Goal: Task Accomplishment & Management: Manage account settings

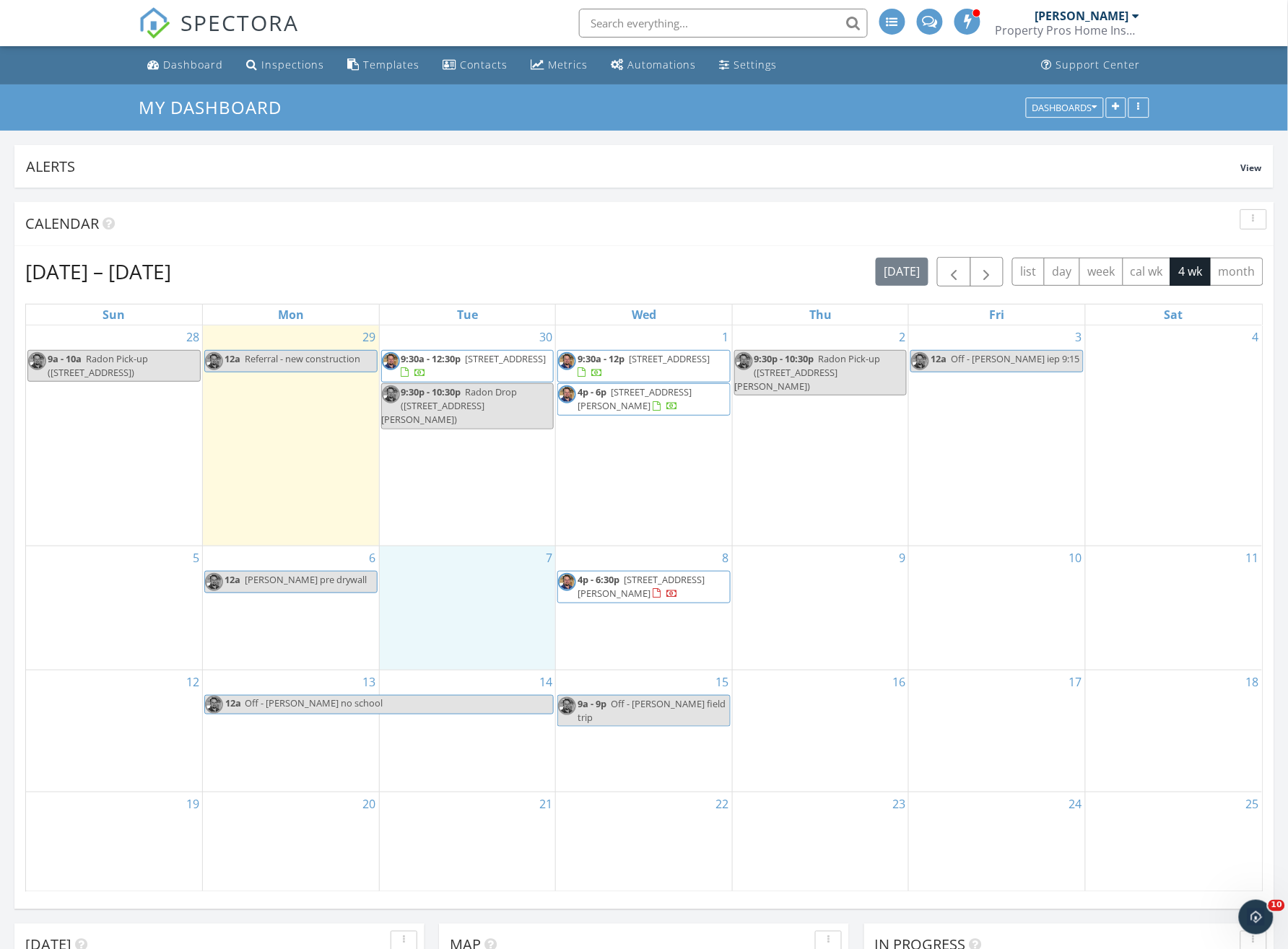
click at [476, 582] on div "7" at bounding box center [468, 608] width 176 height 124
click at [470, 552] on link "Event" at bounding box center [467, 544] width 75 height 23
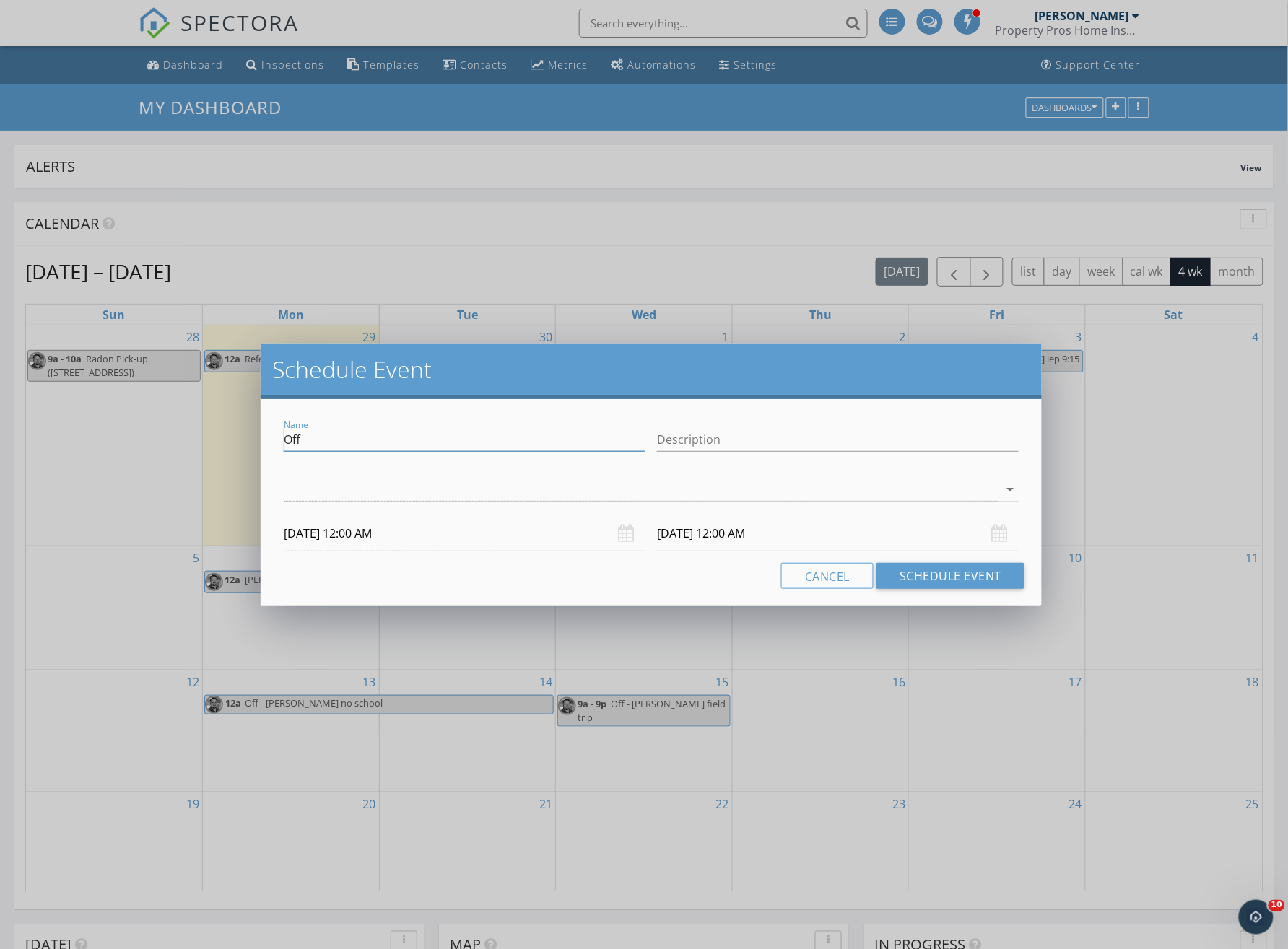
drag, startPoint x: 356, startPoint y: 446, endPoint x: 192, endPoint y: 430, distance: 164.8
click at [252, 431] on div "Schedule Event Name Off Description arrow_drop_down 10/07/2025 12:00 AM 10/08/2…" at bounding box center [644, 474] width 1288 height 949
type input "Deepthi inspection"
click at [299, 493] on div at bounding box center [641, 489] width 715 height 24
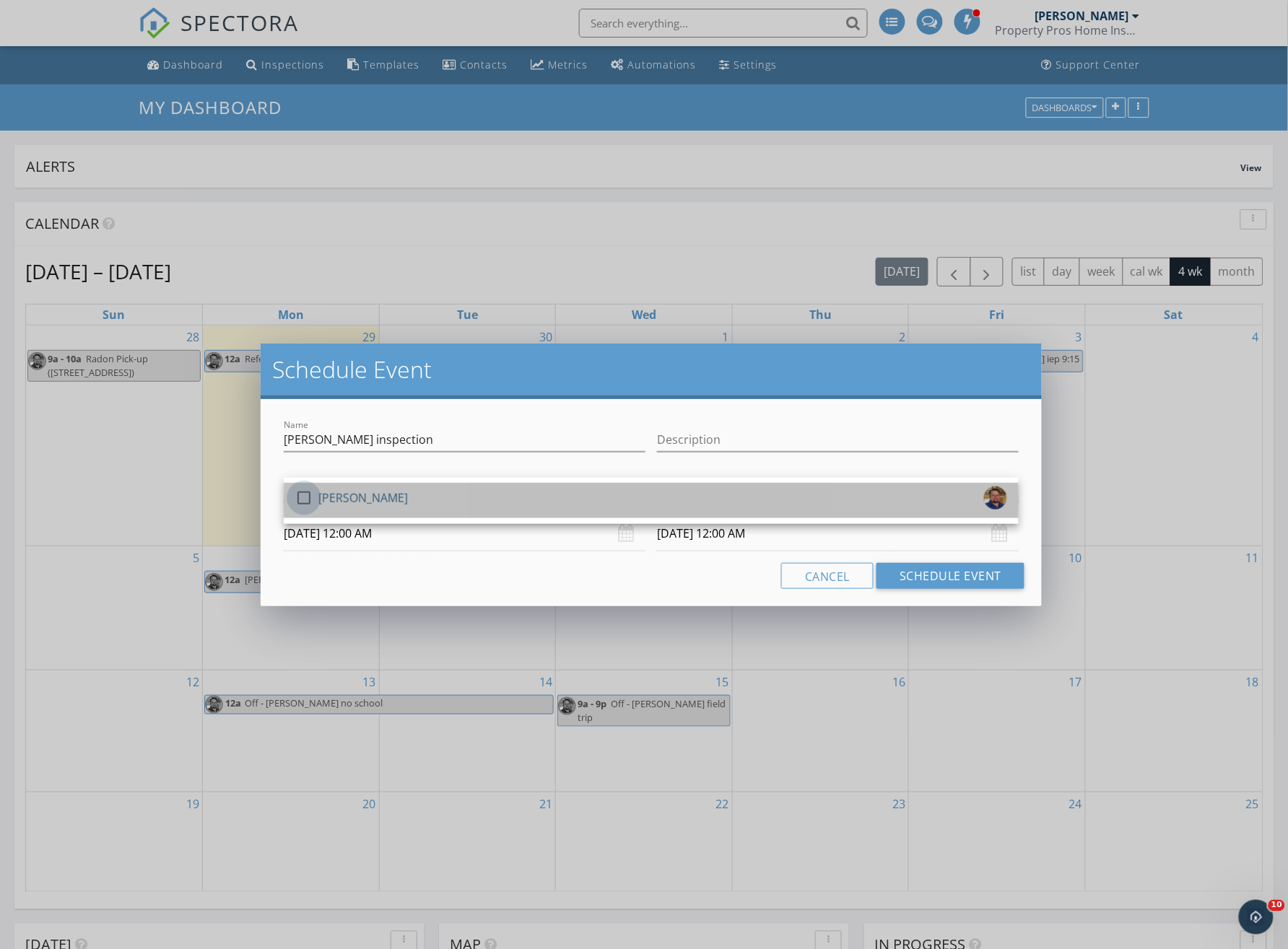
click at [299, 493] on div at bounding box center [304, 498] width 25 height 25
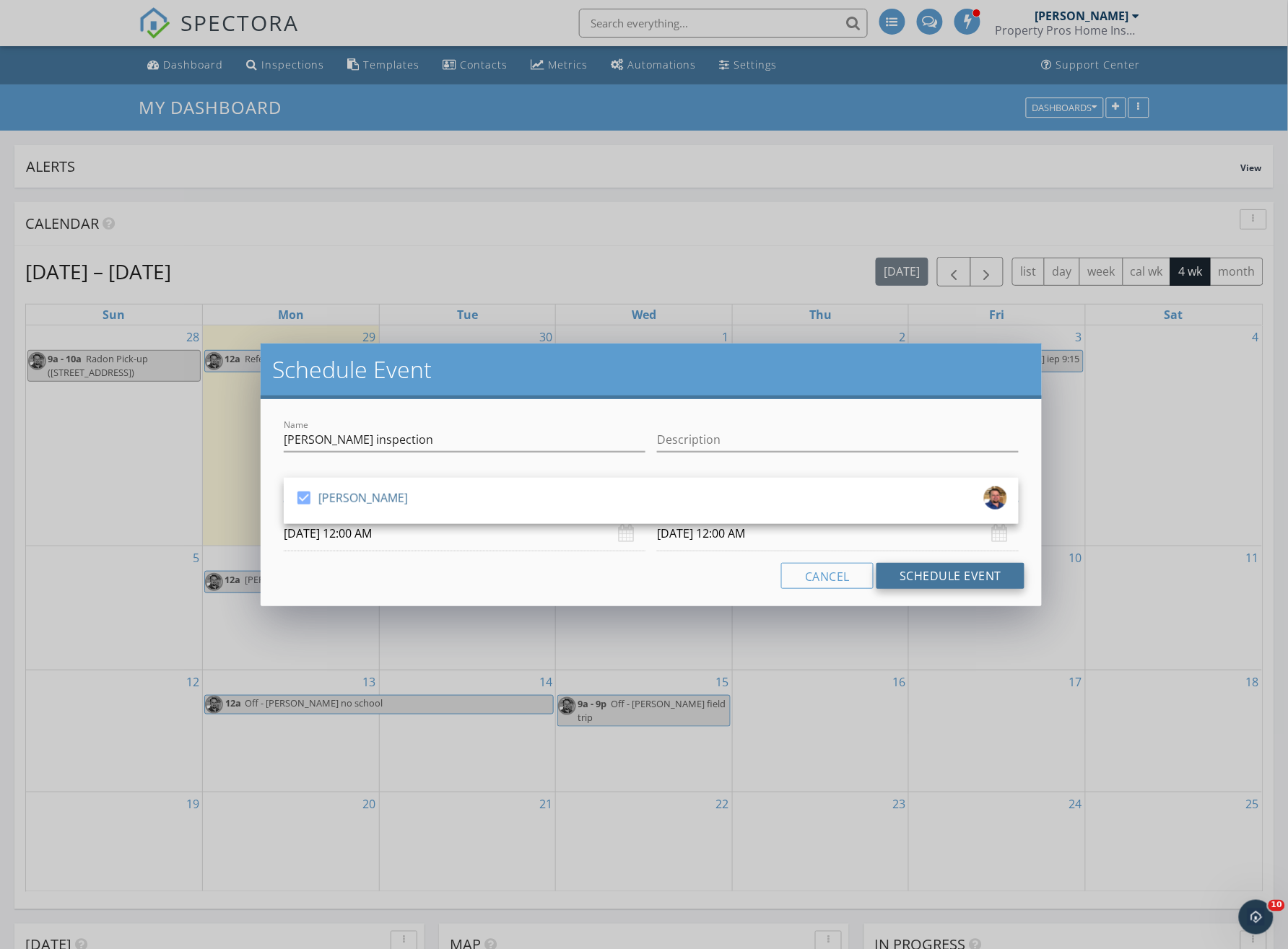
click at [941, 575] on button "Schedule Event" at bounding box center [951, 576] width 148 height 26
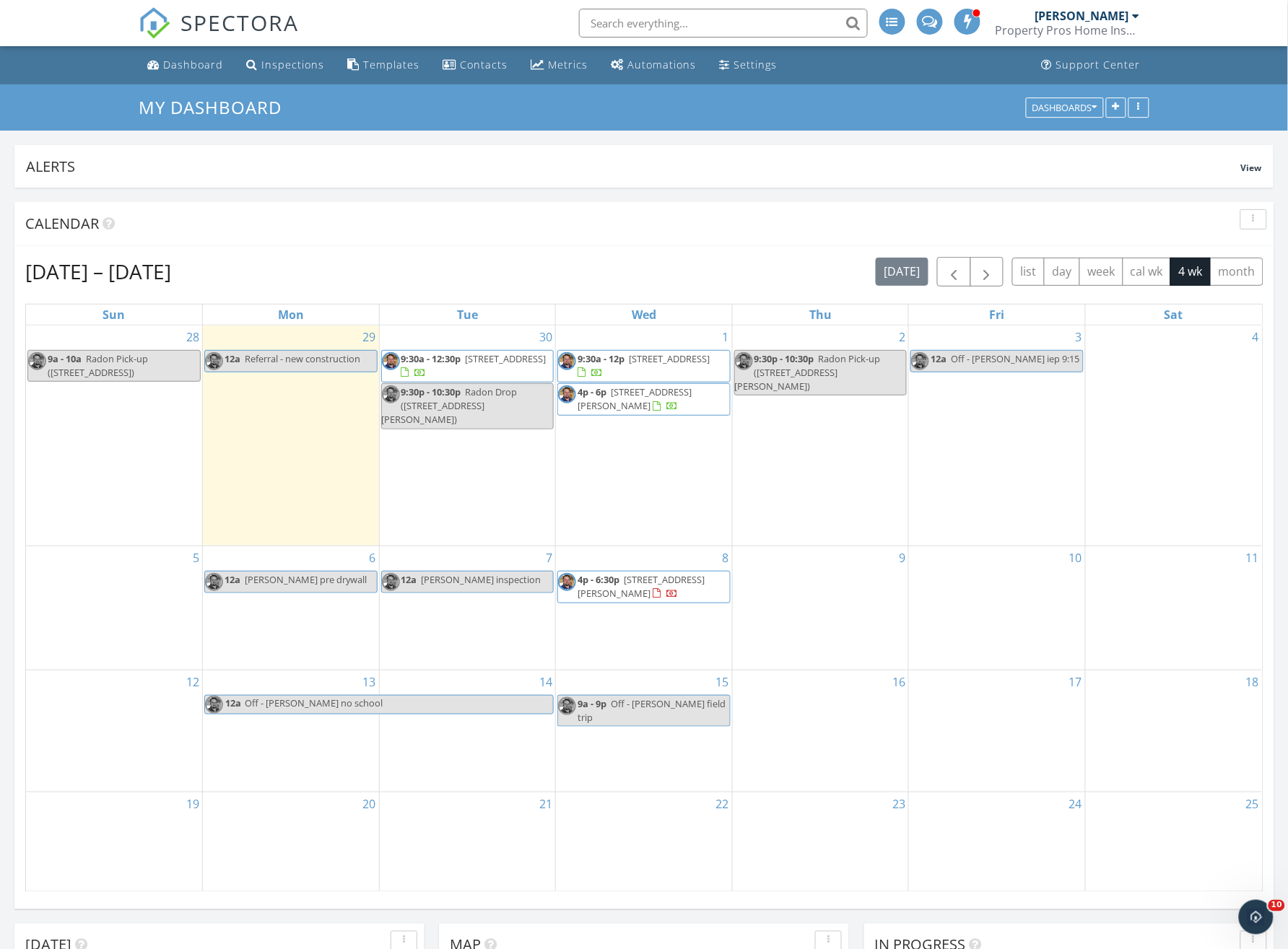
click at [466, 622] on div "7 12a Deepthi inspection" at bounding box center [468, 608] width 176 height 124
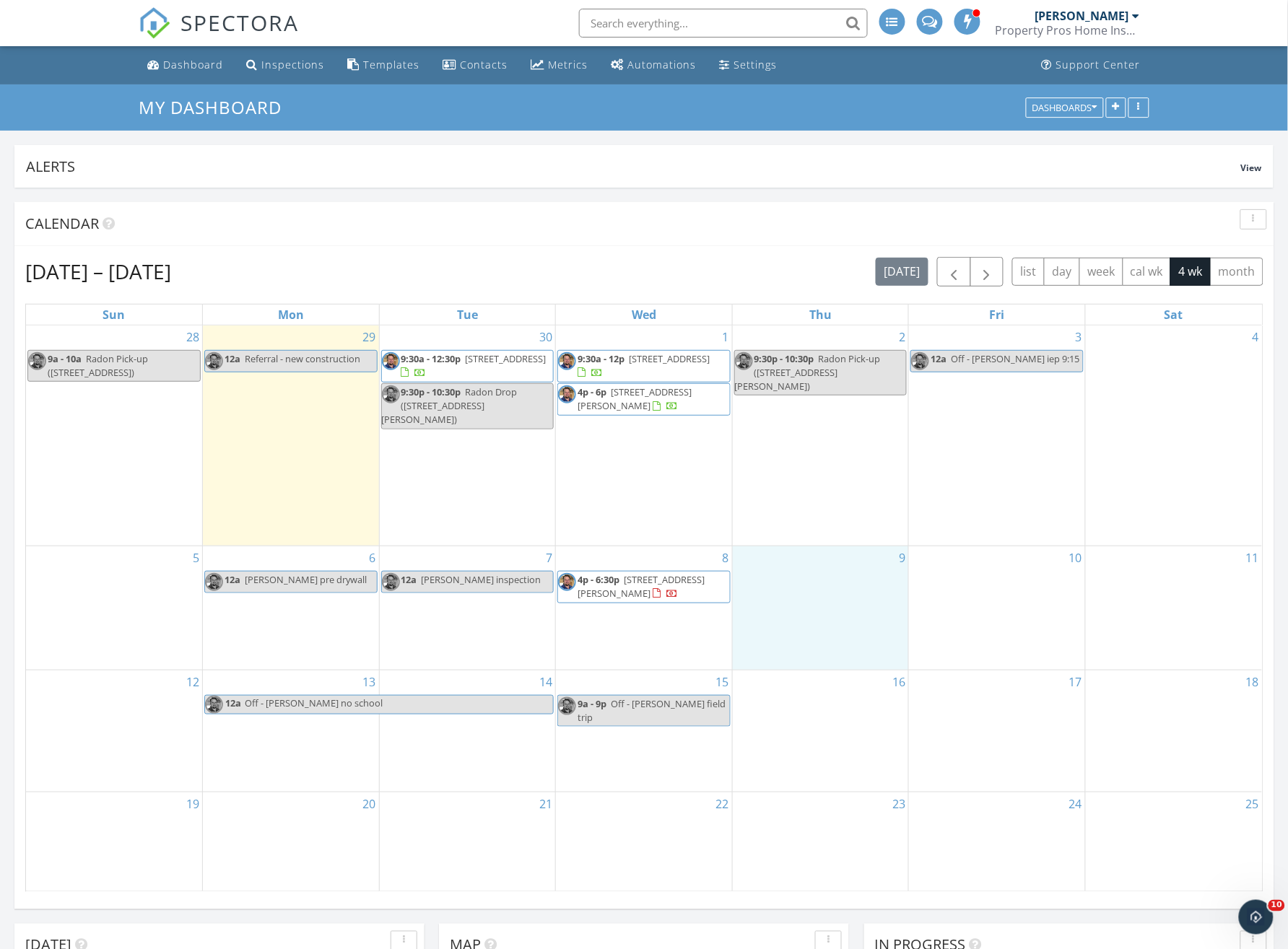
click at [812, 605] on div "9" at bounding box center [820, 608] width 176 height 124
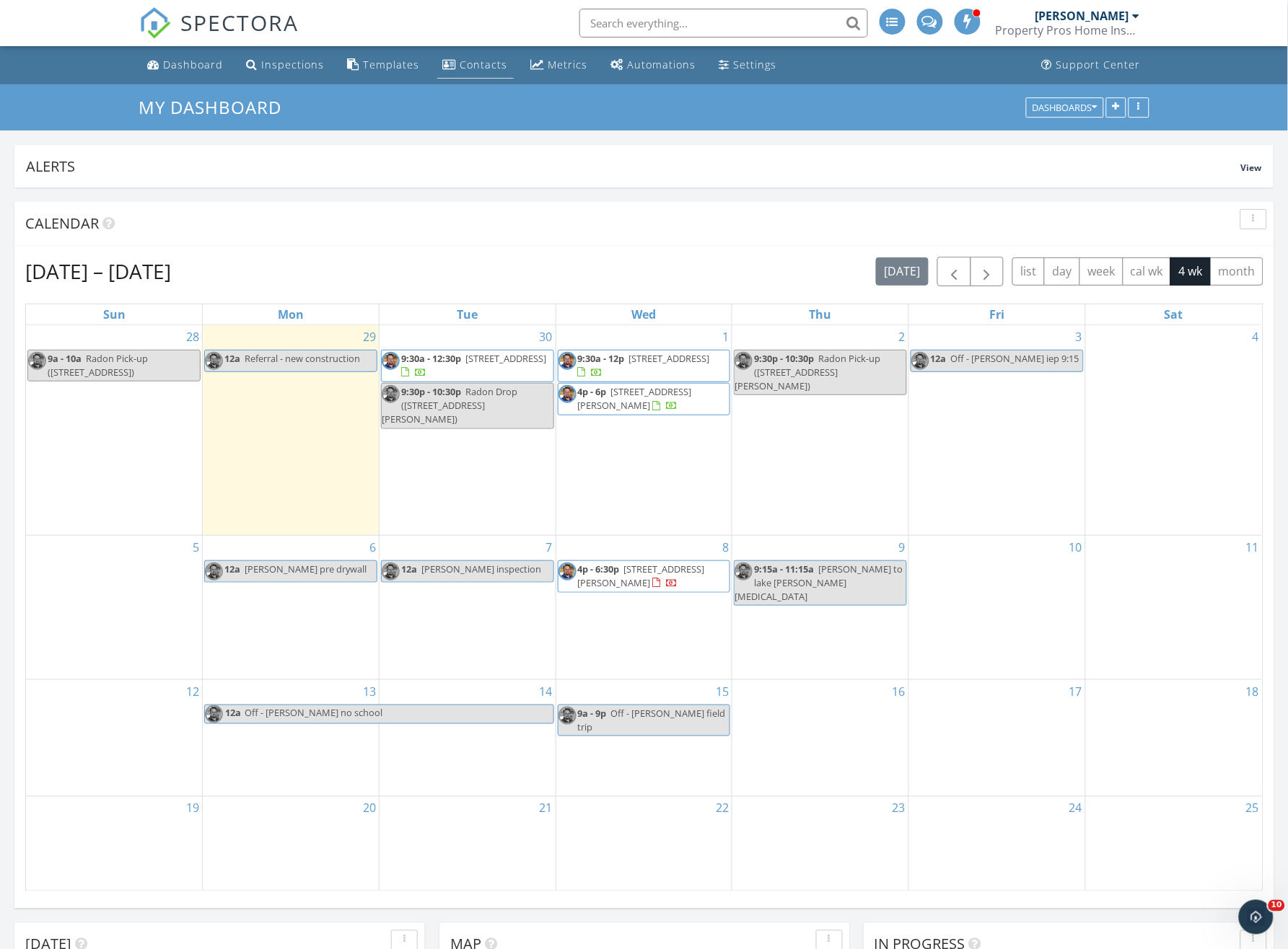
click at [470, 58] on div "Contacts" at bounding box center [483, 64] width 48 height 14
click at [458, 619] on div "7 12a Deepthi inspection" at bounding box center [467, 608] width 176 height 143
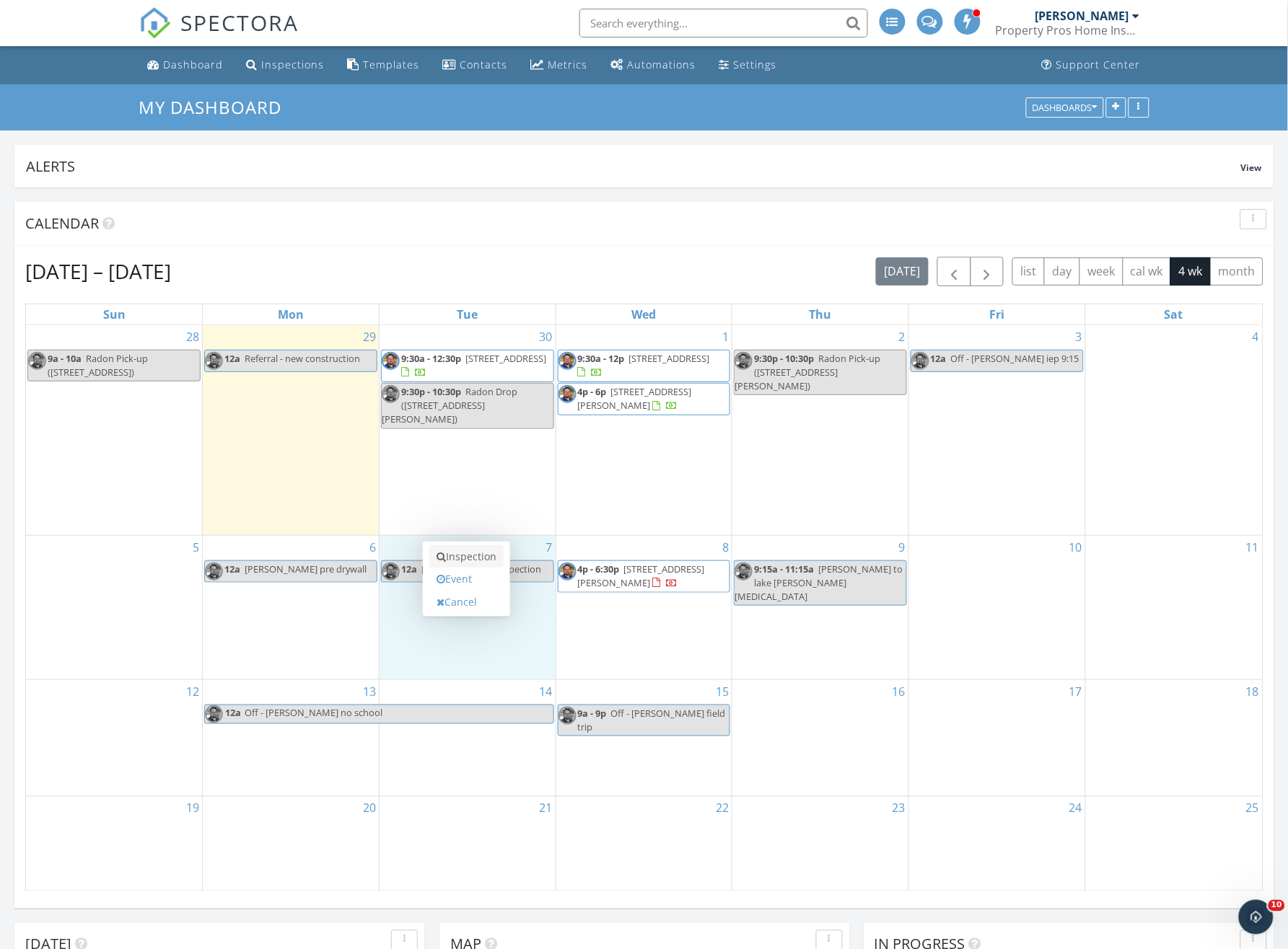
click at [473, 556] on link "Inspection" at bounding box center [467, 557] width 75 height 23
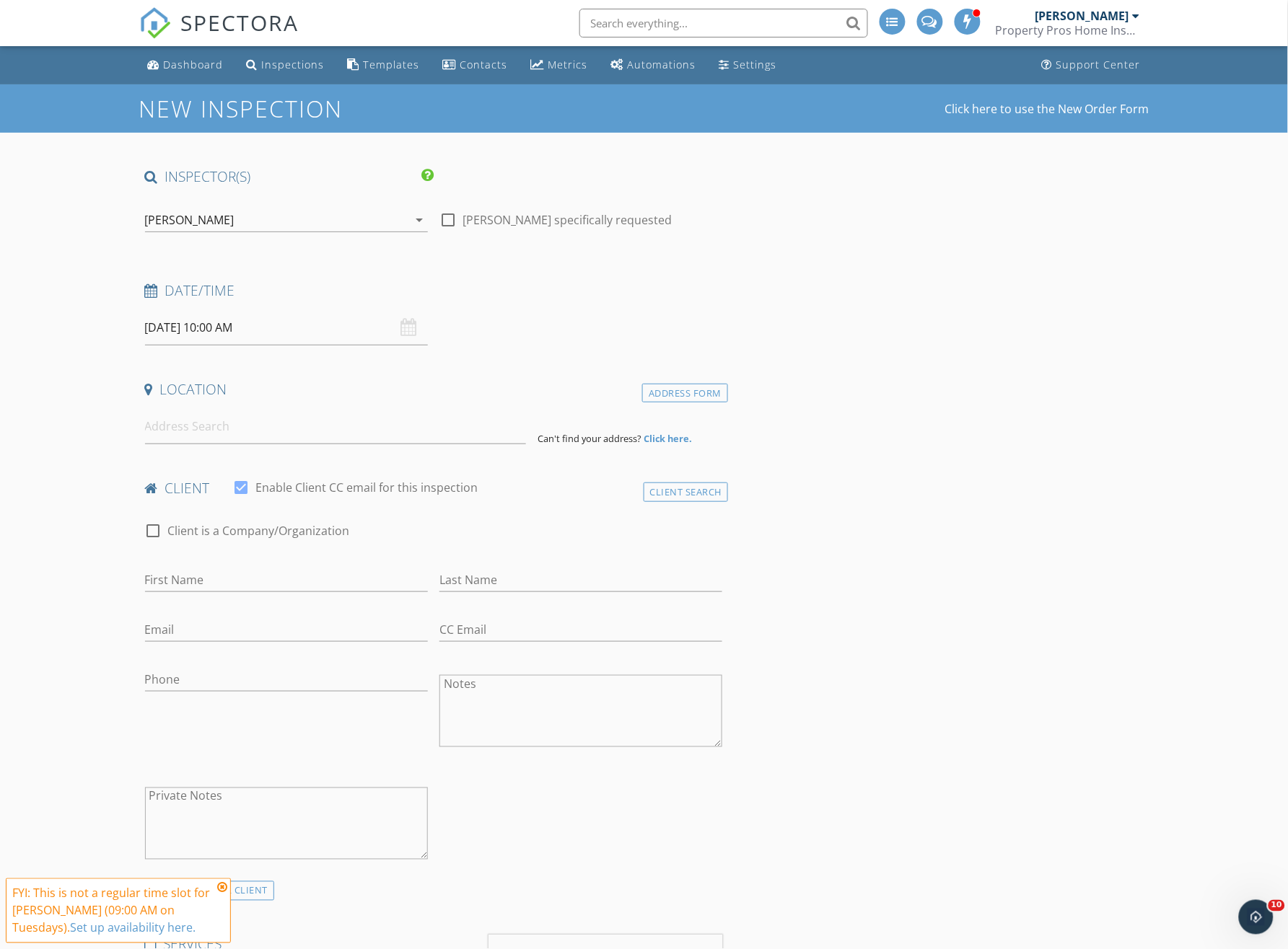
click at [290, 336] on input "10/07/2025 10:00 AM" at bounding box center [286, 328] width 283 height 35
type input "09"
type input "10/07/2025 9:00 AM"
click at [228, 583] on span at bounding box center [229, 581] width 10 height 15
type input "05"
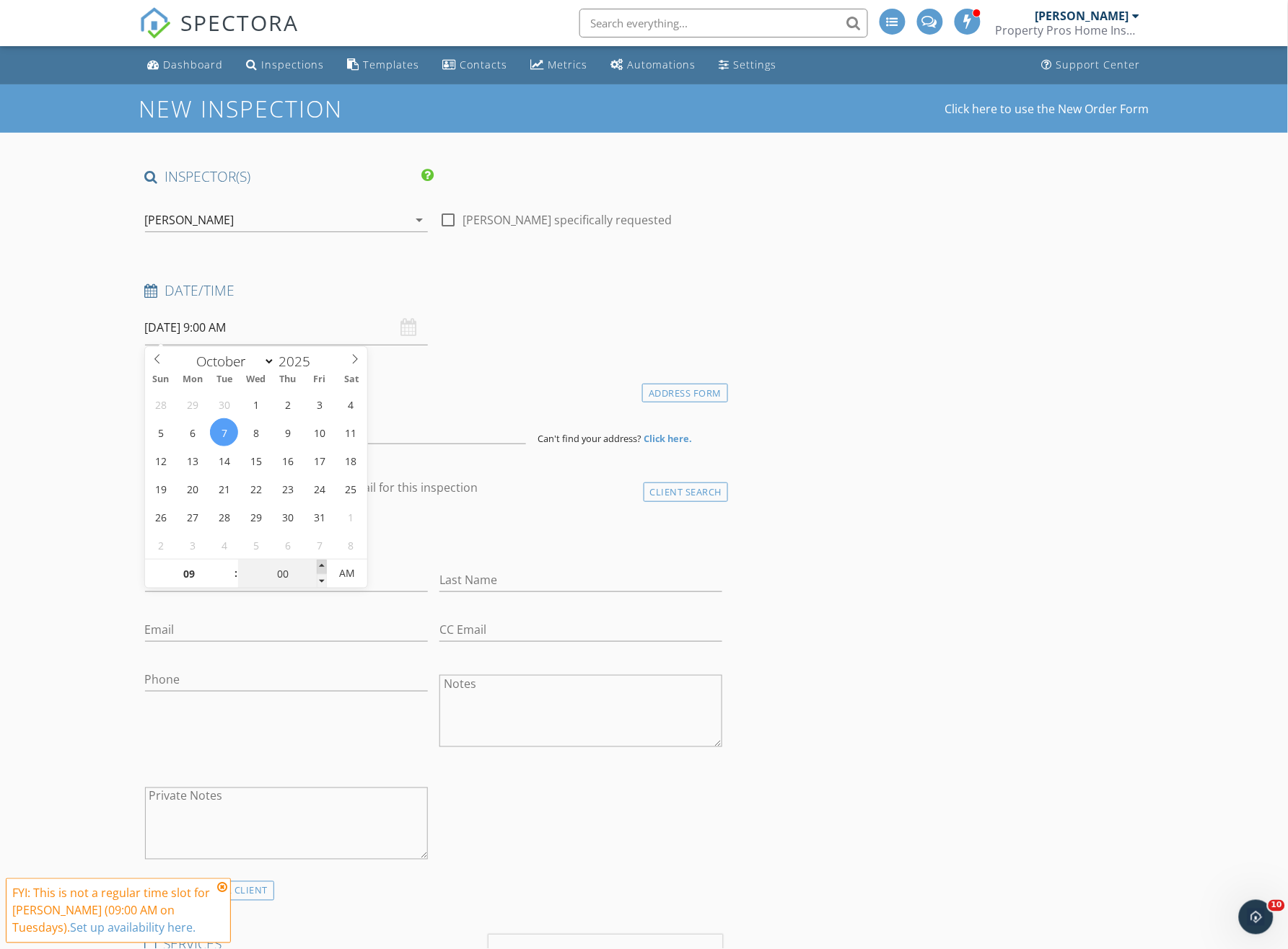
type input "10/07/2025 9:05 AM"
click at [321, 565] on span at bounding box center [322, 567] width 10 height 15
type input "10"
type input "10/07/2025 9:10 AM"
click at [321, 565] on span at bounding box center [322, 567] width 10 height 15
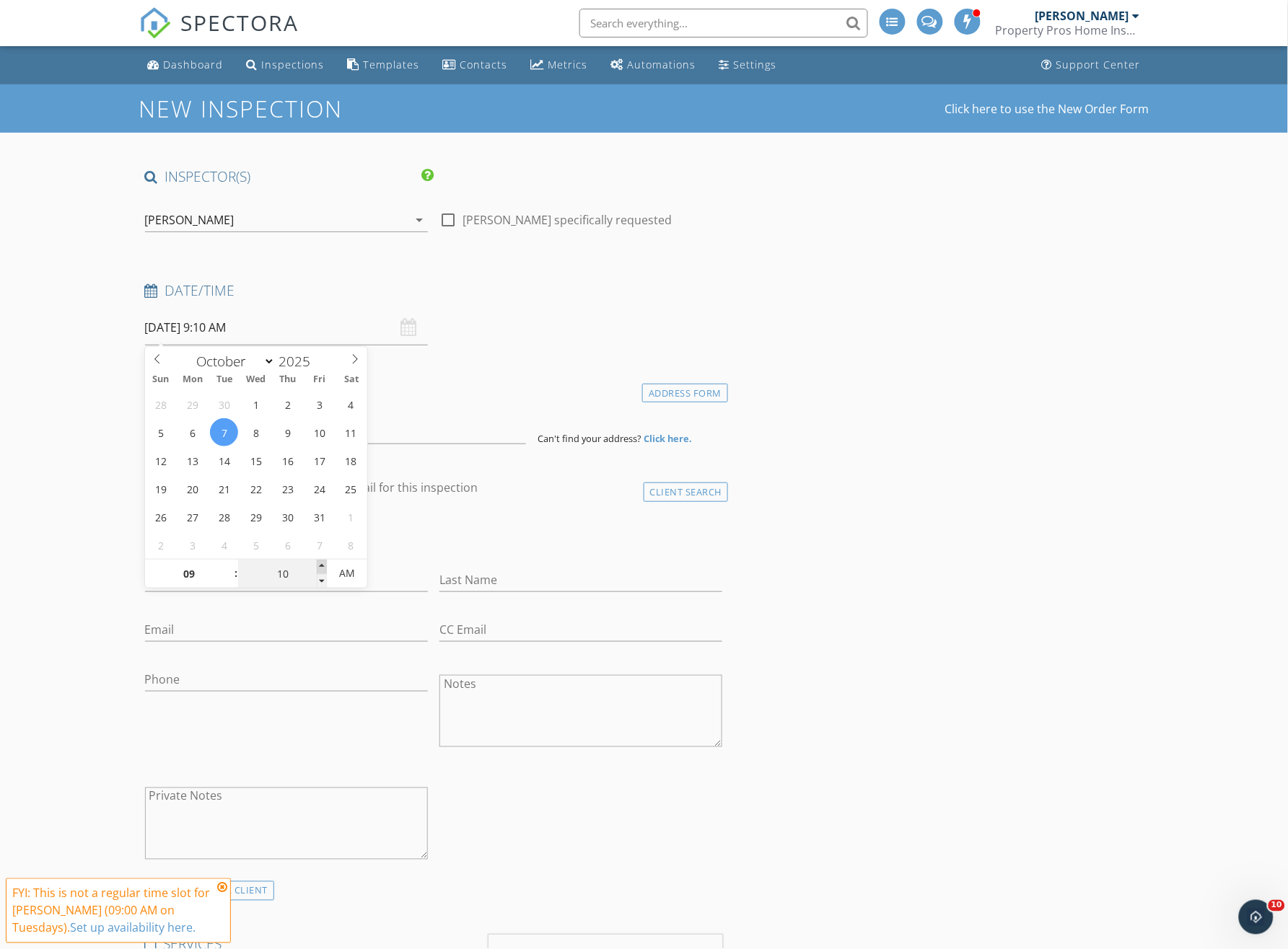
type input "15"
type input "10/07/2025 9:15 AM"
click at [321, 565] on span at bounding box center [322, 567] width 10 height 15
type input "20"
type input "10/07/2025 9:20 AM"
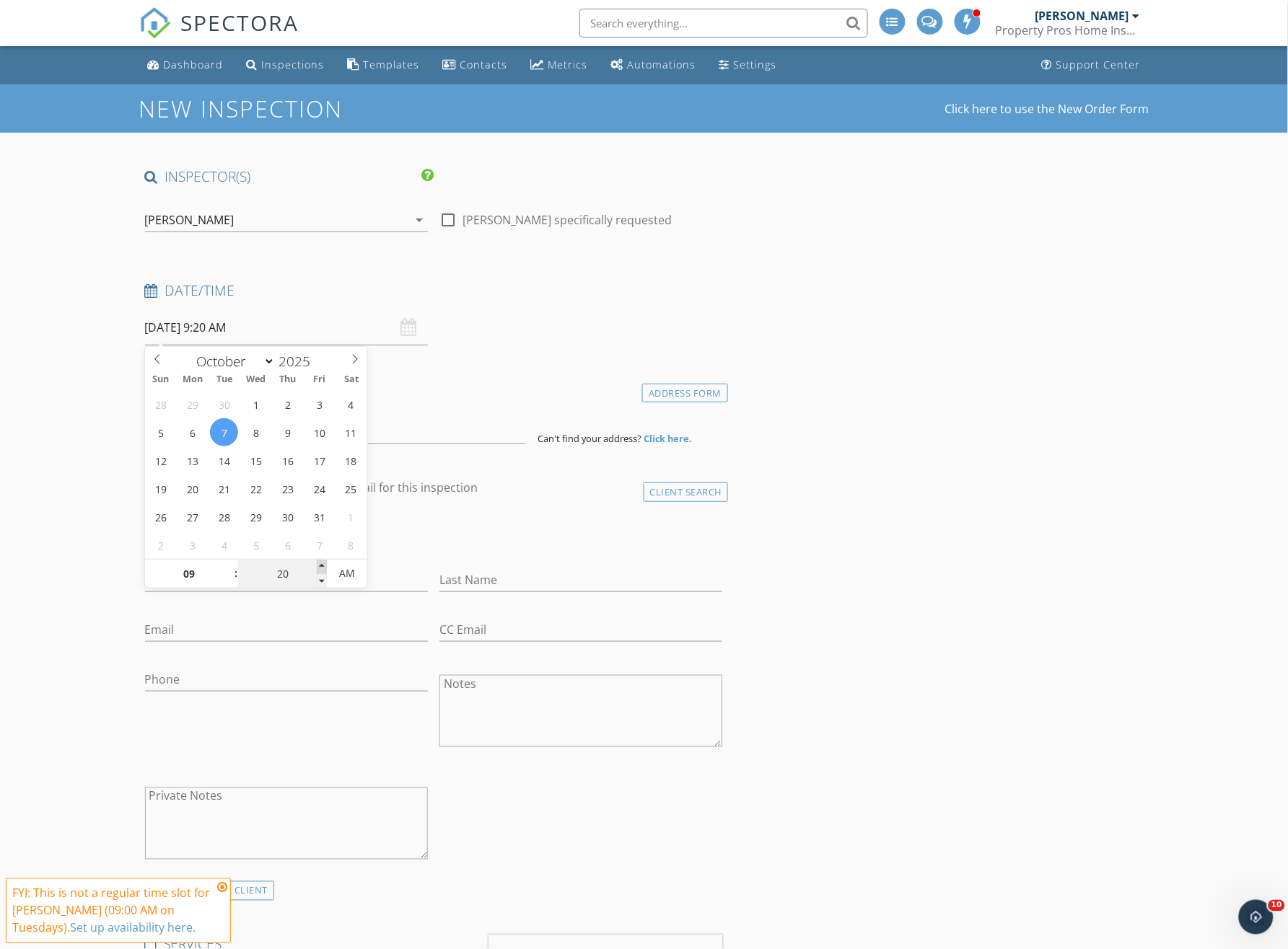
click at [321, 565] on span at bounding box center [322, 567] width 10 height 15
type input "25"
type input "10/07/2025 9:25 AM"
click at [321, 565] on span at bounding box center [322, 567] width 10 height 15
type input "30"
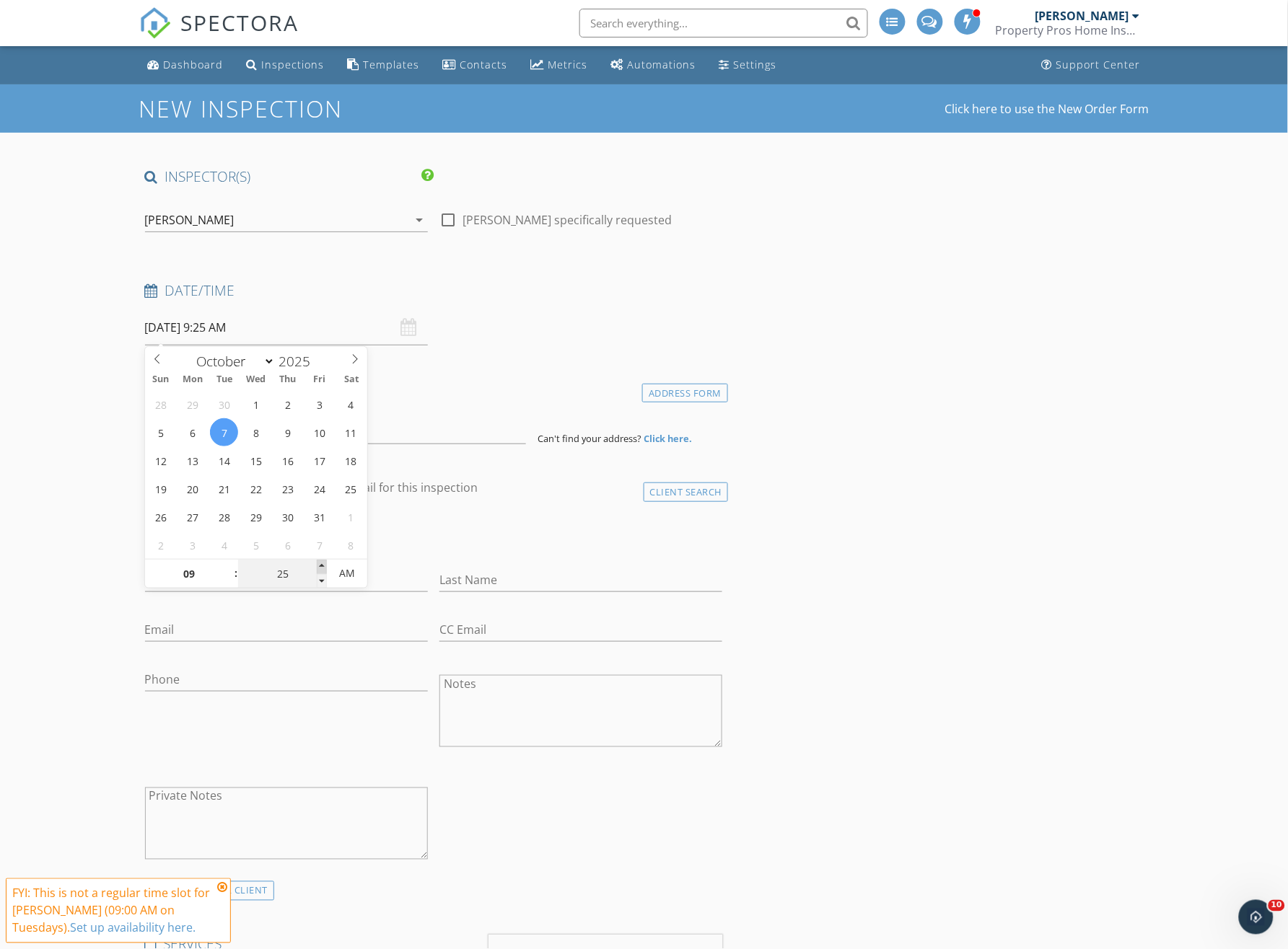
type input "10/07/2025 9:30 AM"
click at [321, 565] on span at bounding box center [322, 567] width 10 height 15
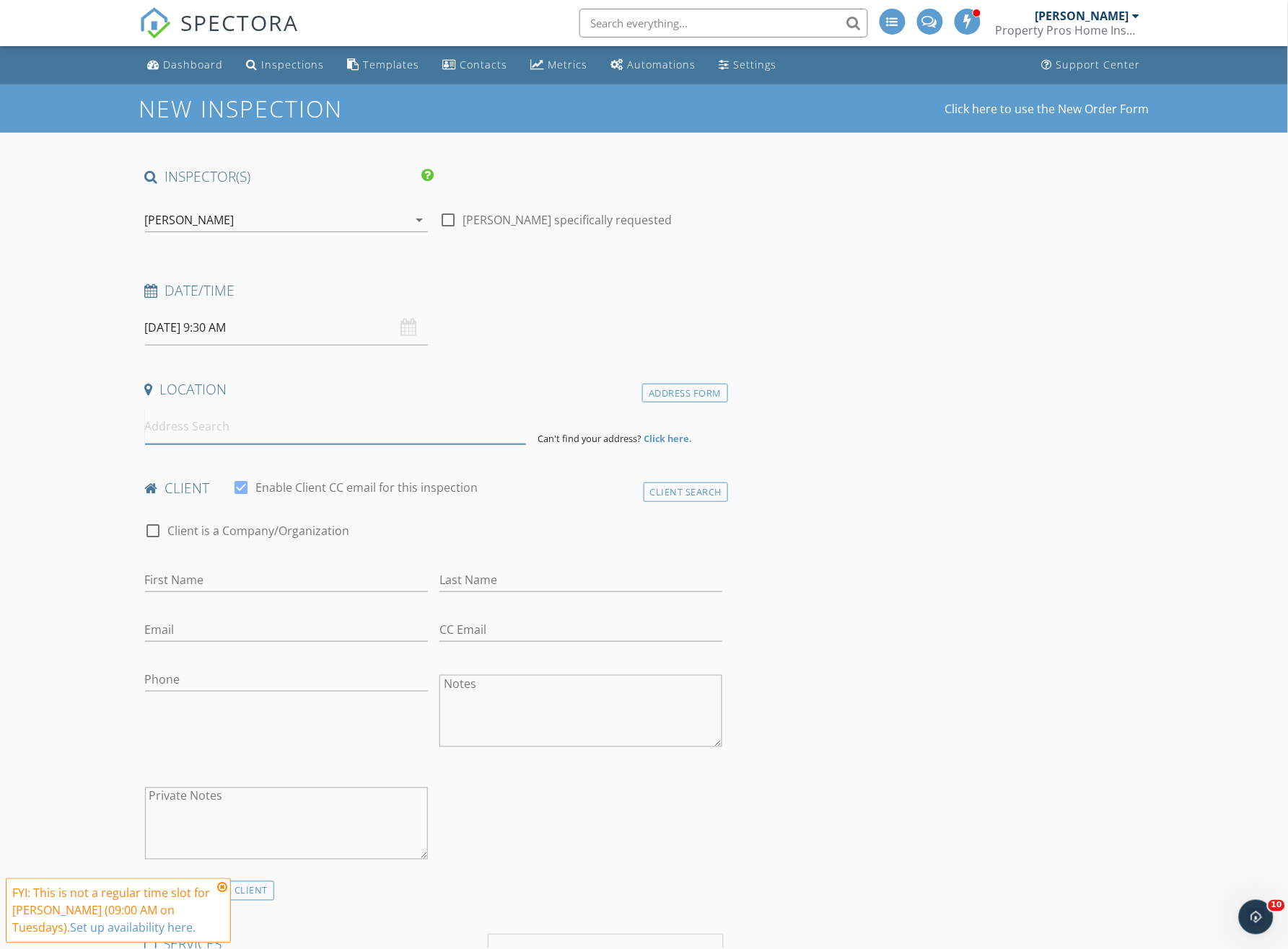
click at [158, 434] on input at bounding box center [335, 426] width 381 height 35
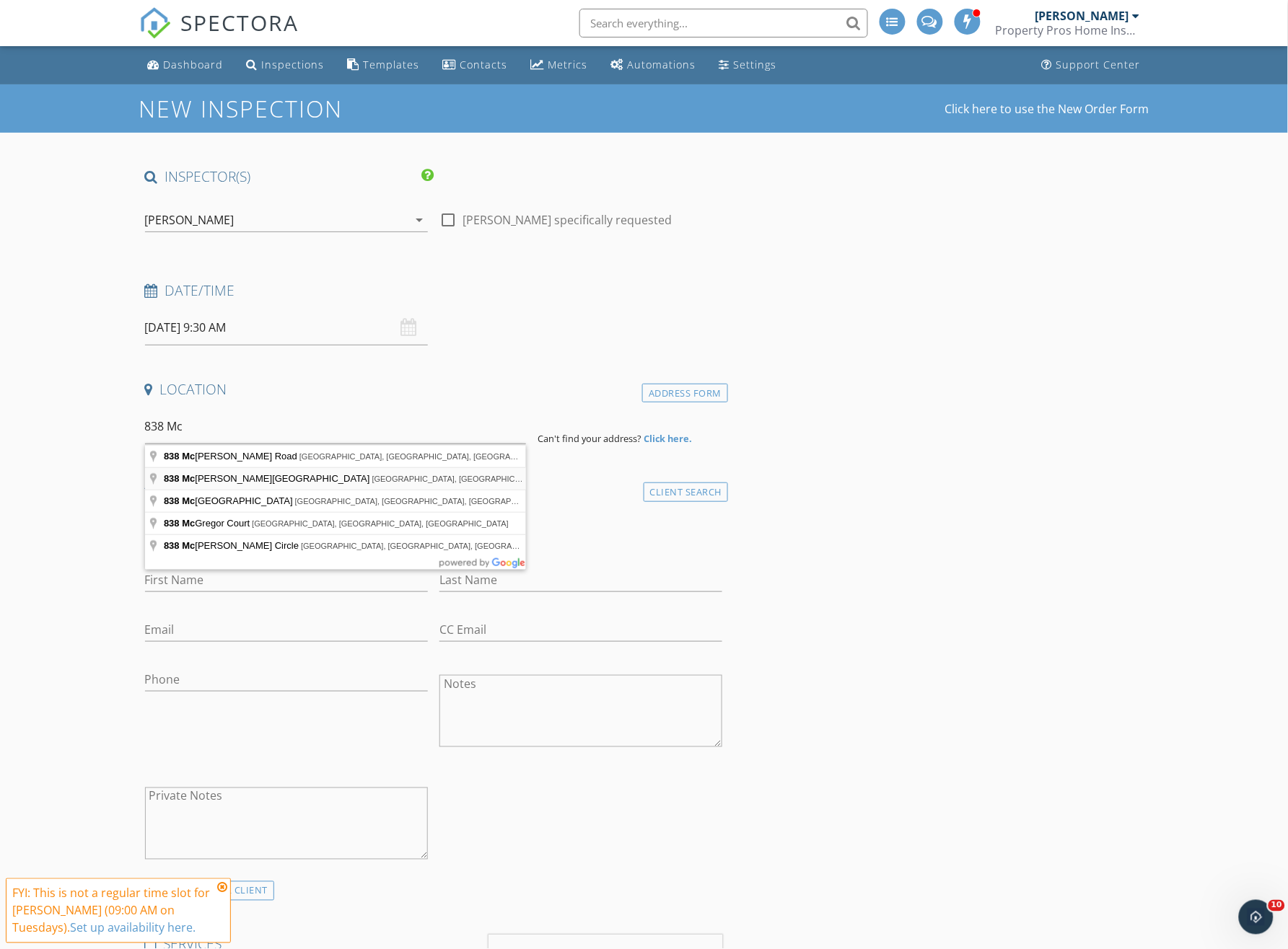
type input "838 McArthur Avenue, Charlotte, NC, USA"
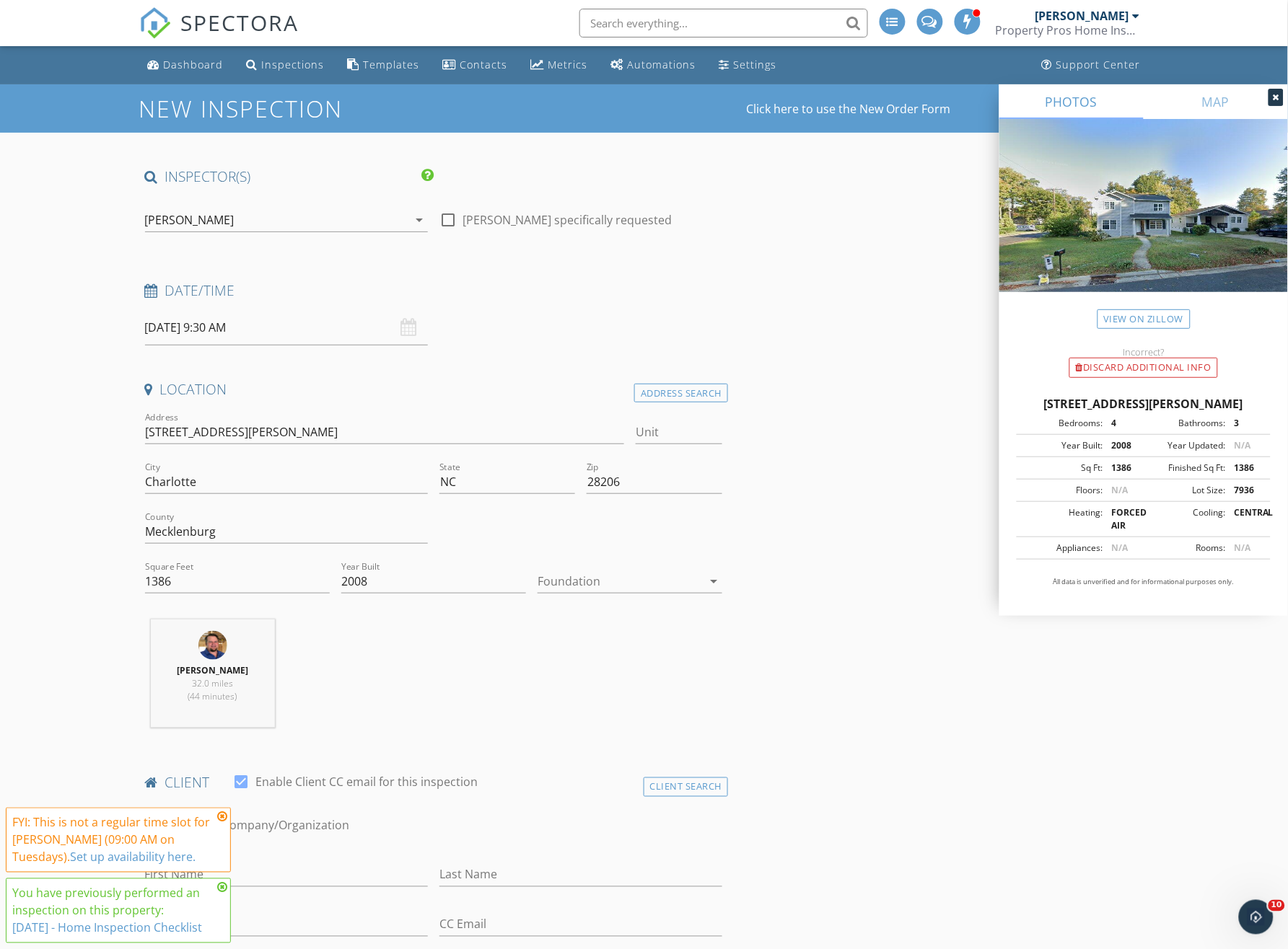
click at [594, 583] on div at bounding box center [619, 581] width 165 height 23
click at [573, 692] on div "Crawlspace" at bounding box center [630, 691] width 162 height 18
click at [453, 681] on div "James Lourcey 32.0 miles (44 minutes)" at bounding box center [434, 679] width 590 height 120
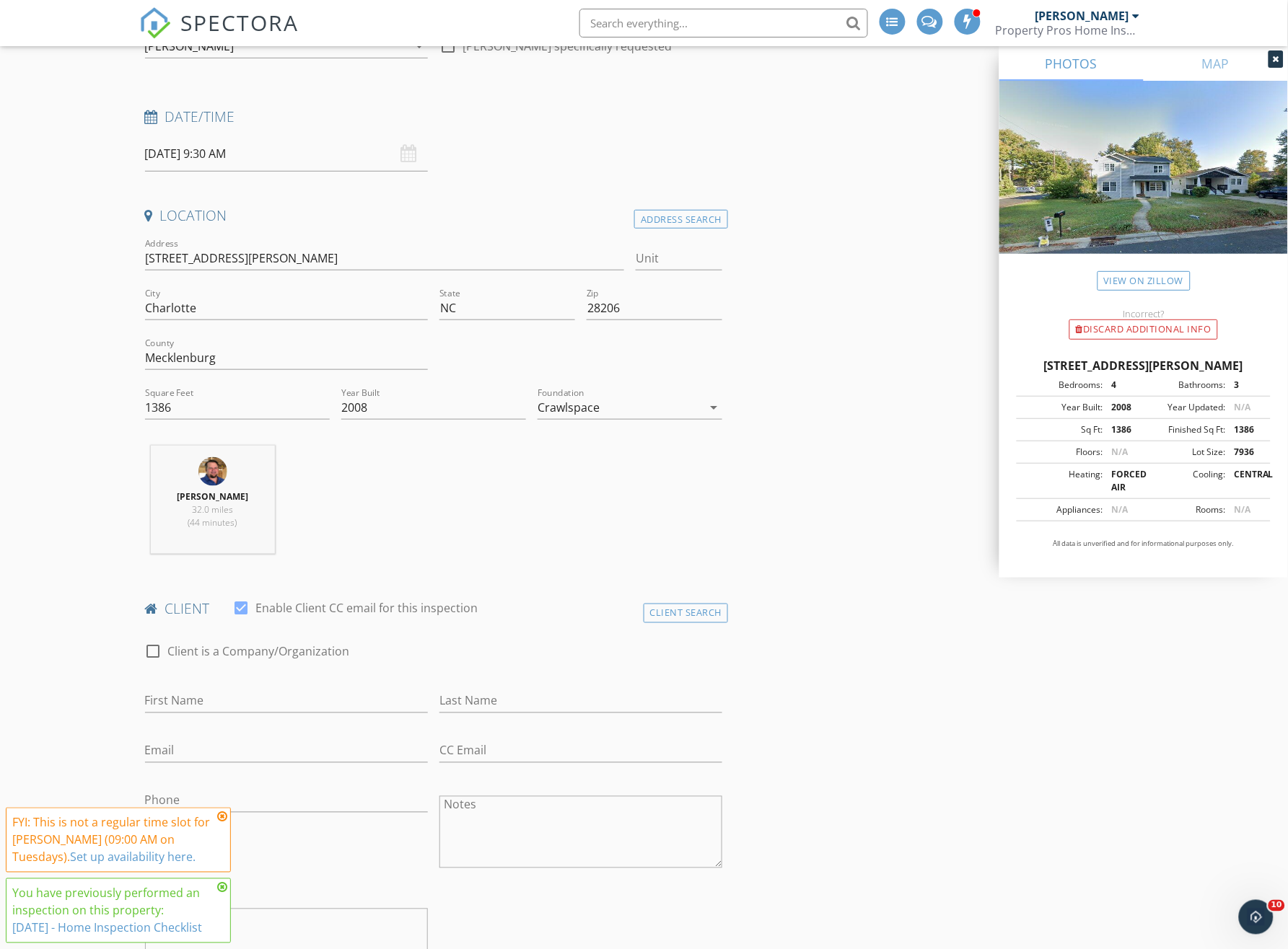
scroll to position [192, 0]
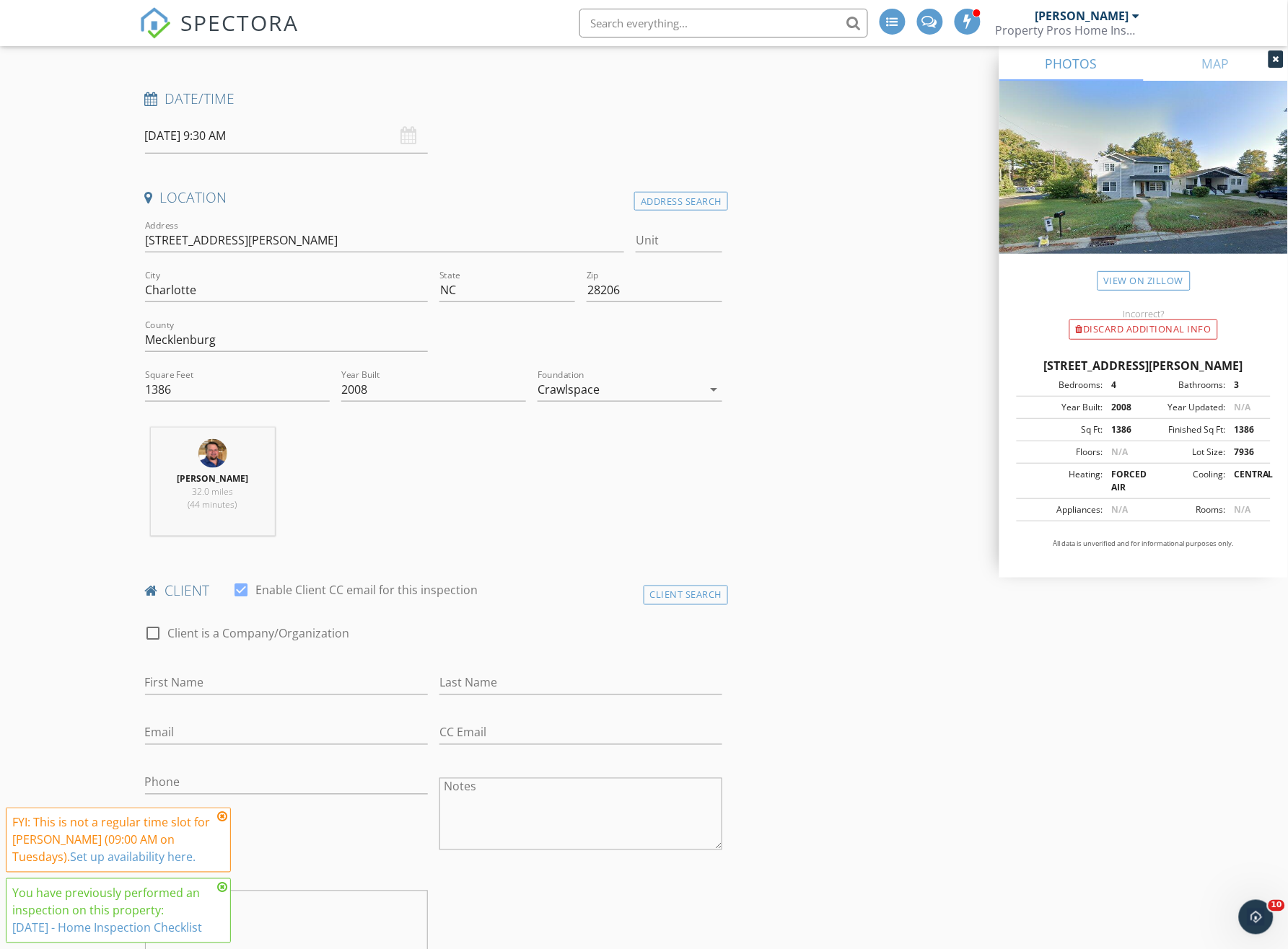
click at [221, 812] on icon at bounding box center [222, 817] width 10 height 12
click at [222, 882] on icon at bounding box center [222, 888] width 10 height 12
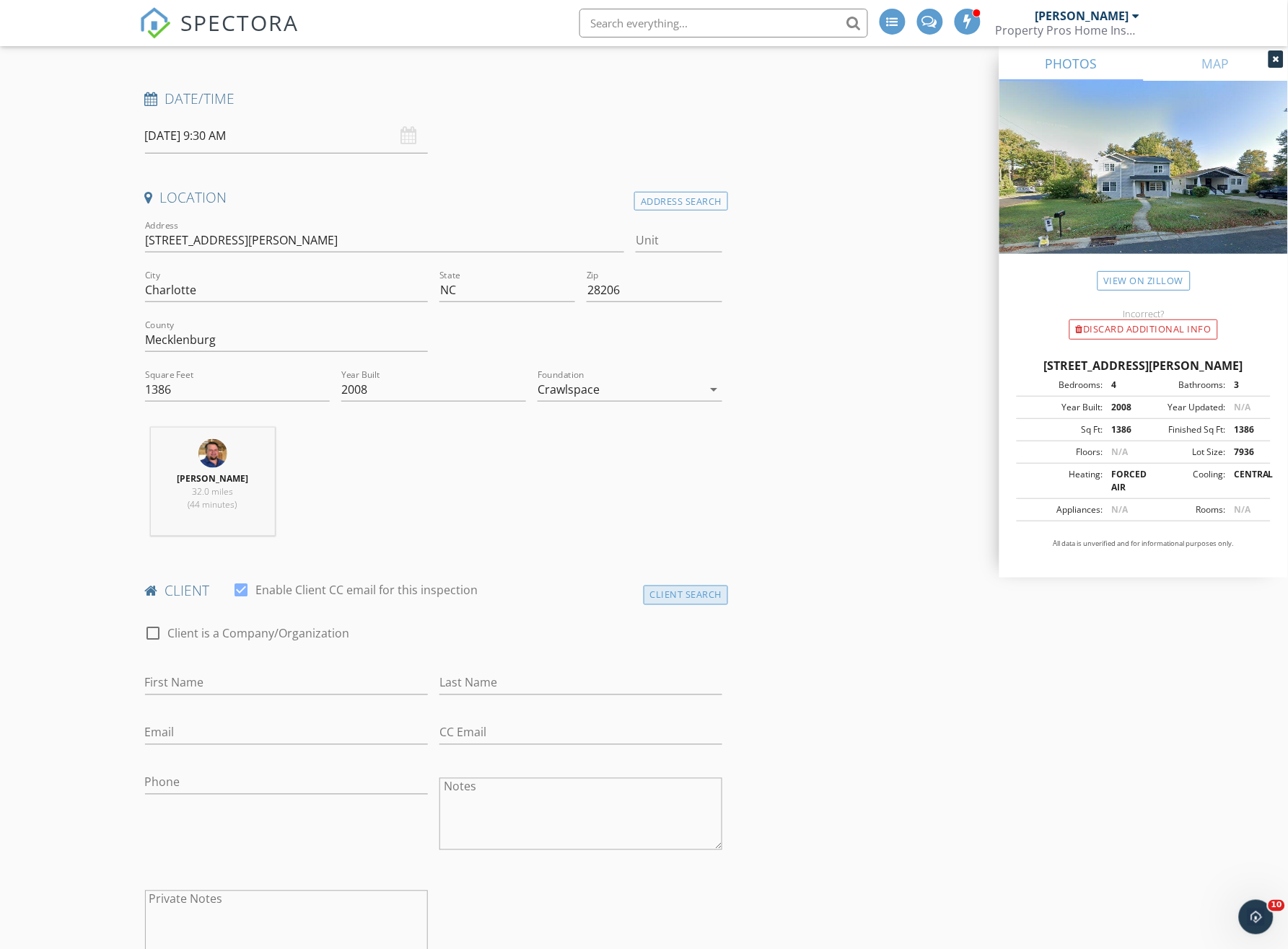
click at [681, 594] on div "Client Search" at bounding box center [686, 595] width 85 height 20
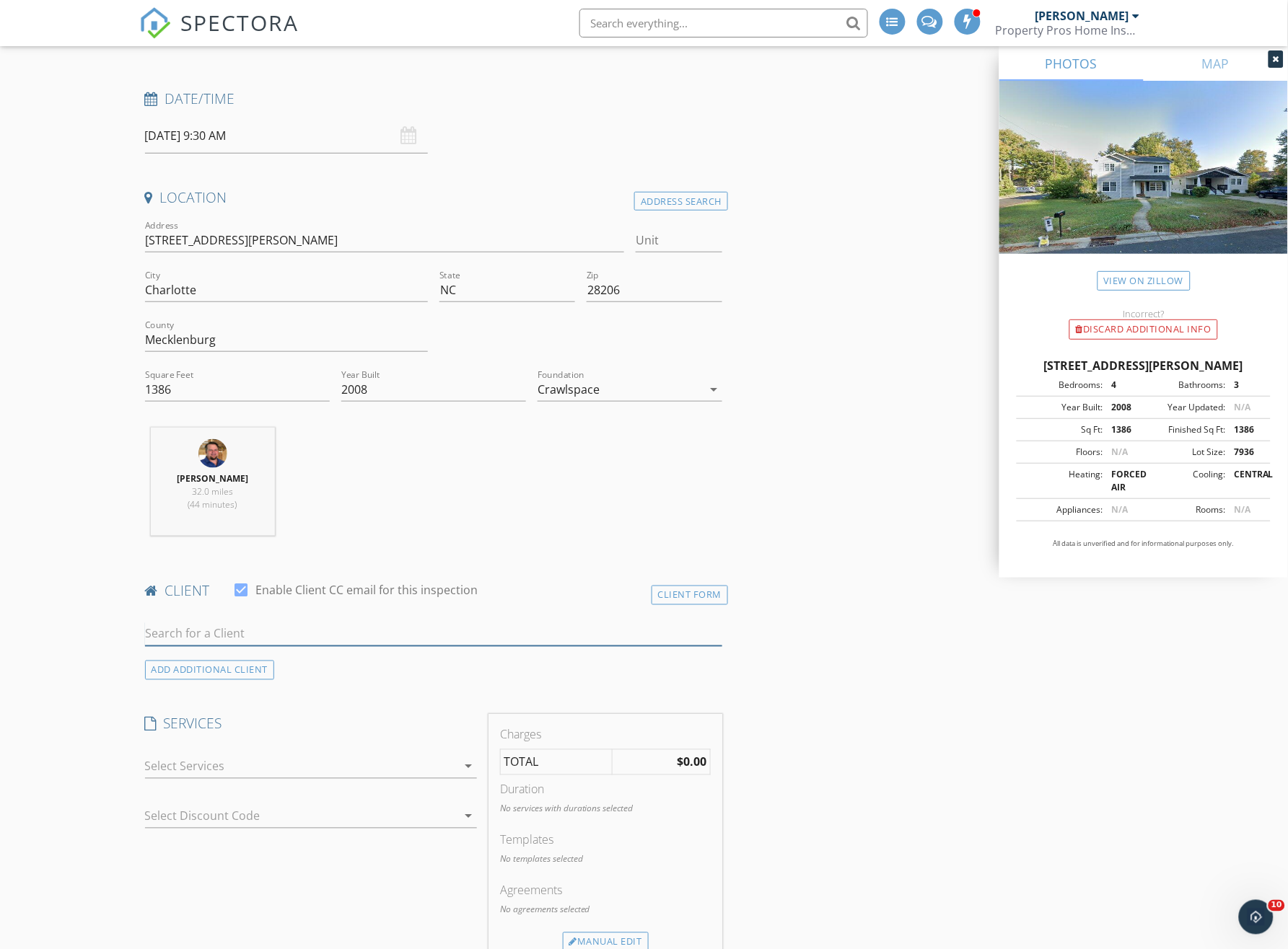
click at [230, 626] on input "text" at bounding box center [434, 634] width 578 height 24
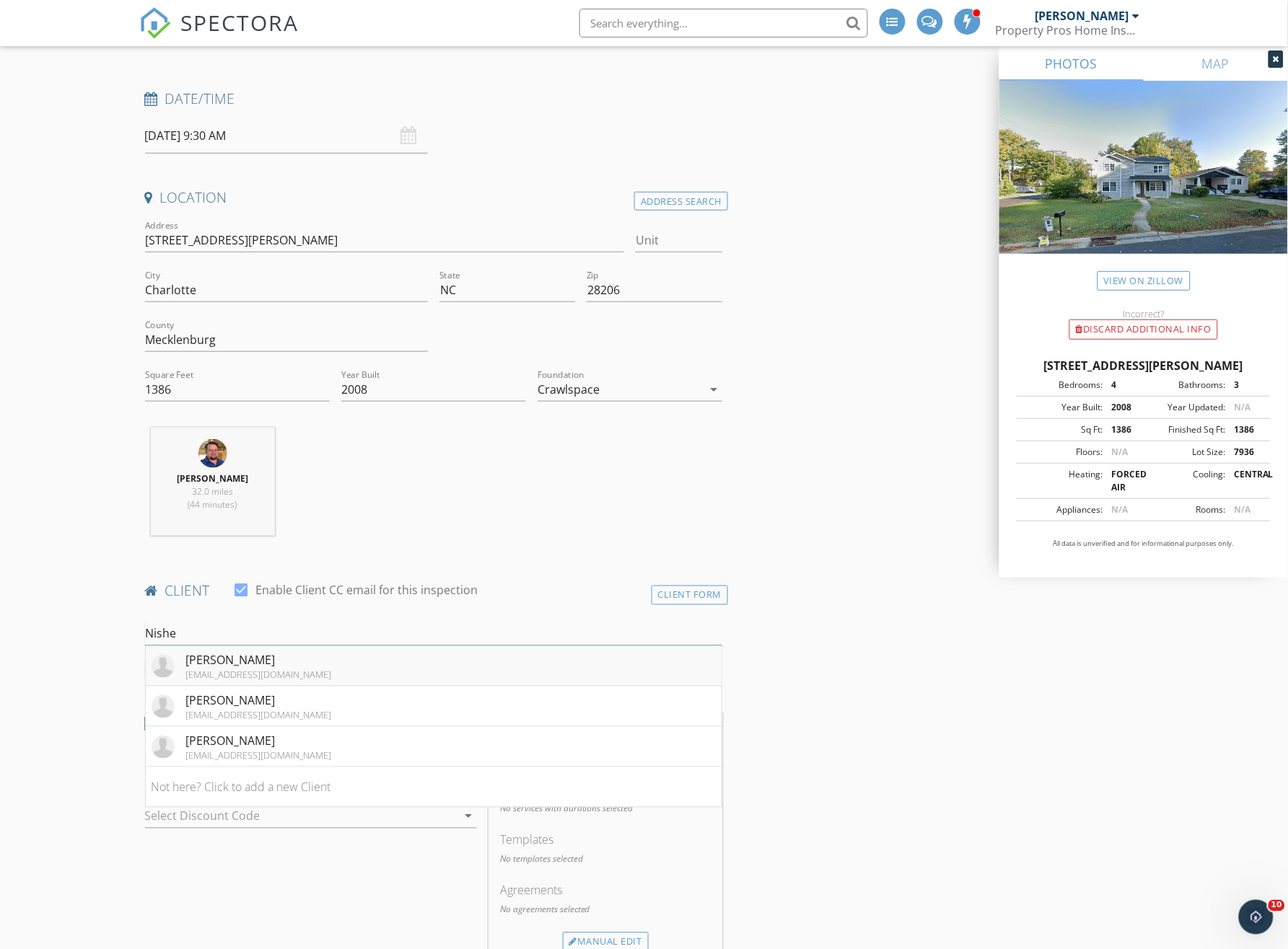
type input "Nishe"
click at [252, 660] on div "Nisheet Sareen" at bounding box center [259, 661] width 146 height 18
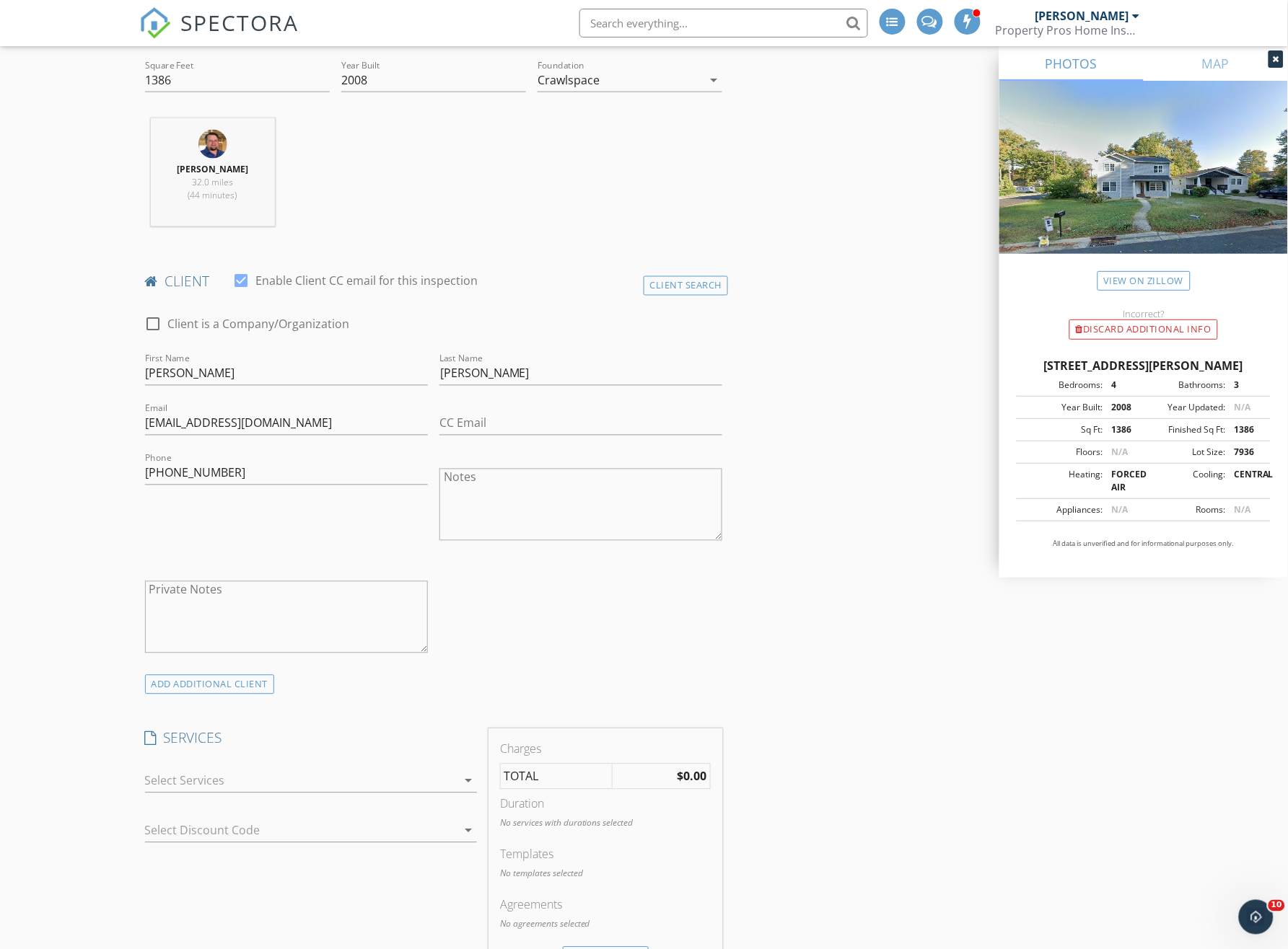
scroll to position [577, 0]
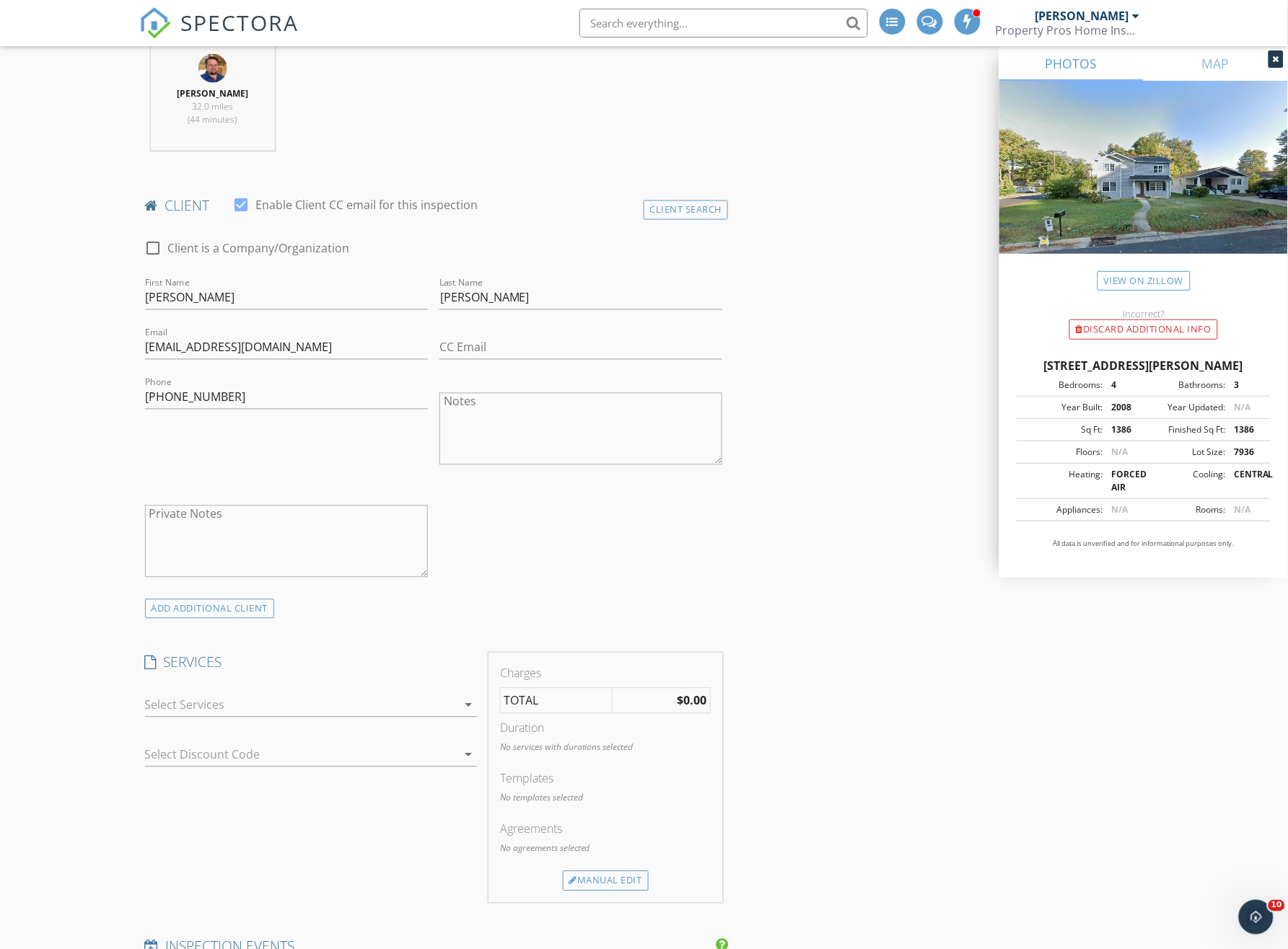
click at [181, 703] on div at bounding box center [301, 706] width 312 height 23
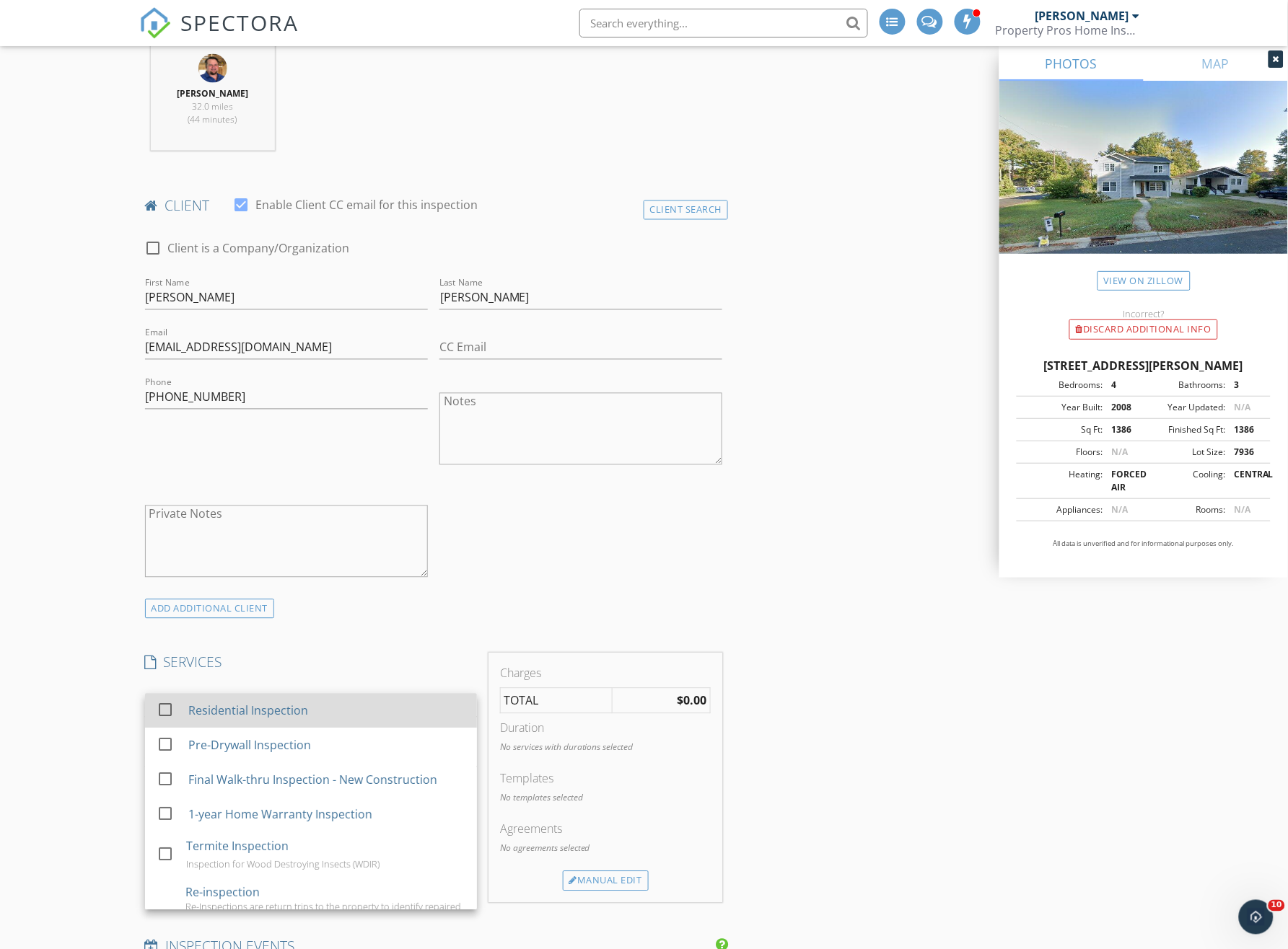
click at [271, 710] on div "Residential Inspection" at bounding box center [247, 711] width 120 height 18
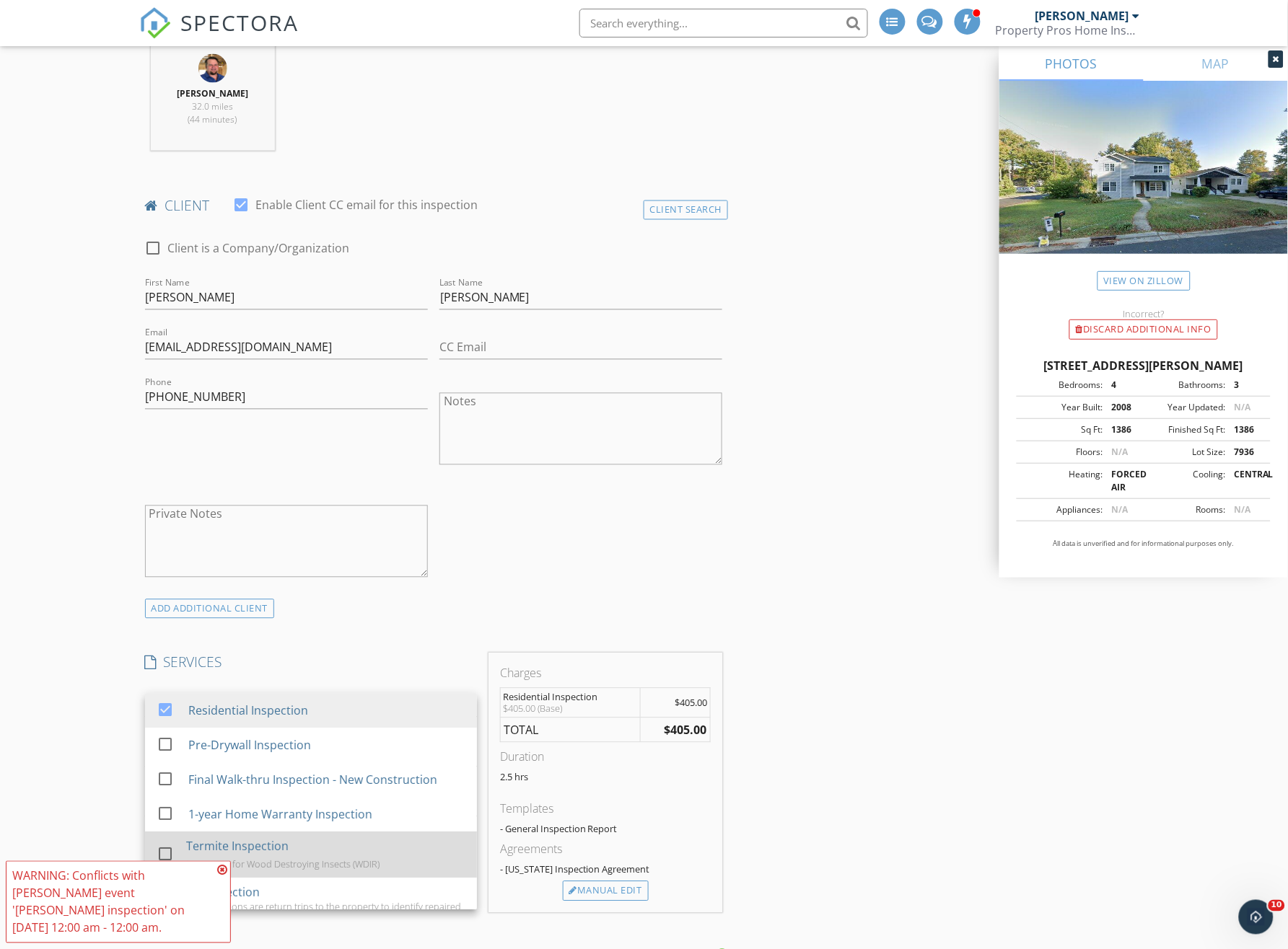
click at [254, 855] on div "Termite Inspection" at bounding box center [238, 847] width 102 height 18
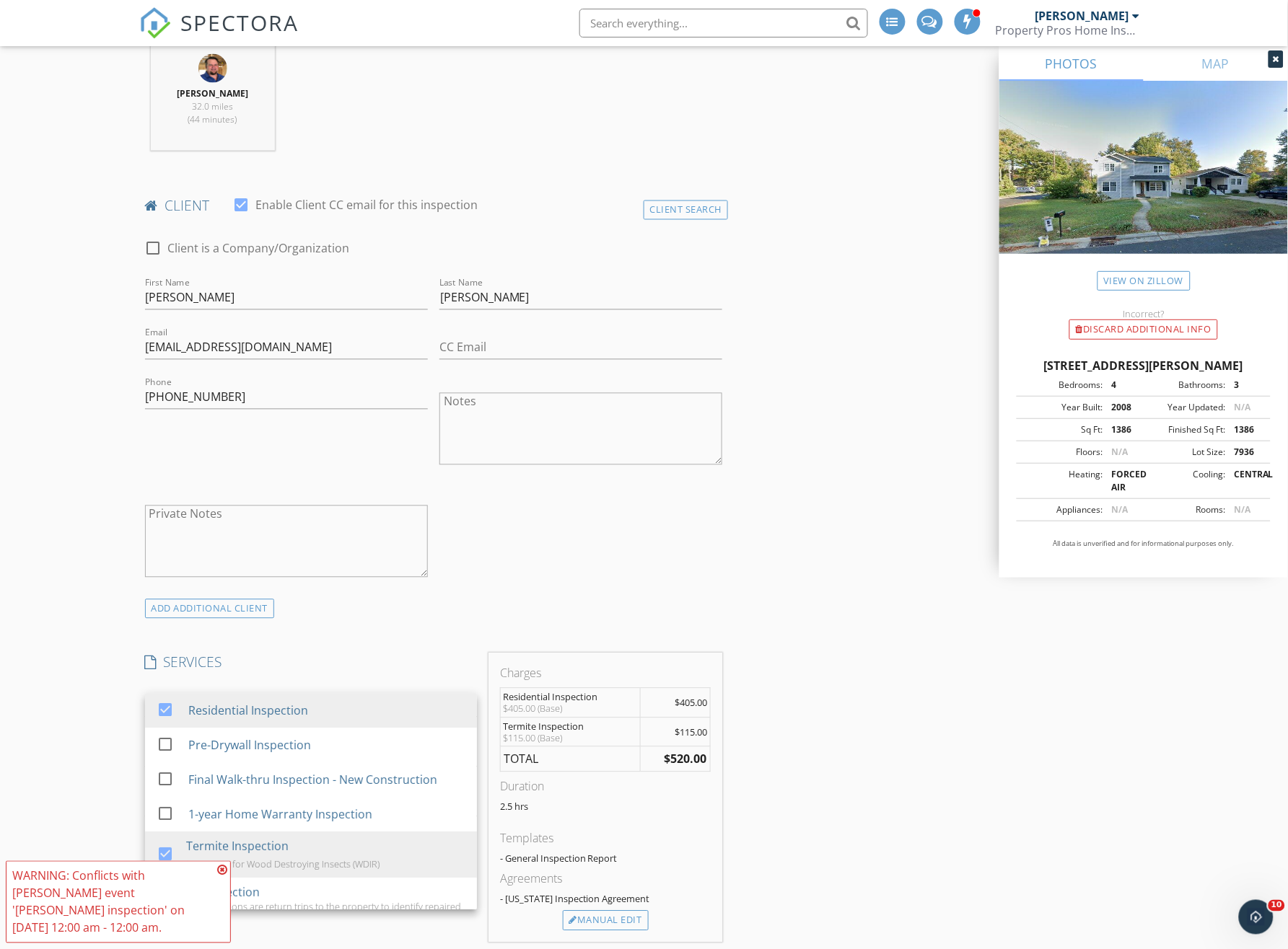
click at [99, 755] on div "New Inspection Click here to use the New Order Form INSPECTOR(S) check_box Jame…" at bounding box center [644, 913] width 1288 height 2812
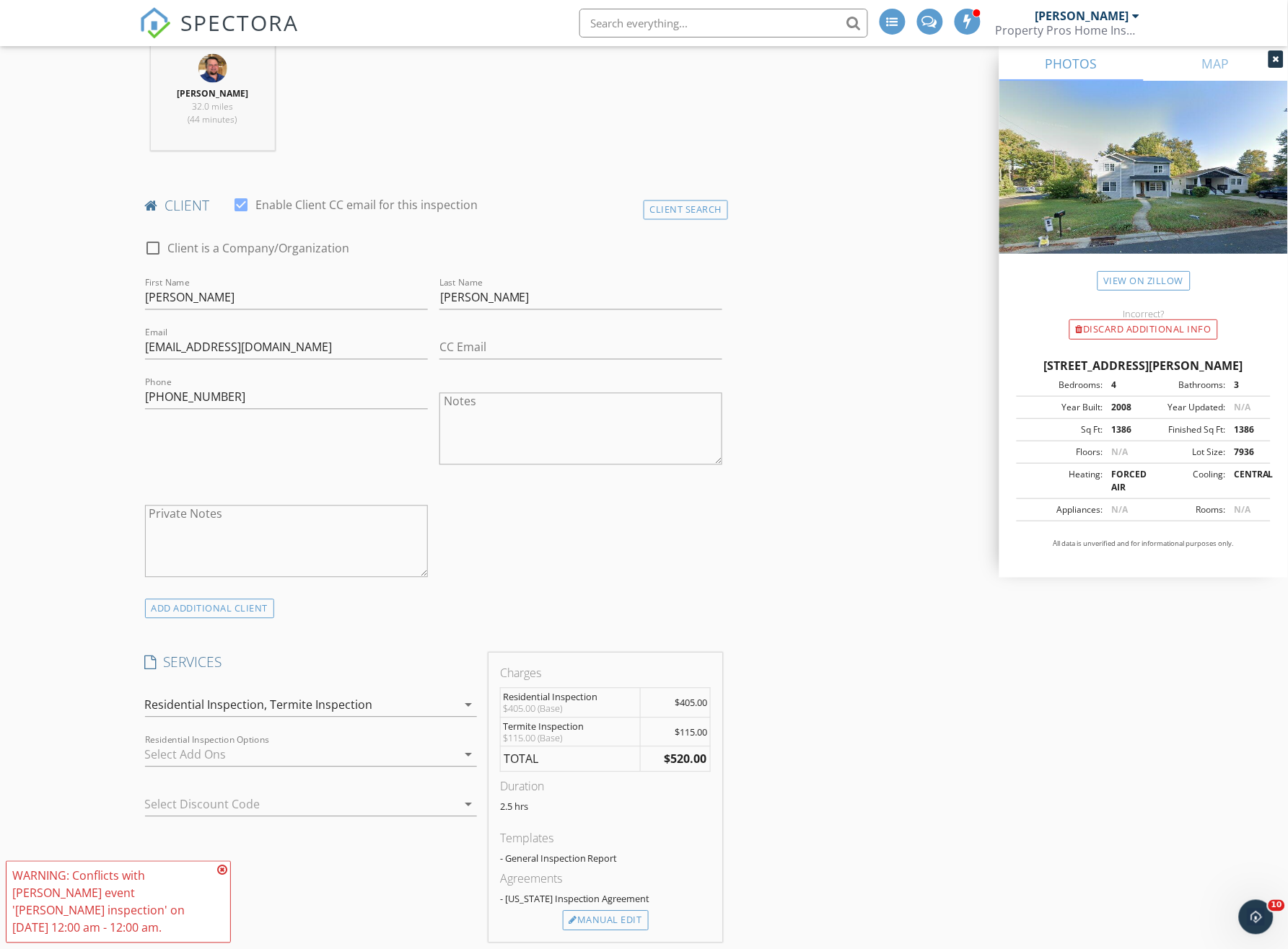
scroll to position [769, 0]
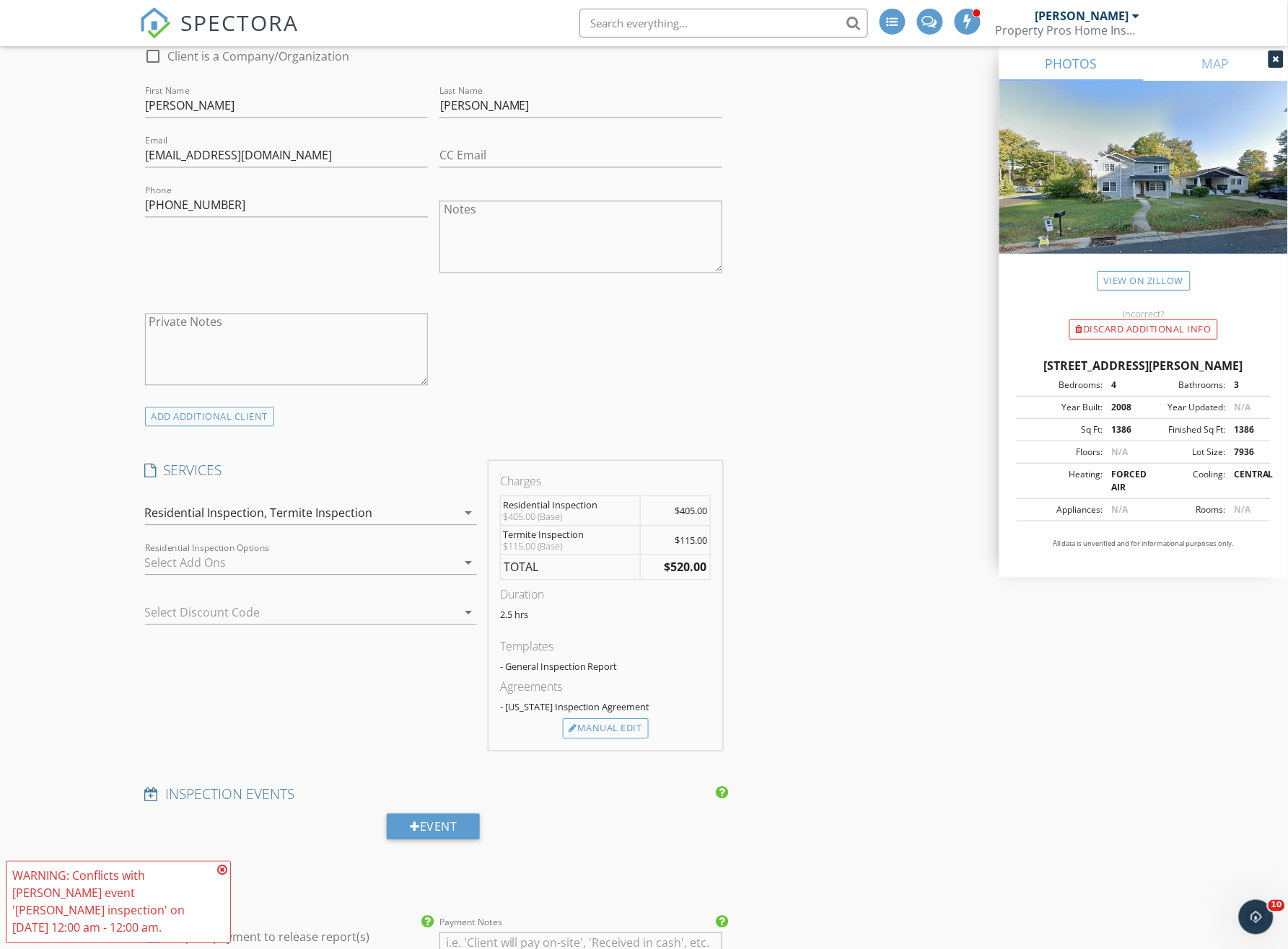
click at [201, 610] on div at bounding box center [290, 613] width 292 height 23
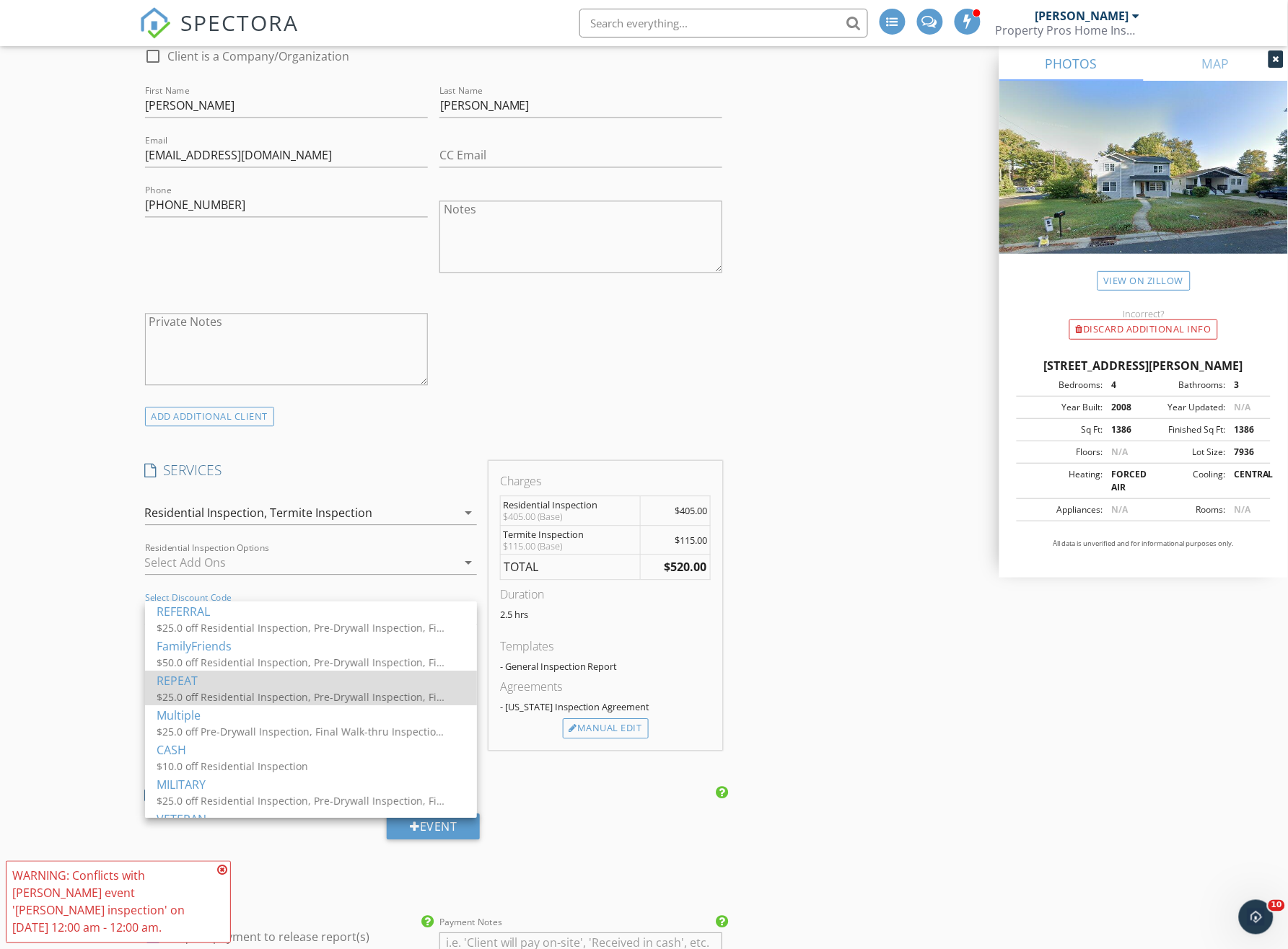
click at [243, 683] on div "REPEAT" at bounding box center [311, 681] width 309 height 18
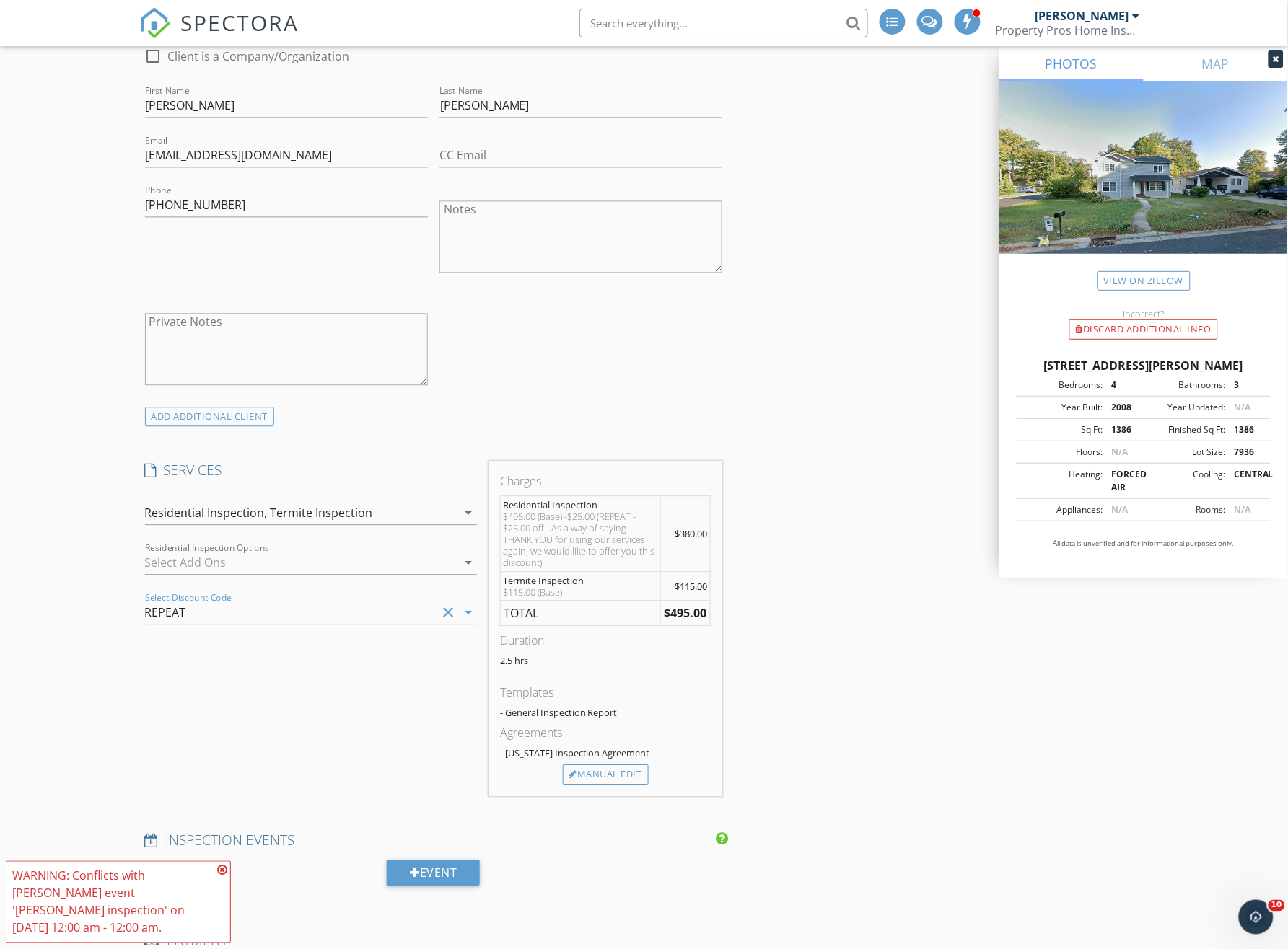
click at [800, 626] on div "INSPECTOR(S) check_box James Lourcey PRIMARY James Lourcey arrow_drop_down chec…" at bounding box center [644, 768] width 1010 height 2740
click at [590, 771] on div "Manual Edit" at bounding box center [605, 776] width 86 height 20
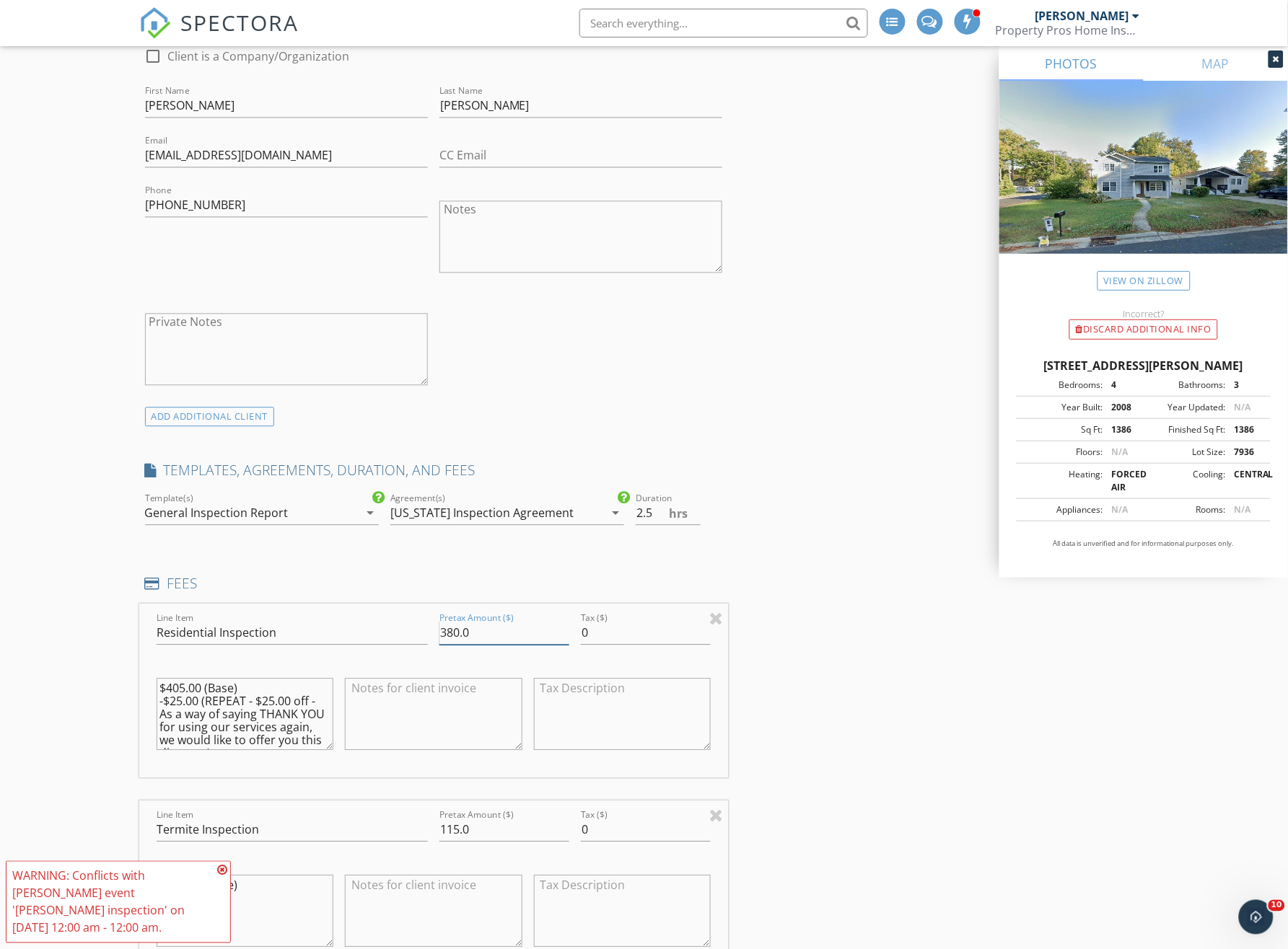
drag, startPoint x: 457, startPoint y: 643, endPoint x: 442, endPoint y: 646, distance: 15.3
click at [442, 646] on input "380.0" at bounding box center [505, 633] width 130 height 24
type input "445.0"
click at [181, 700] on textarea "$405.00 (Base) -$25.00 (REPEAT - $25.00 off - As a way of saying THANK YOU for …" at bounding box center [245, 714] width 178 height 72
type textarea "$445.00 (Base) -$25.00 (REPEAT - $25.00 off - As a way of saying THANK YOU for …"
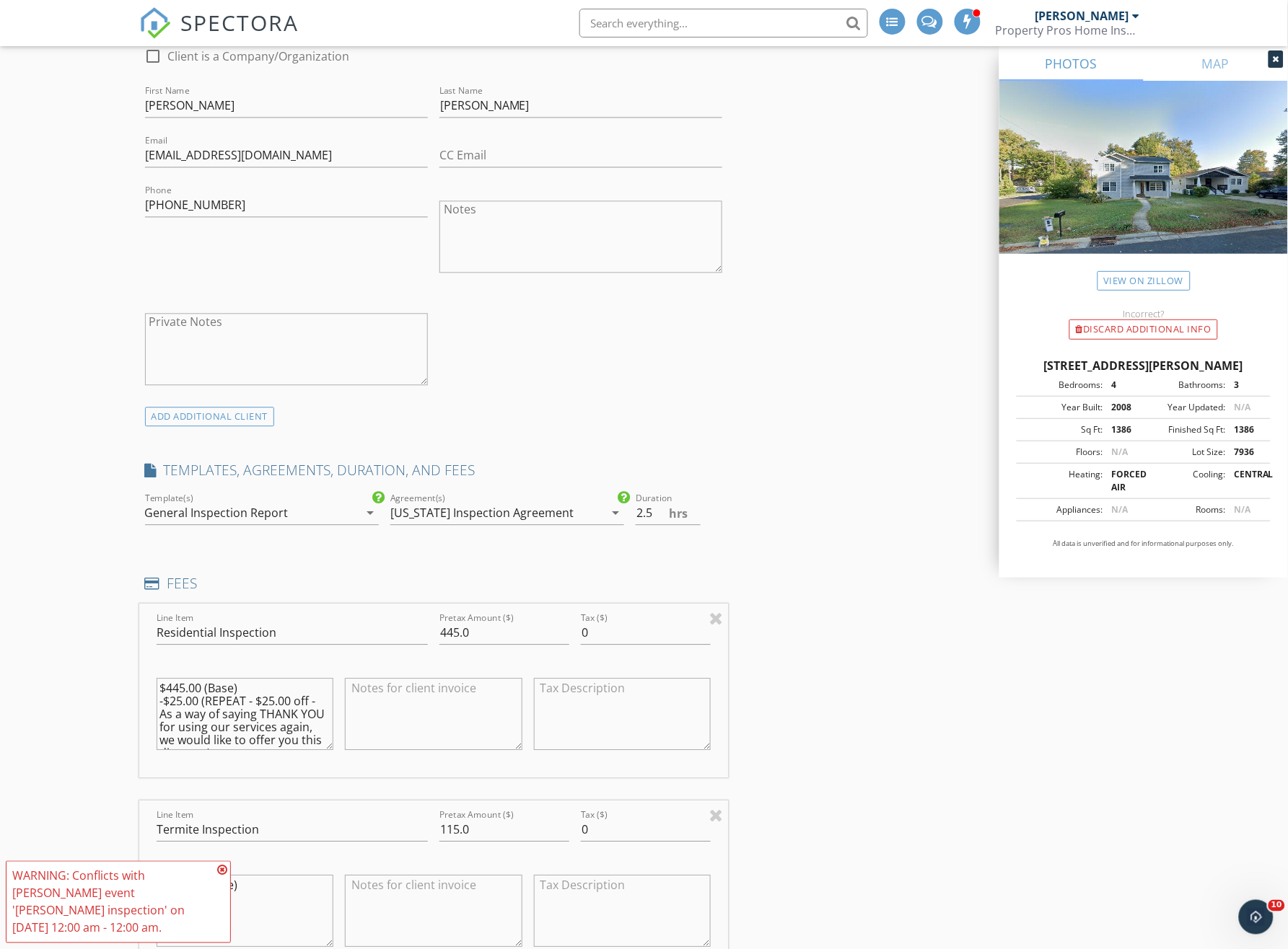
click at [107, 733] on div "New Inspection Click here to use the New Order Form INSPECTOR(S) check_box Jame…" at bounding box center [644, 879] width 1288 height 3126
click at [460, 643] on input "445.0" at bounding box center [505, 633] width 130 height 24
type input "420.0"
click at [914, 727] on div "INSPECTOR(S) check_box James Lourcey PRIMARY James Lourcey arrow_drop_down chec…" at bounding box center [644, 903] width 1010 height 3009
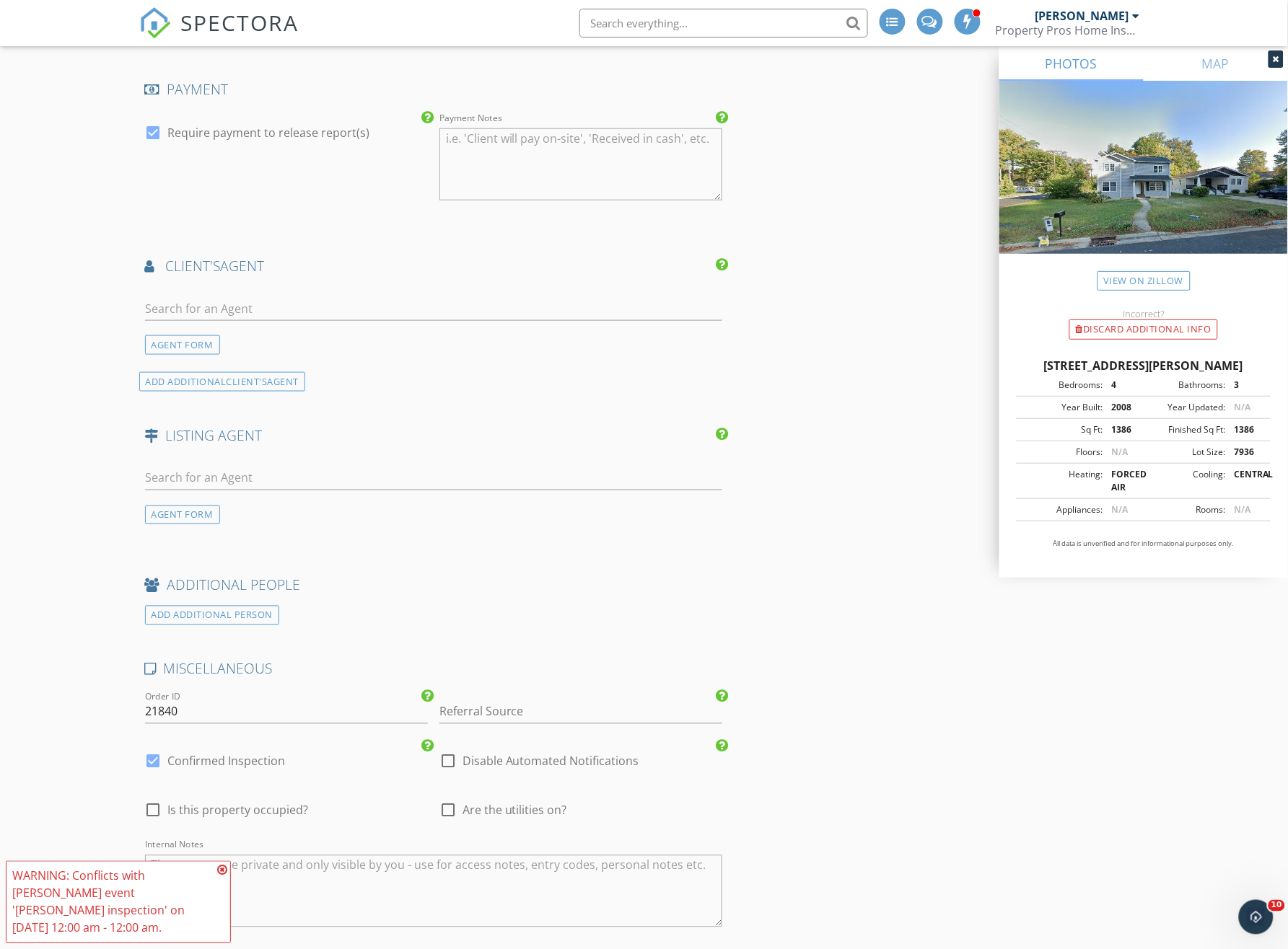
scroll to position [1888, 0]
click at [264, 322] on input "text" at bounding box center [434, 309] width 578 height 24
type input "[PERSON_NAME]"
click at [398, 358] on li "Deepthi Mallakki Nagaveerappa Wilkinson ERA Real Estate" at bounding box center [434, 341] width 576 height 40
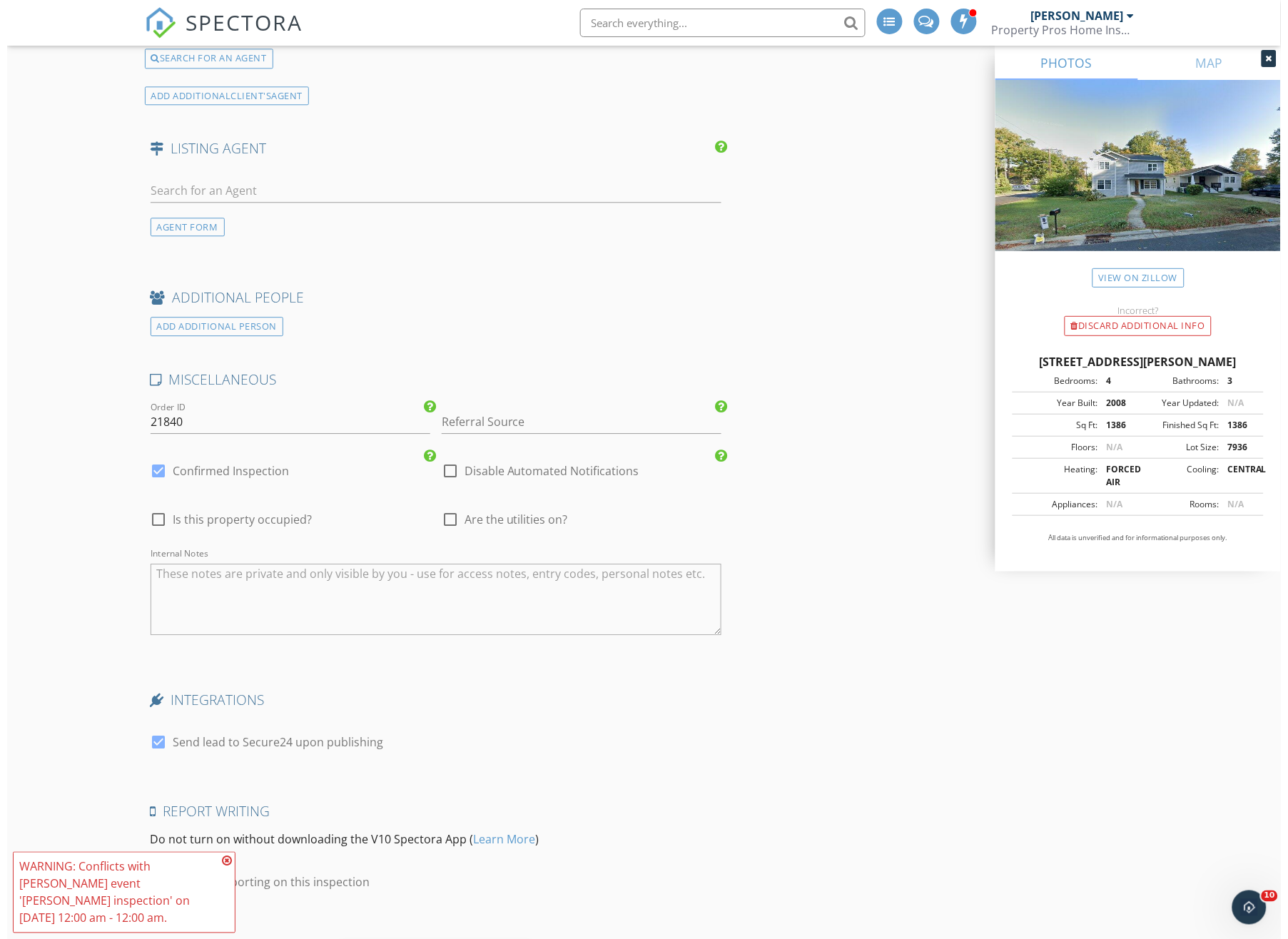
scroll to position [2573, 0]
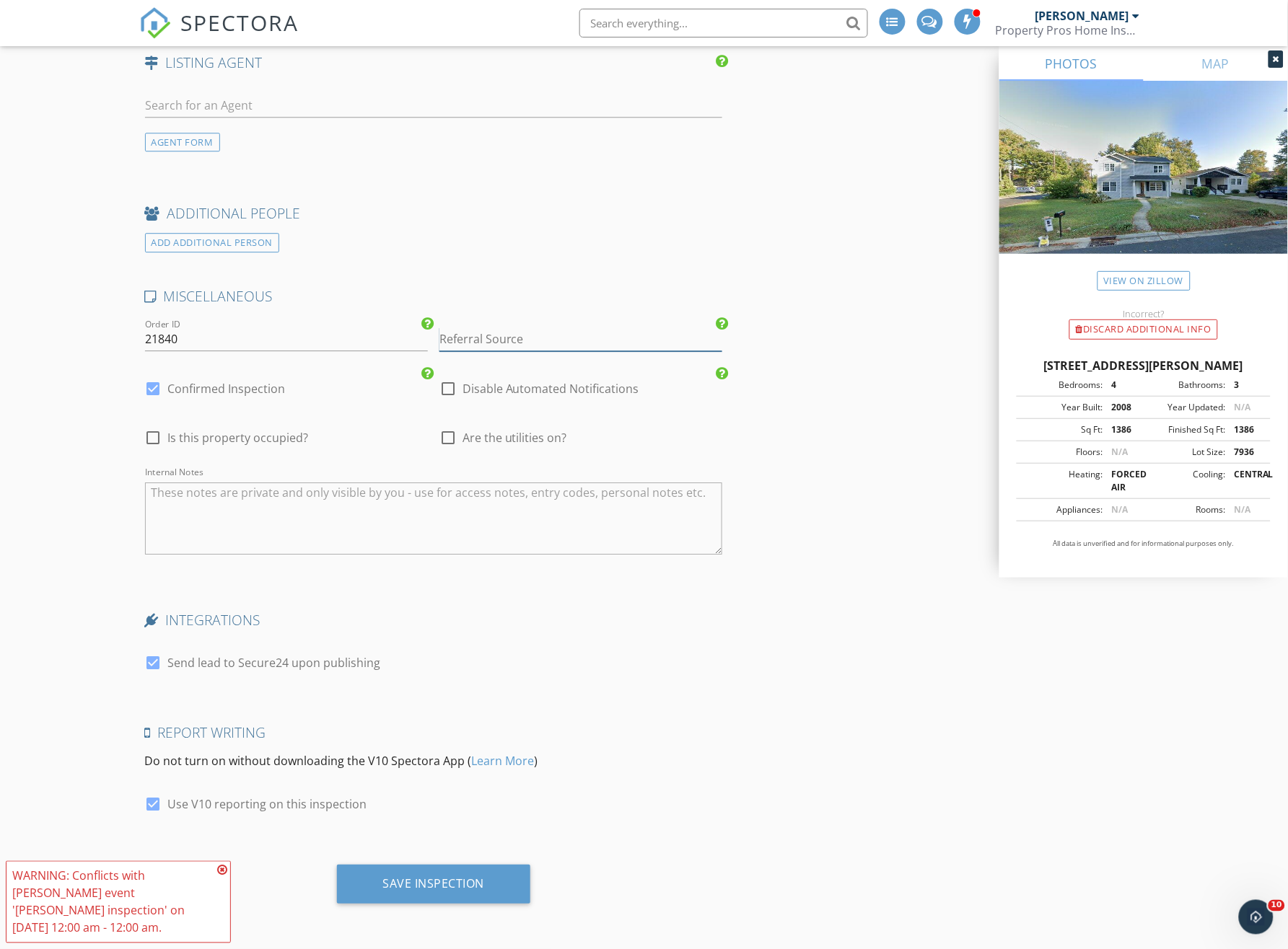
click at [498, 348] on input "Referral Source" at bounding box center [581, 339] width 283 height 24
type input "[PERSON_NAME]"
click at [475, 376] on div "[PERSON_NAME]" at bounding box center [581, 367] width 282 height 29
click at [445, 439] on div at bounding box center [448, 438] width 25 height 25
checkbox input "true"
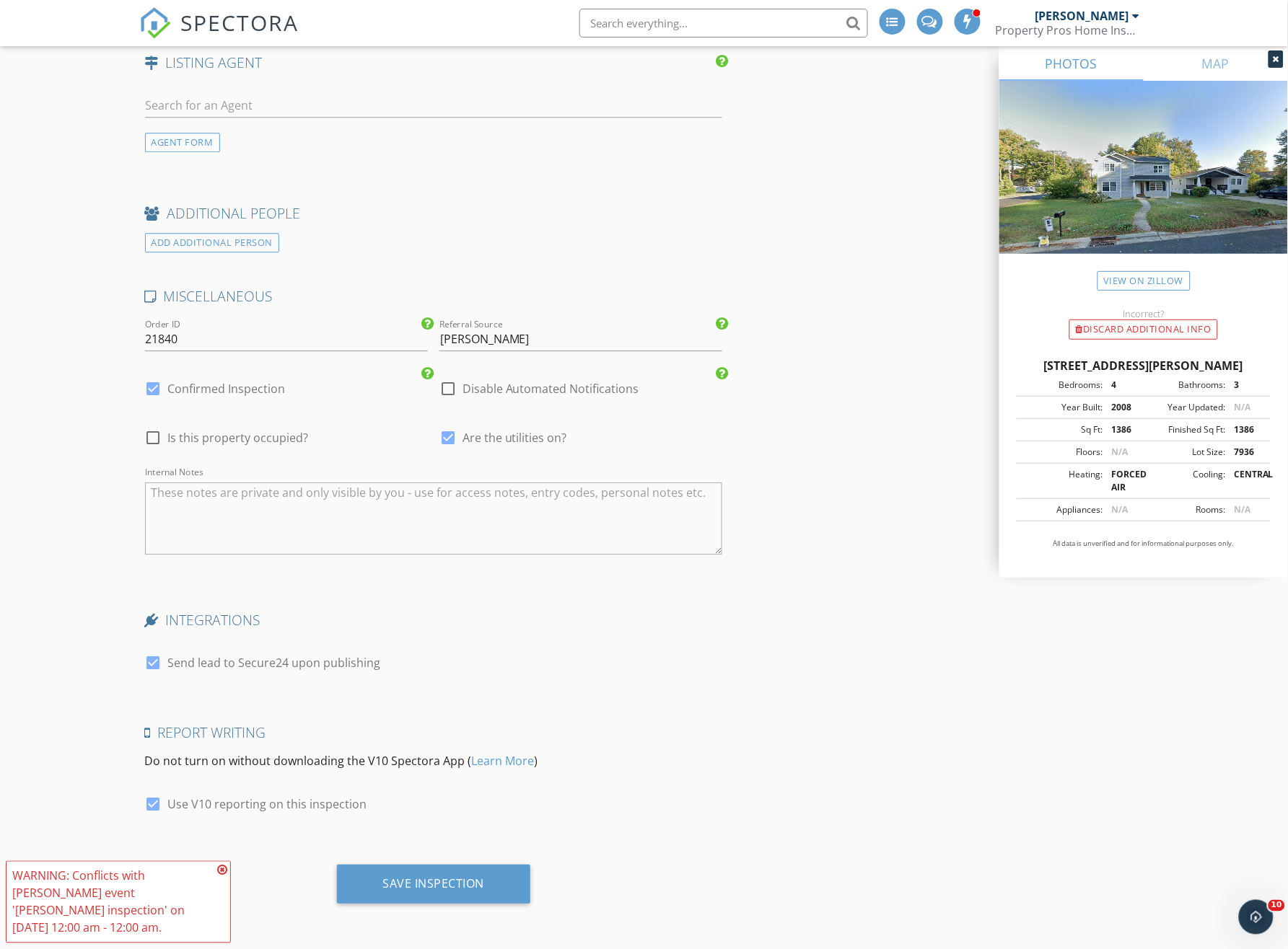
click at [241, 434] on span "Is this property occupied?" at bounding box center [238, 438] width 140 height 15
checkbox input "true"
click at [432, 874] on div "Save Inspection" at bounding box center [434, 884] width 194 height 39
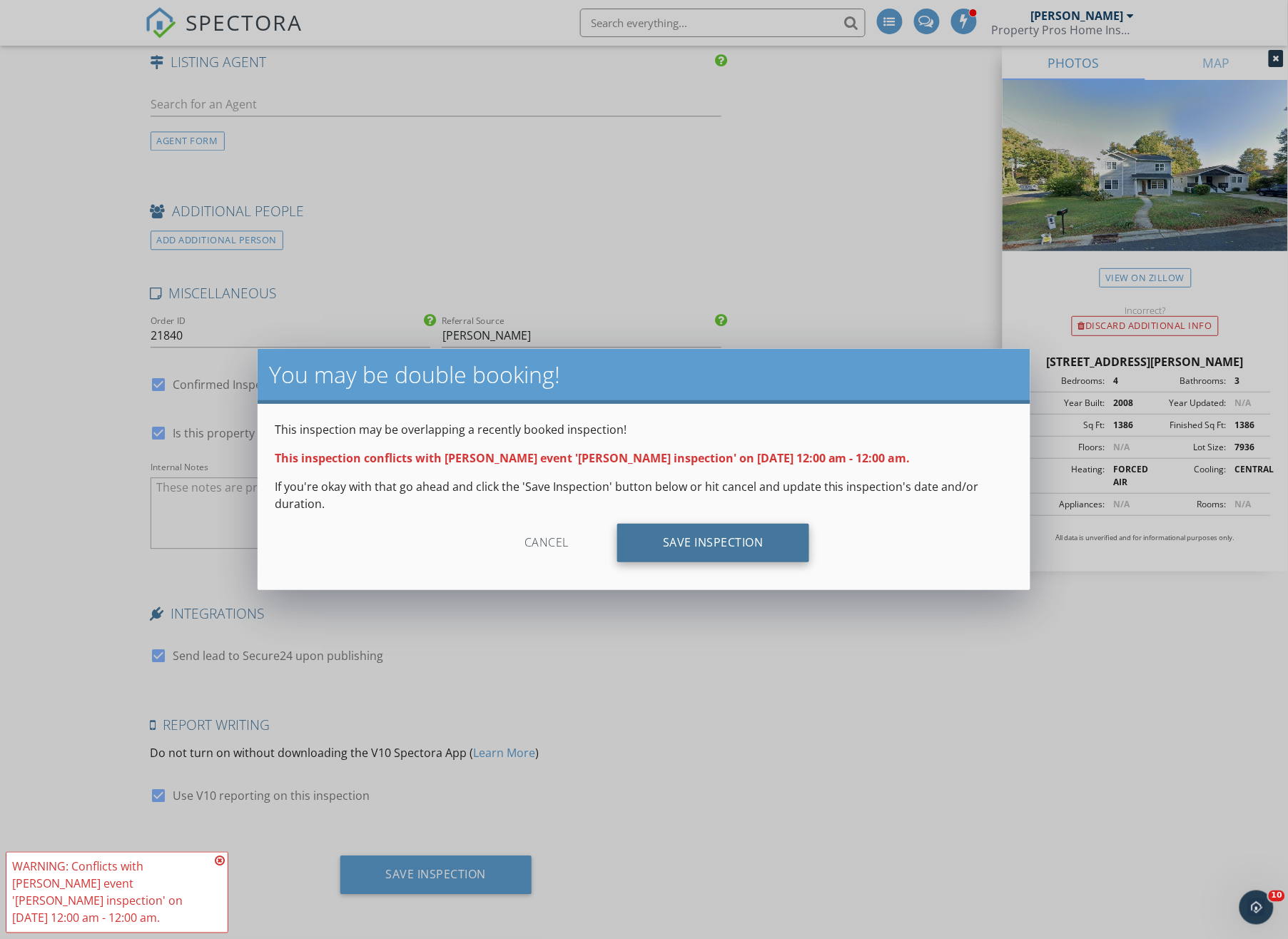
click at [733, 545] on div "Save Inspection" at bounding box center [712, 543] width 192 height 38
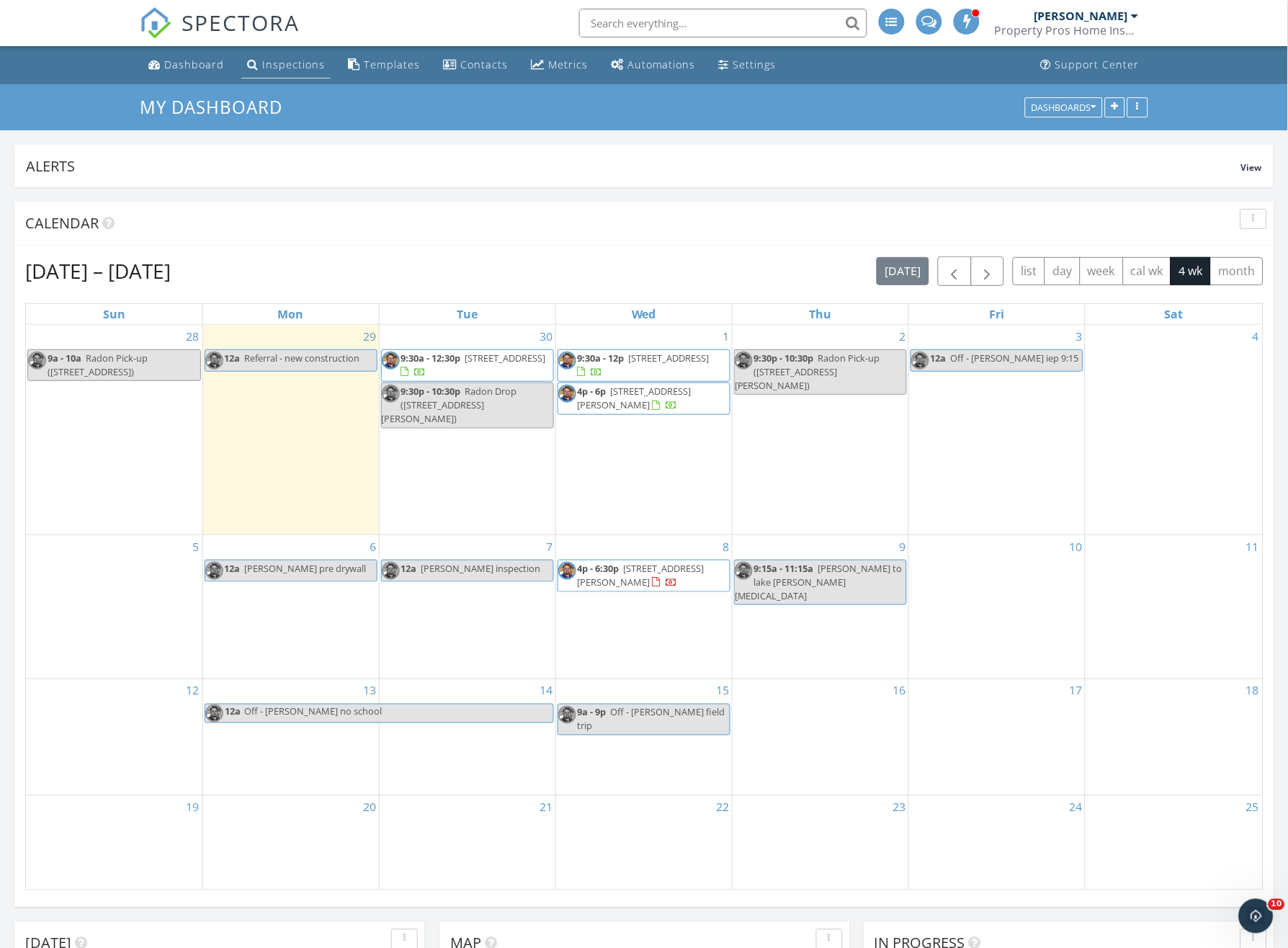
click at [288, 64] on div "Inspections" at bounding box center [294, 64] width 63 height 14
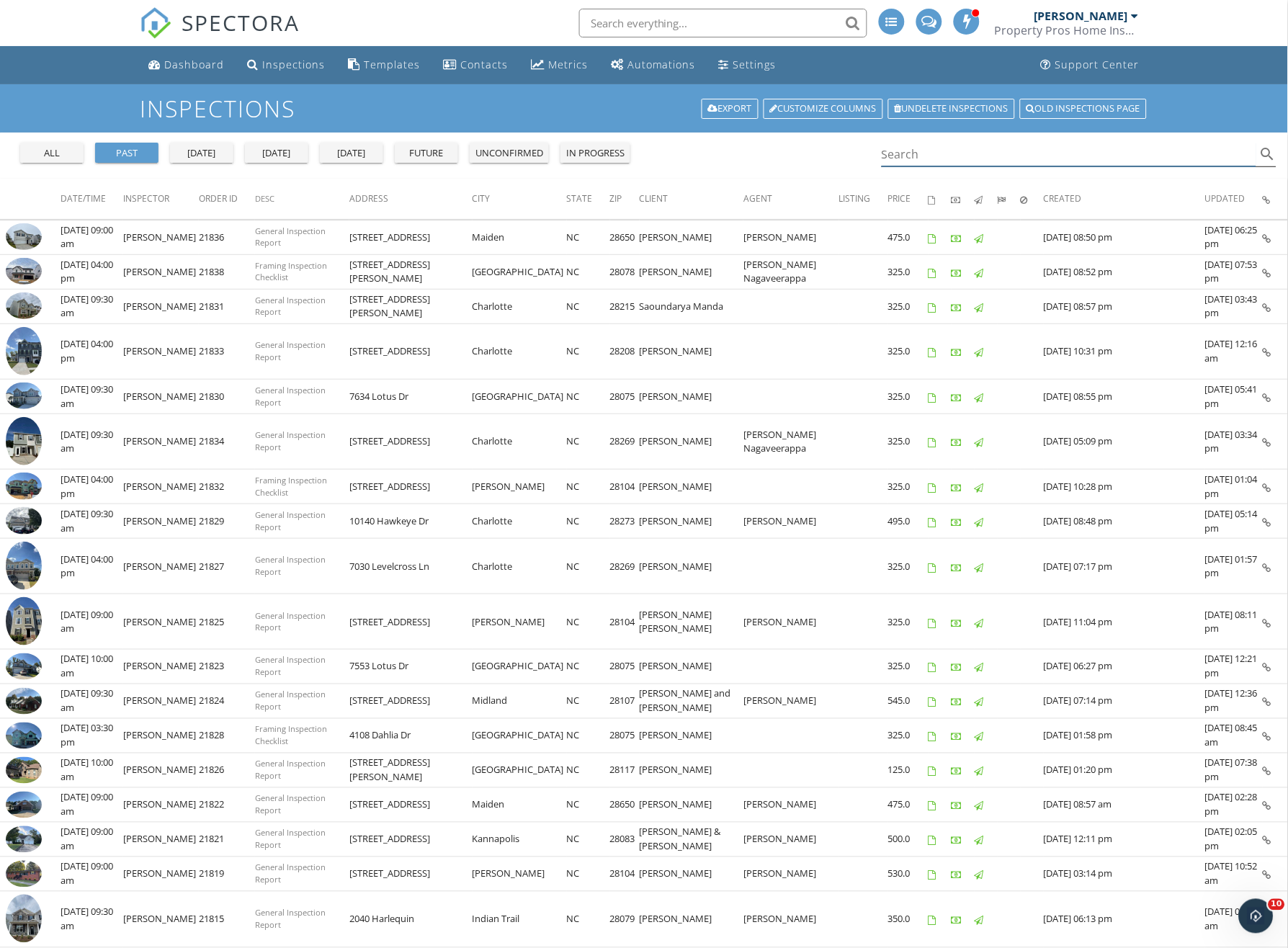
click at [965, 156] on input "Search" at bounding box center [1068, 154] width 375 height 24
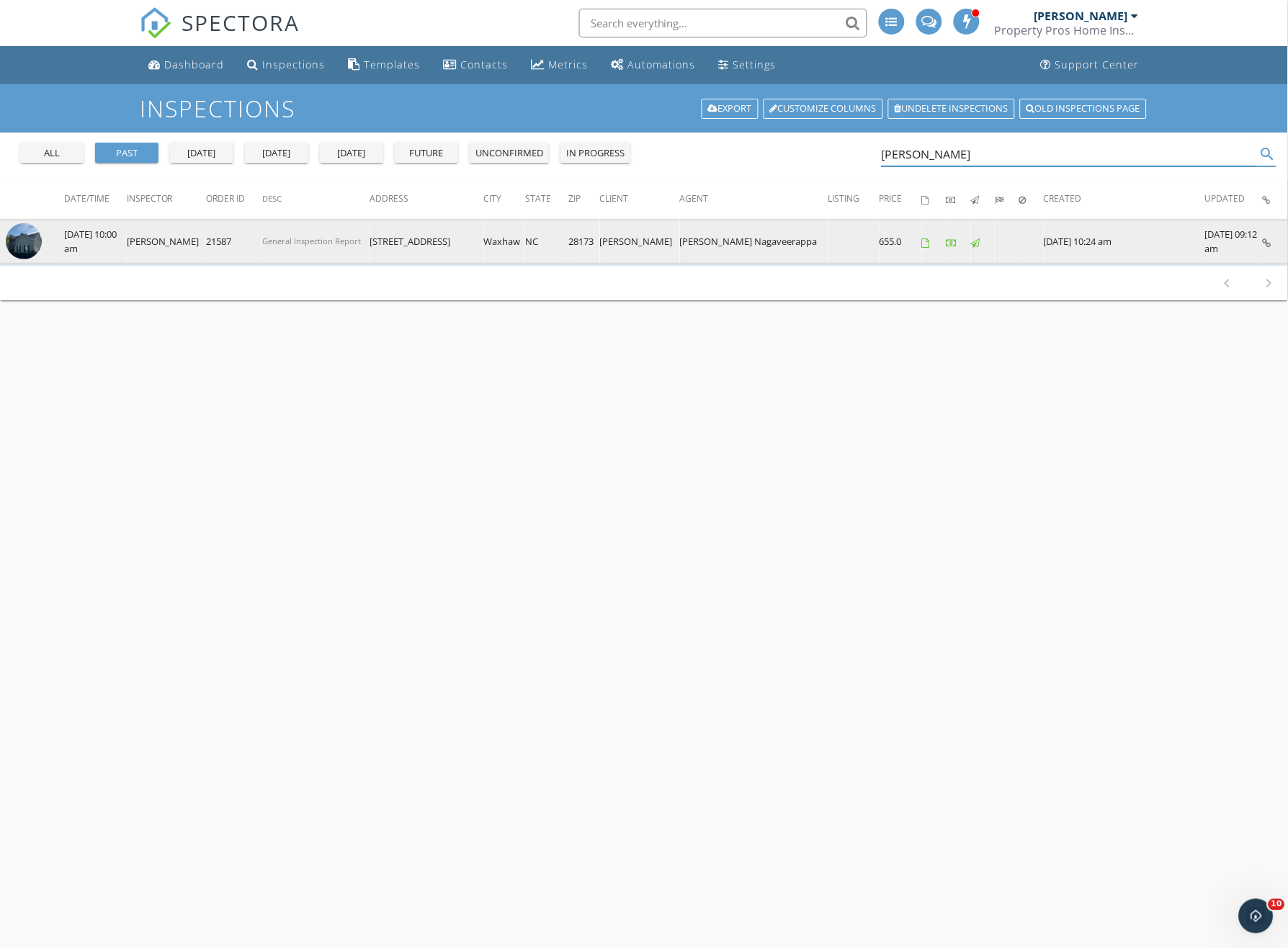
type input "[PERSON_NAME]"
click at [28, 241] on img at bounding box center [23, 241] width 36 height 36
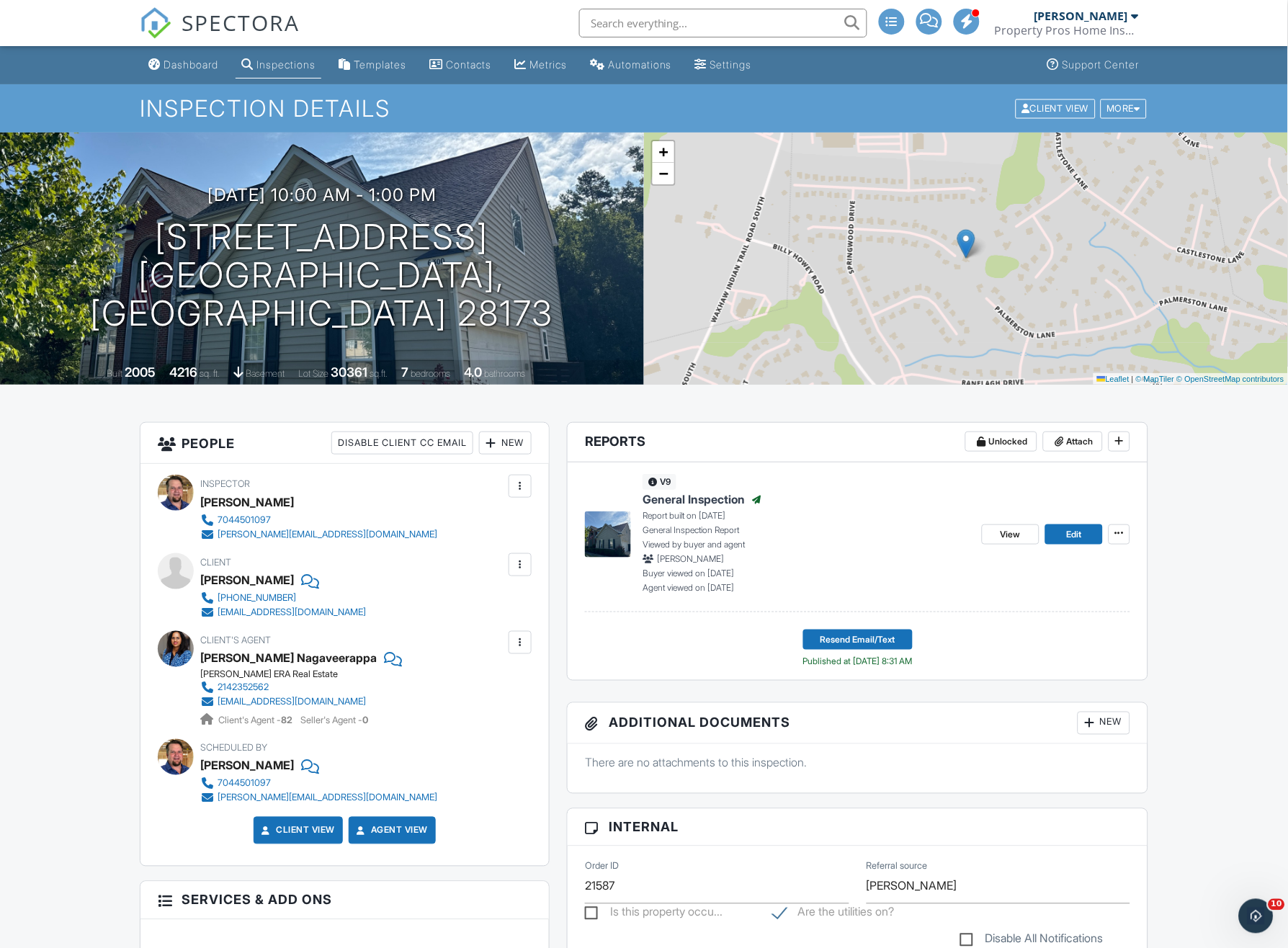
click at [723, 500] on span "General Inspection" at bounding box center [694, 500] width 102 height 16
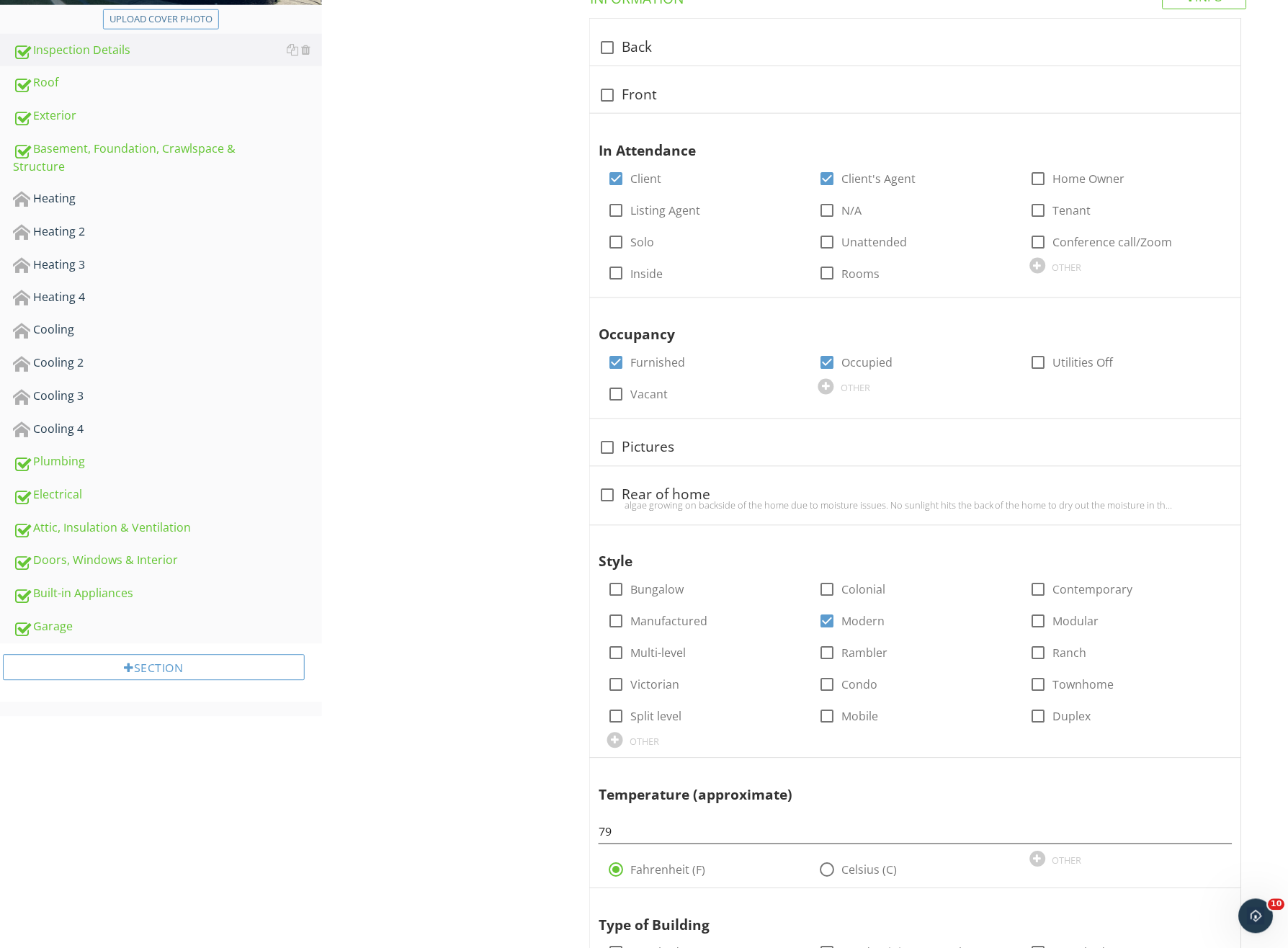
scroll to position [96, 0]
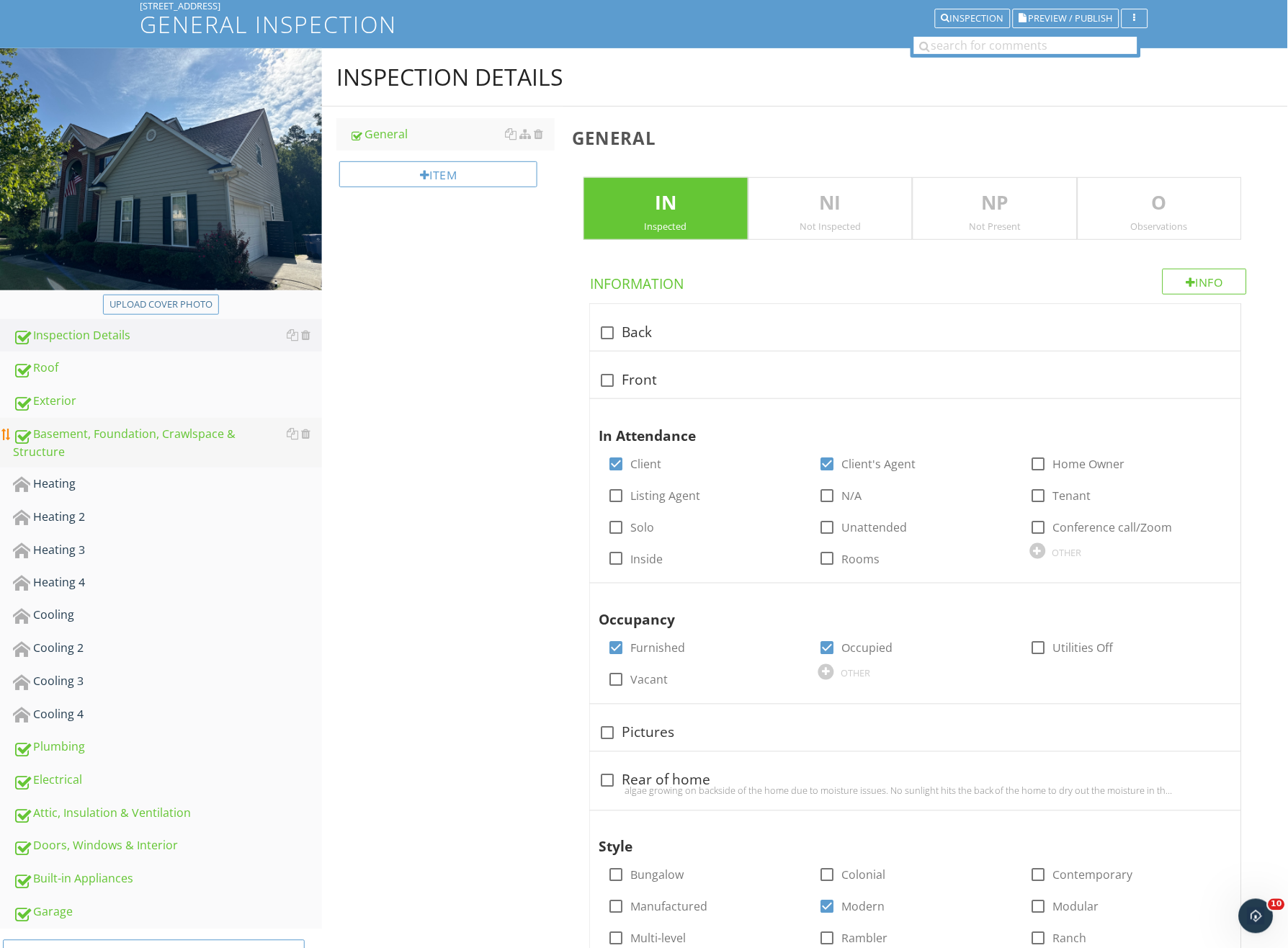
click at [193, 434] on div "Basement, Foundation, Crawlspace & Structure" at bounding box center [167, 443] width 309 height 36
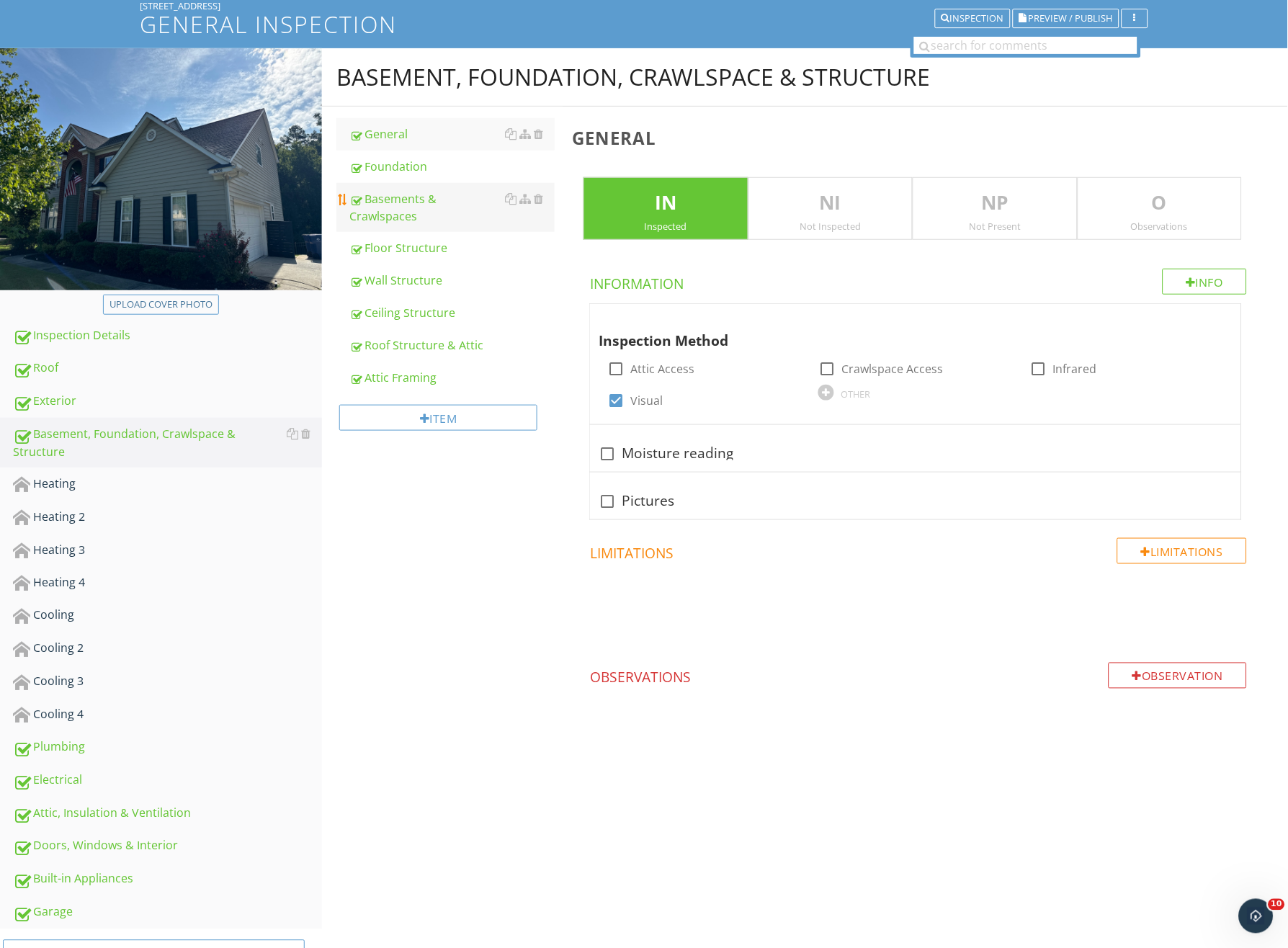
click at [423, 203] on div "Basements & Crawlspaces" at bounding box center [451, 207] width 205 height 34
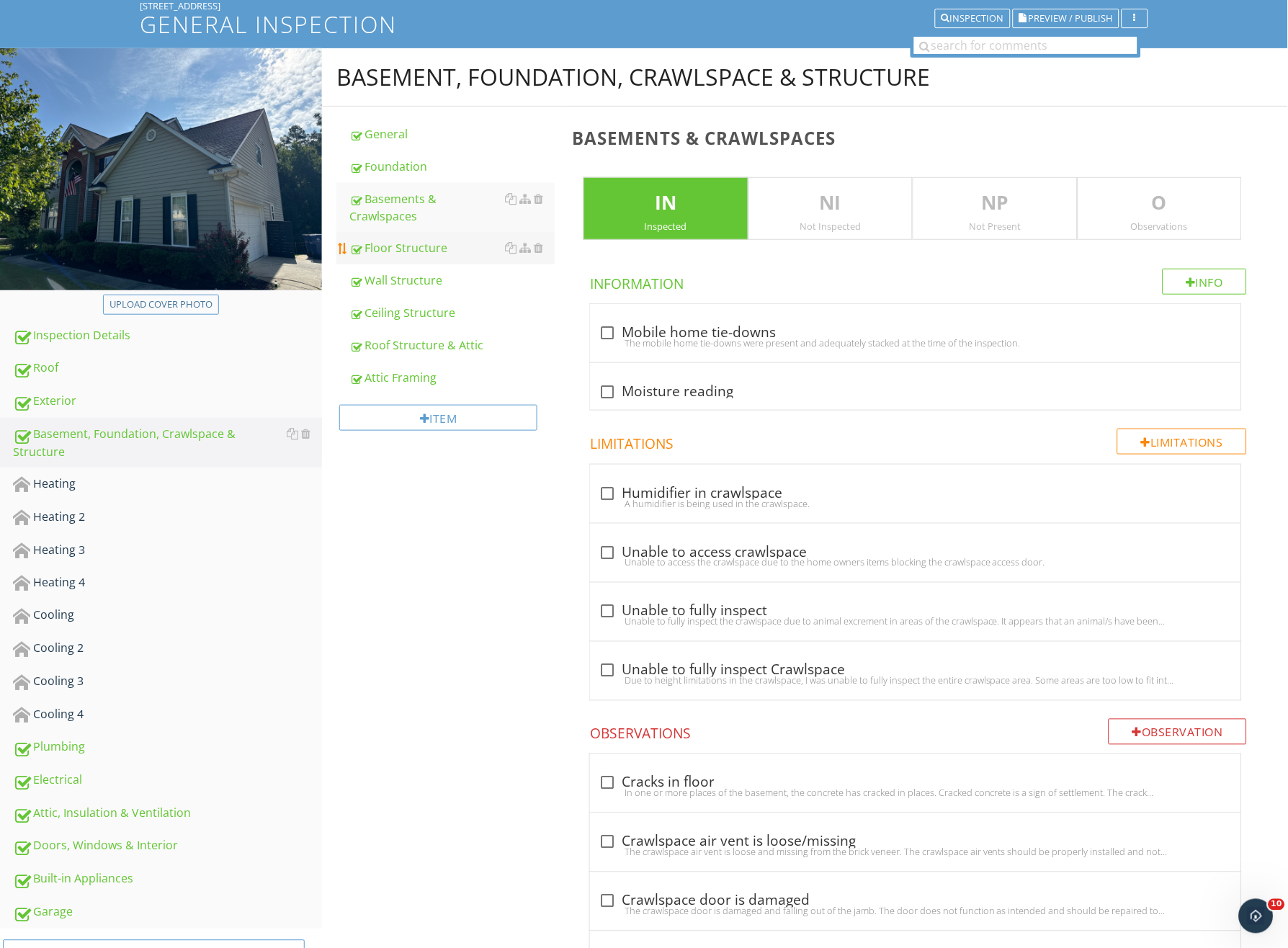
click at [418, 240] on div "Floor Structure" at bounding box center [451, 248] width 205 height 18
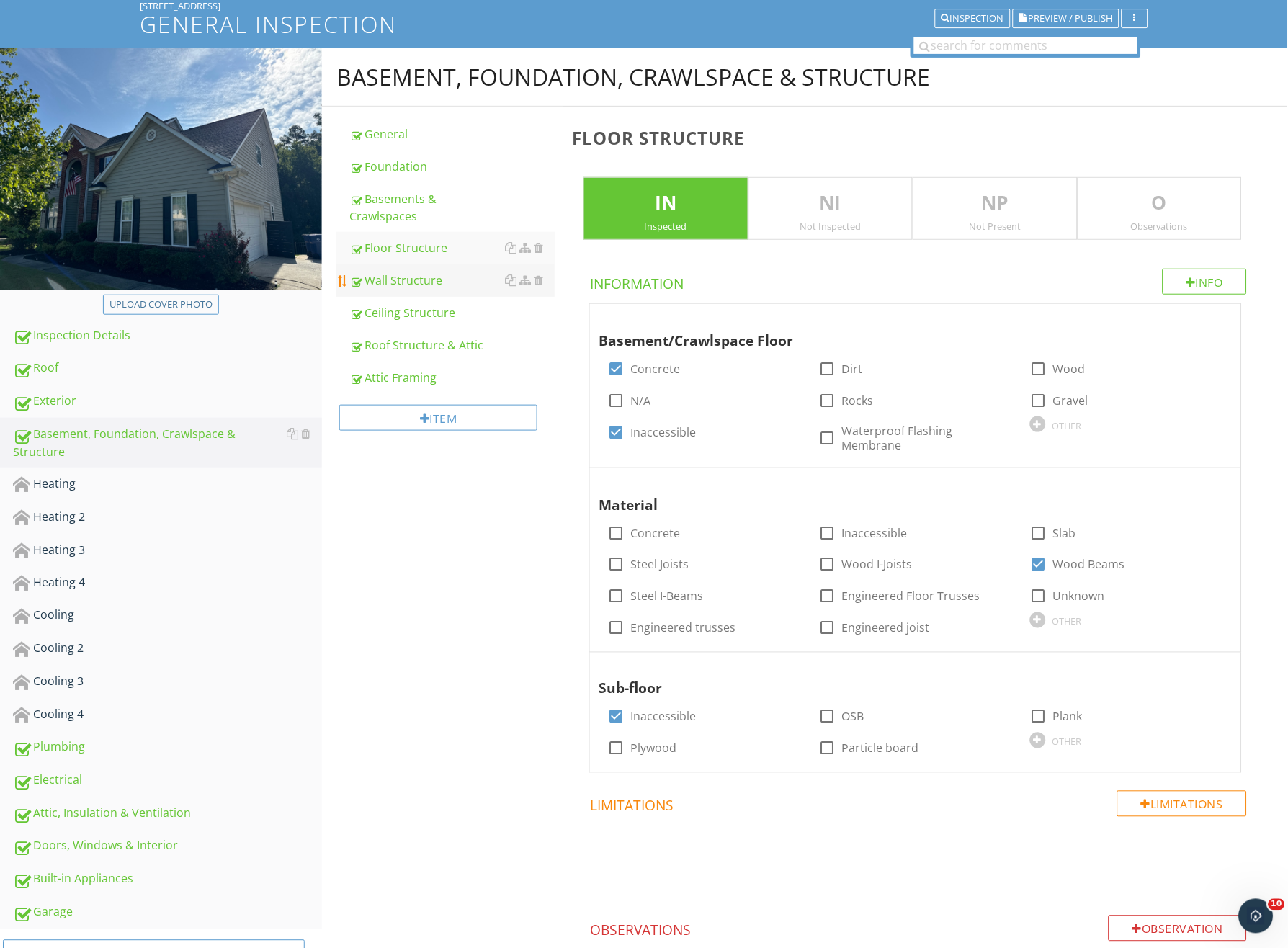
click at [416, 272] on div "Wall Structure" at bounding box center [451, 280] width 205 height 18
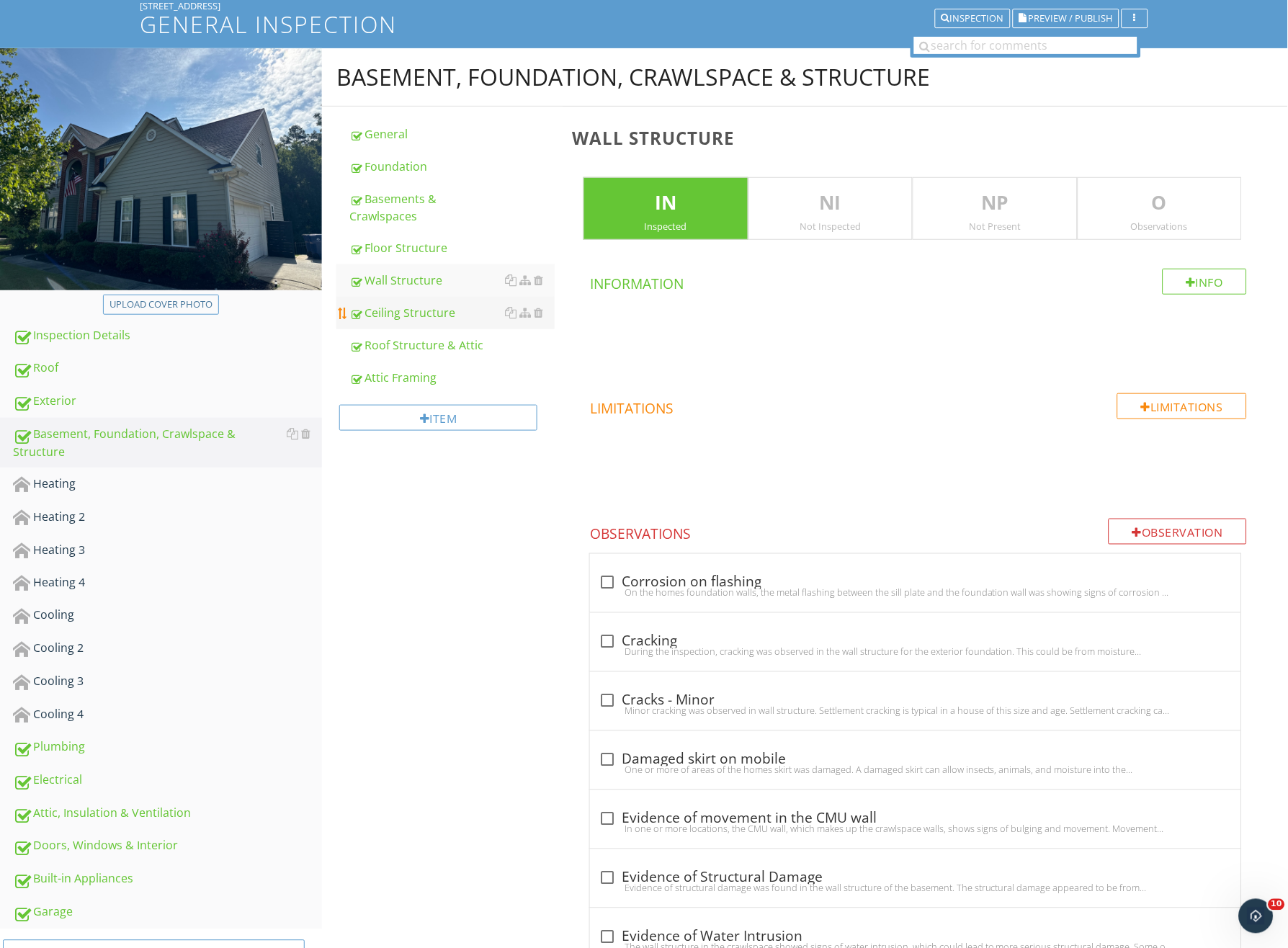
click at [420, 304] on div "Ceiling Structure" at bounding box center [451, 313] width 205 height 18
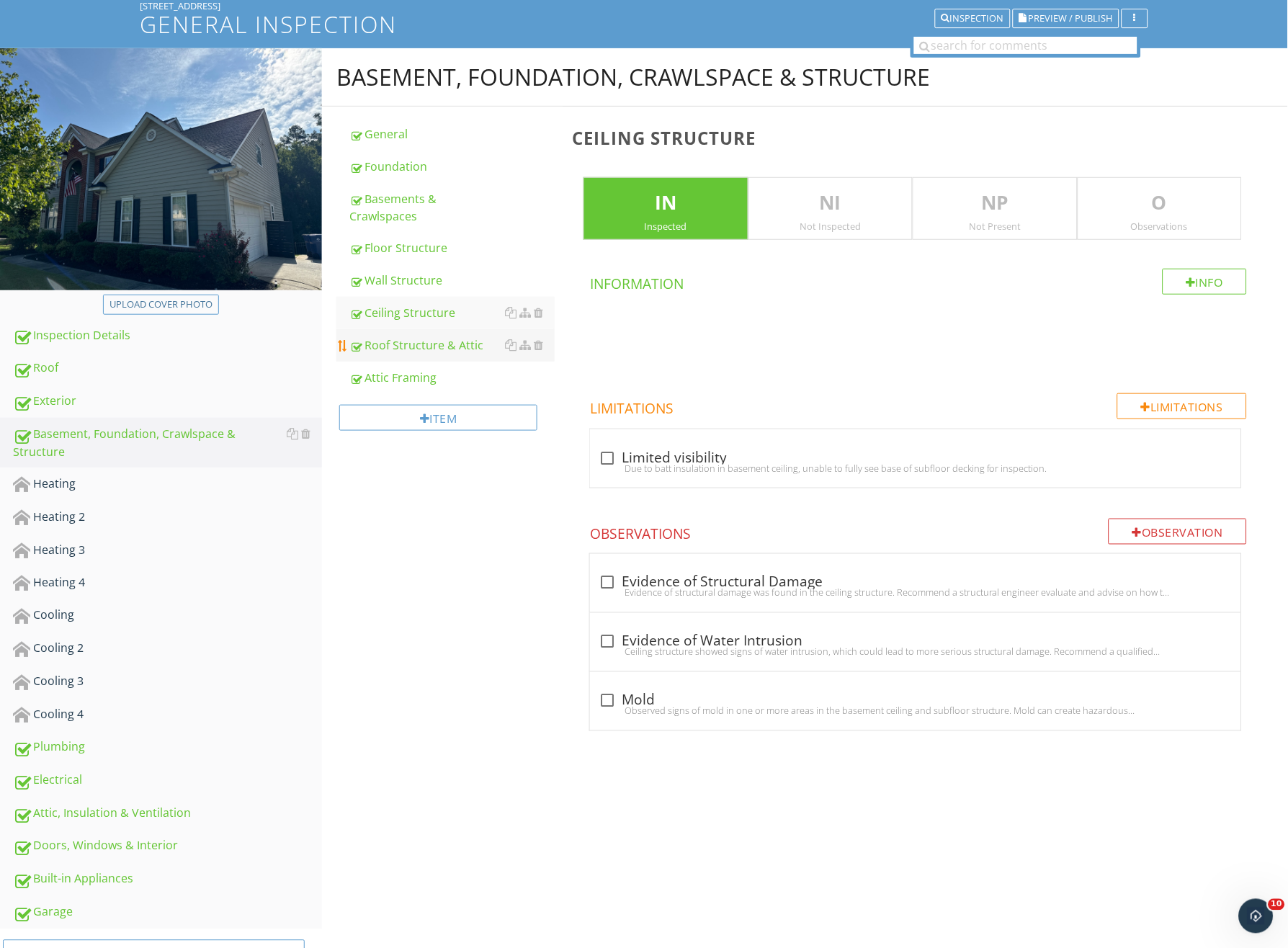
click at [433, 337] on div "Roof Structure & Attic" at bounding box center [451, 345] width 205 height 18
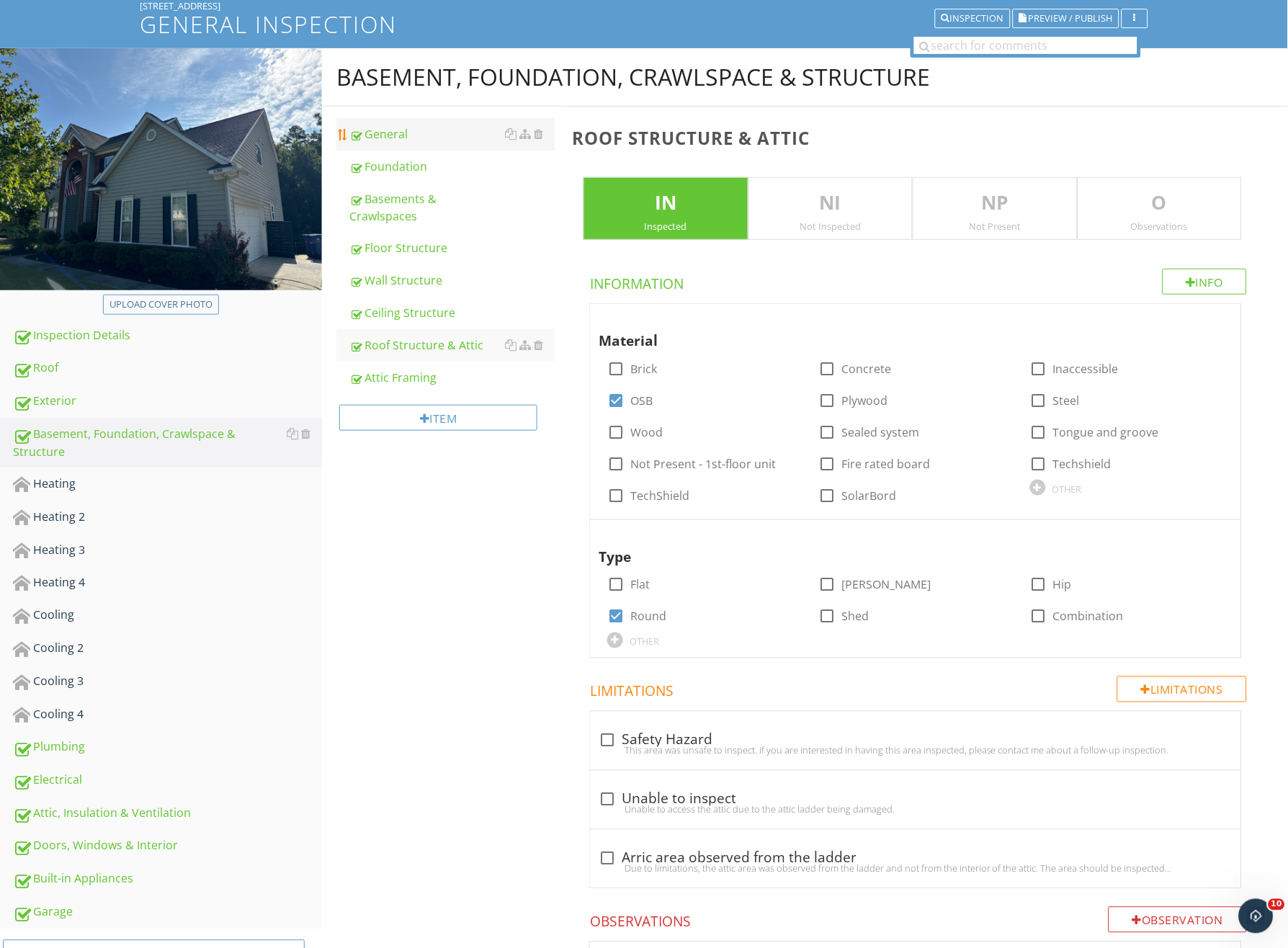
click at [421, 133] on div "General" at bounding box center [451, 134] width 205 height 18
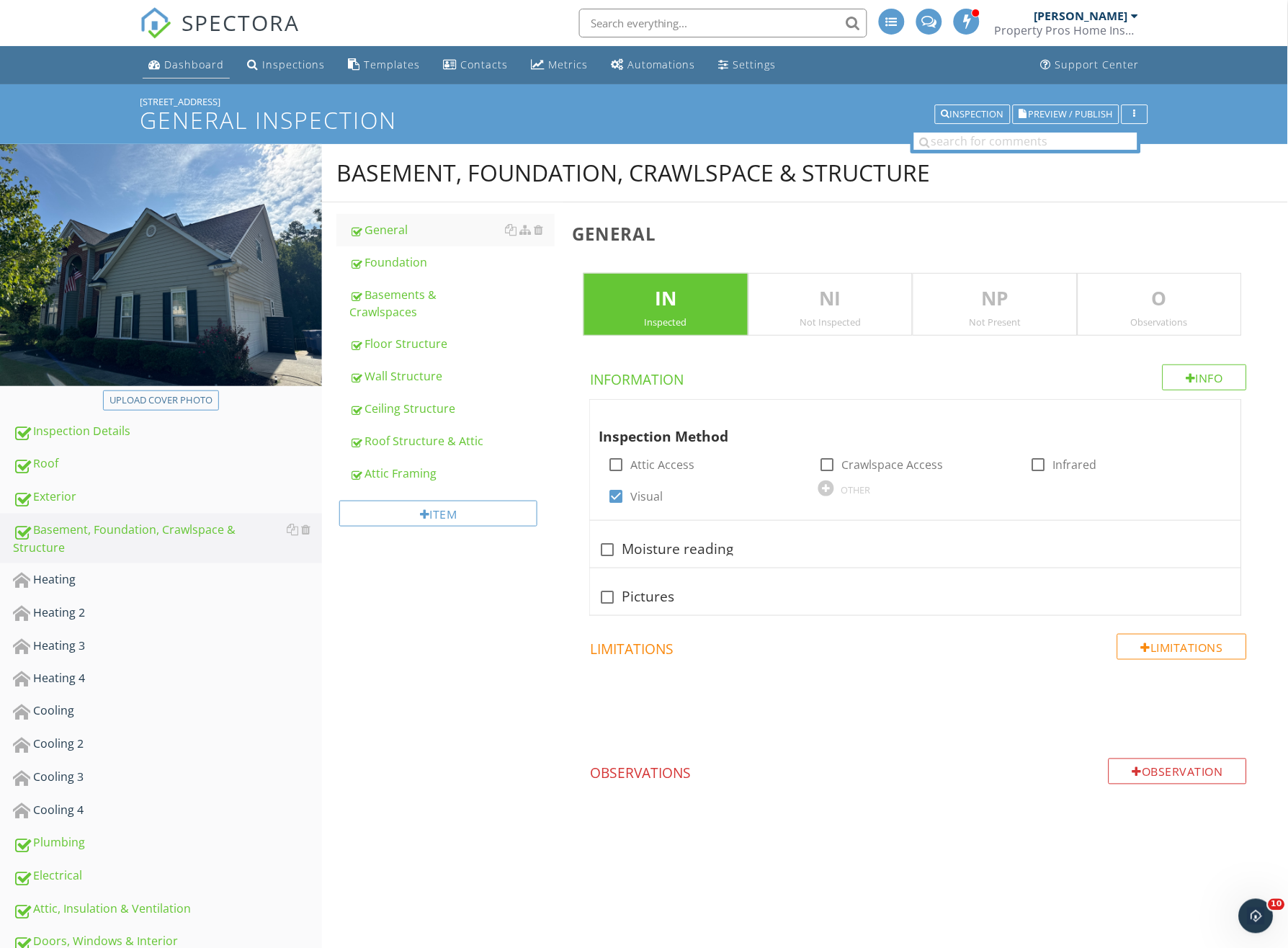
click at [202, 72] on link "Dashboard" at bounding box center [185, 65] width 87 height 26
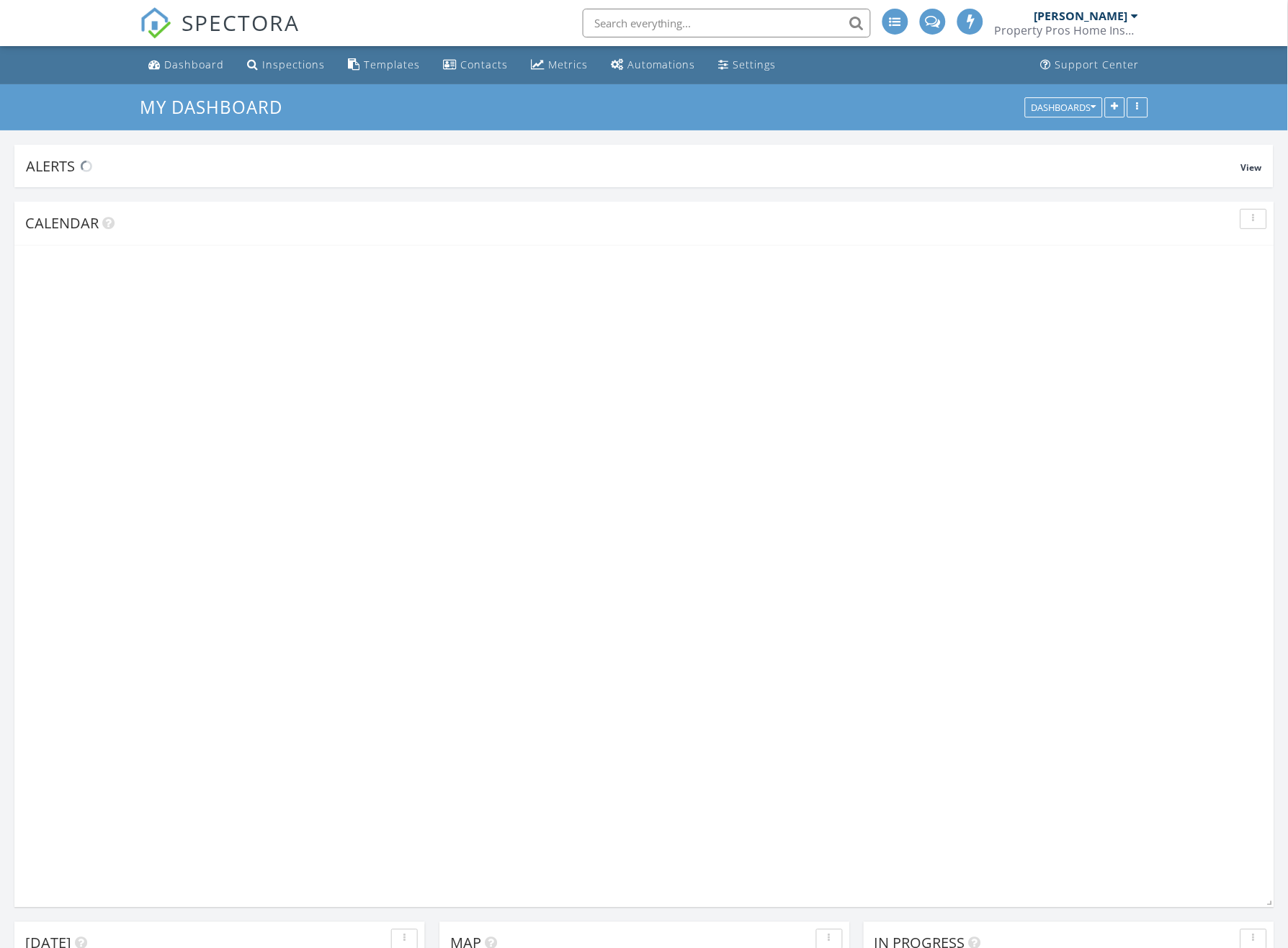
scroll to position [1916, 1317]
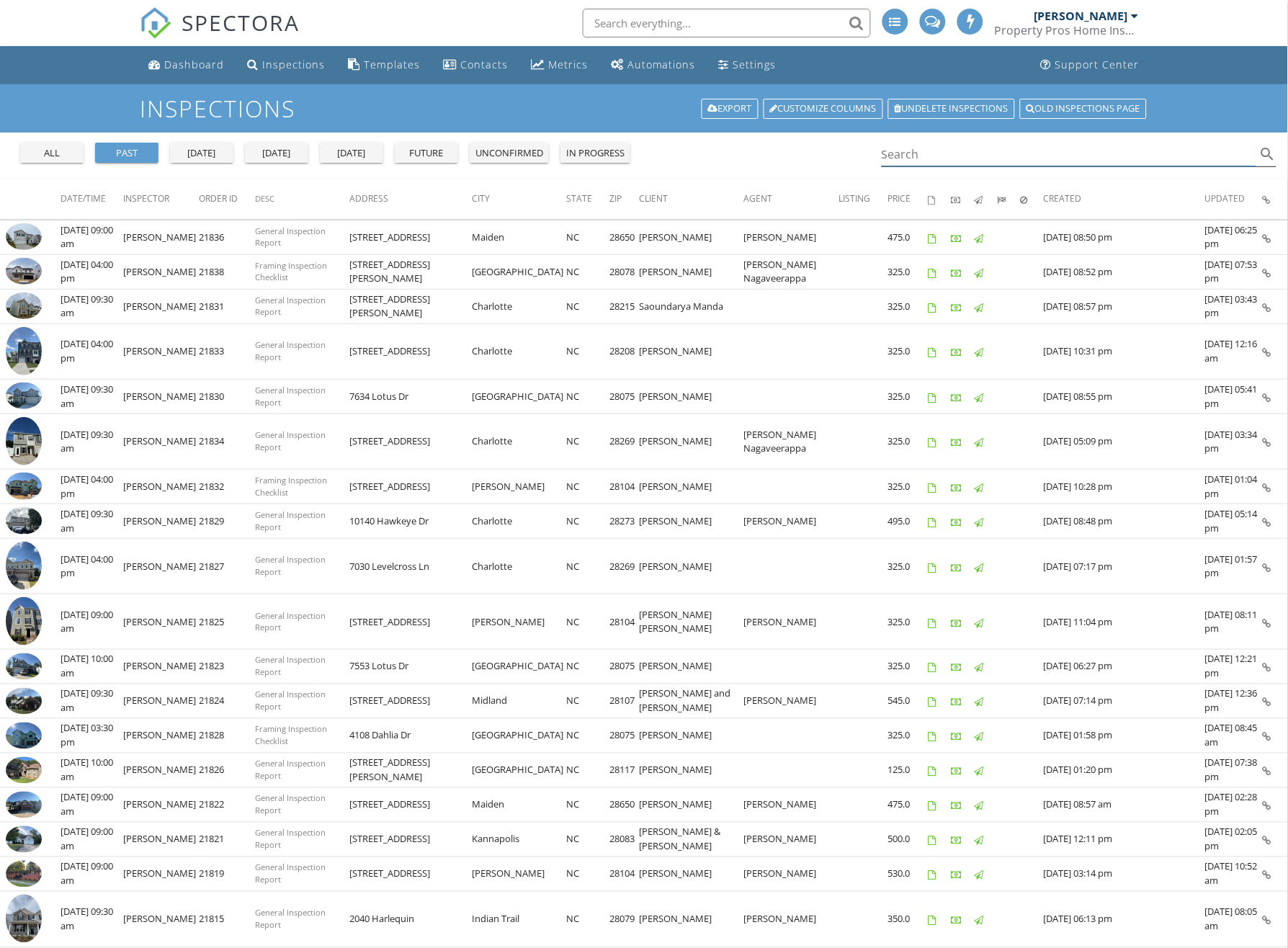
click at [948, 158] on input "Search" at bounding box center [1068, 154] width 375 height 24
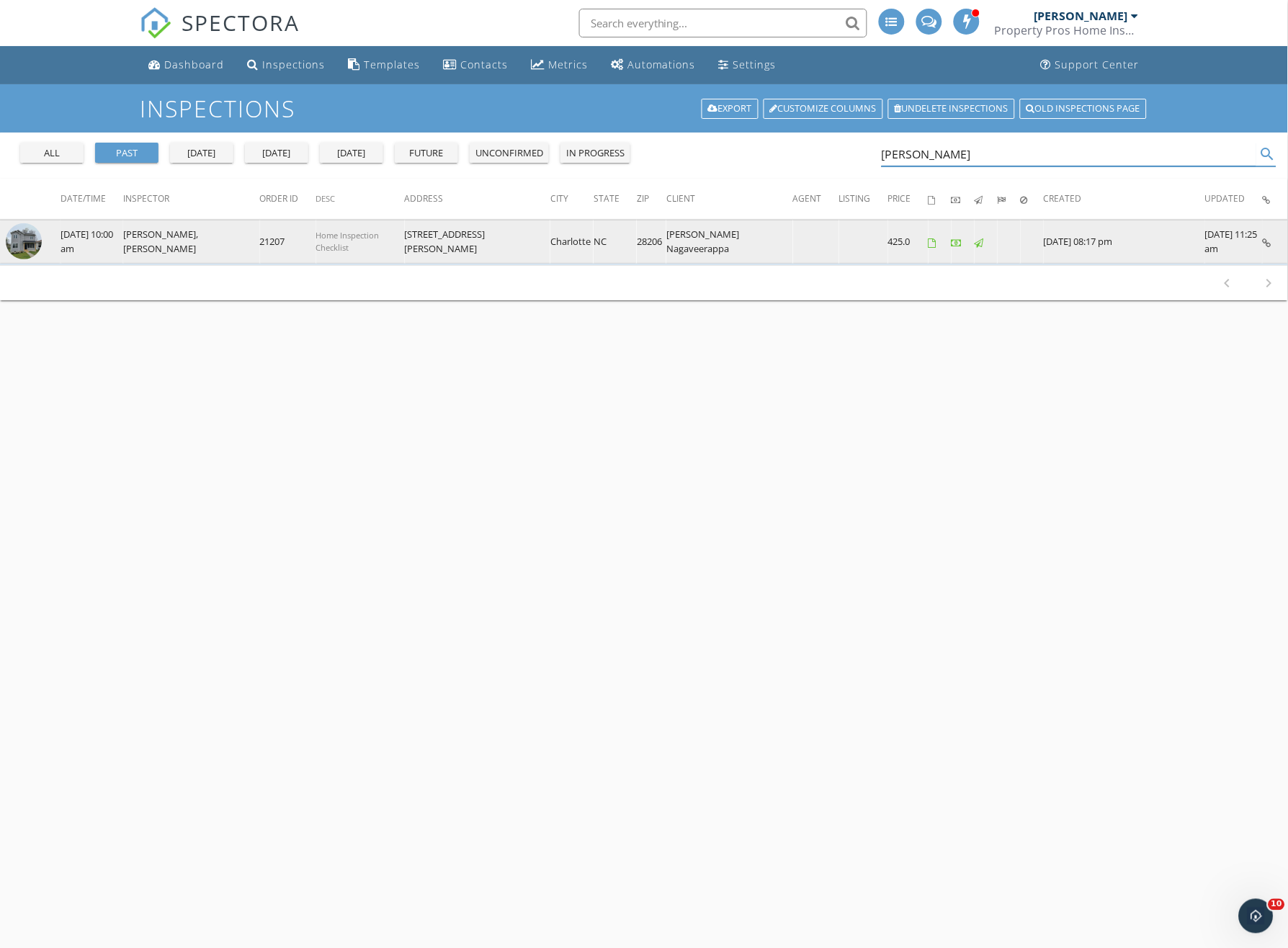
type input "mcarthur"
click at [26, 245] on img at bounding box center [23, 241] width 36 height 36
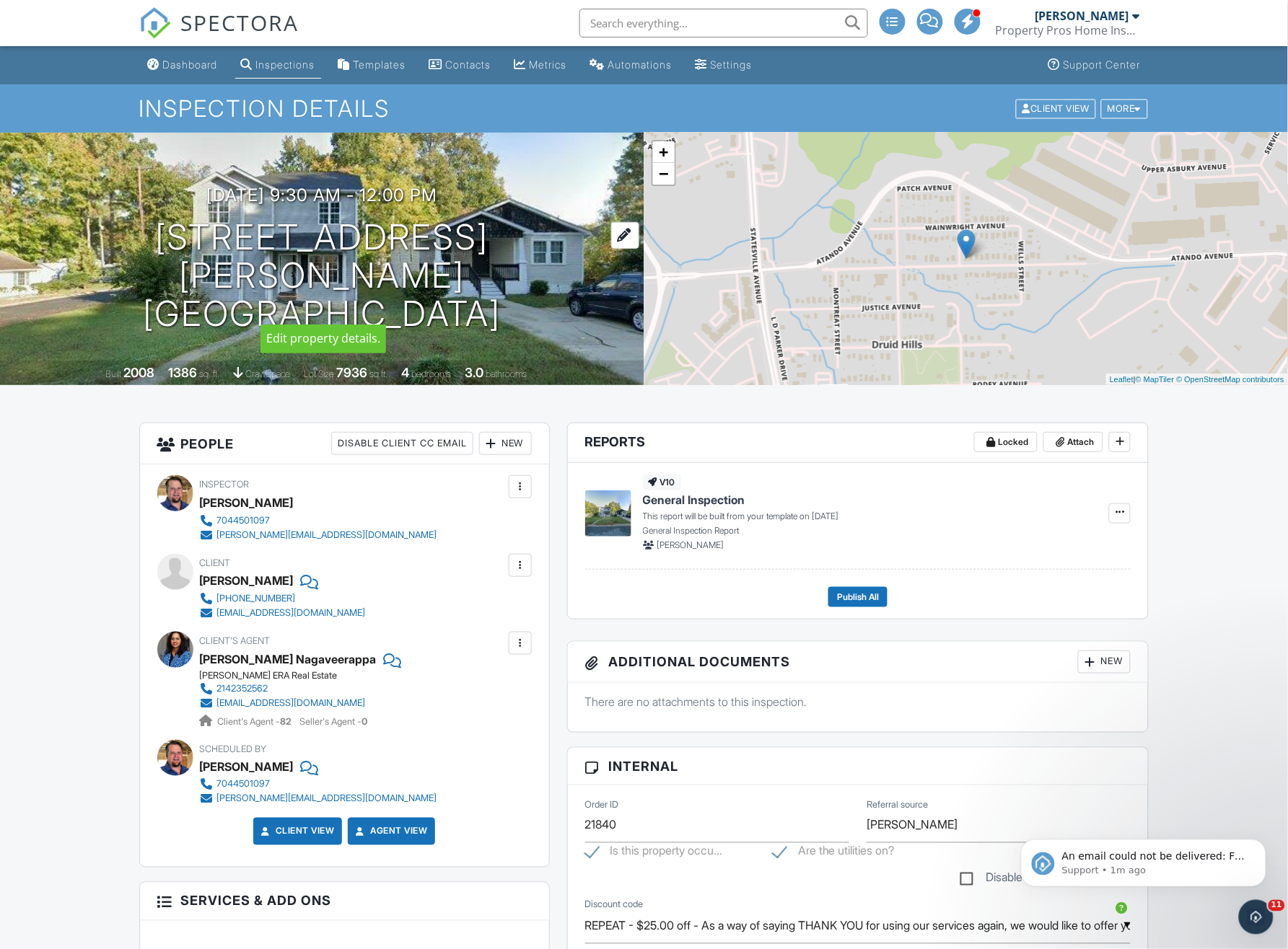
drag, startPoint x: 185, startPoint y: 209, endPoint x: 516, endPoint y: 306, distance: 344.9
click at [516, 306] on div "[DATE] 9:30 am - 12:00 pm [STREET_ADDRESS][PERSON_NAME] [GEOGRAPHIC_DATA], NC 2…" at bounding box center [322, 259] width 644 height 147
copy div "[DATE] 9:30 am - 12:00 pm [STREET_ADDRESS][PERSON_NAME]"
click at [180, 69] on div "Dashboard" at bounding box center [190, 64] width 55 height 12
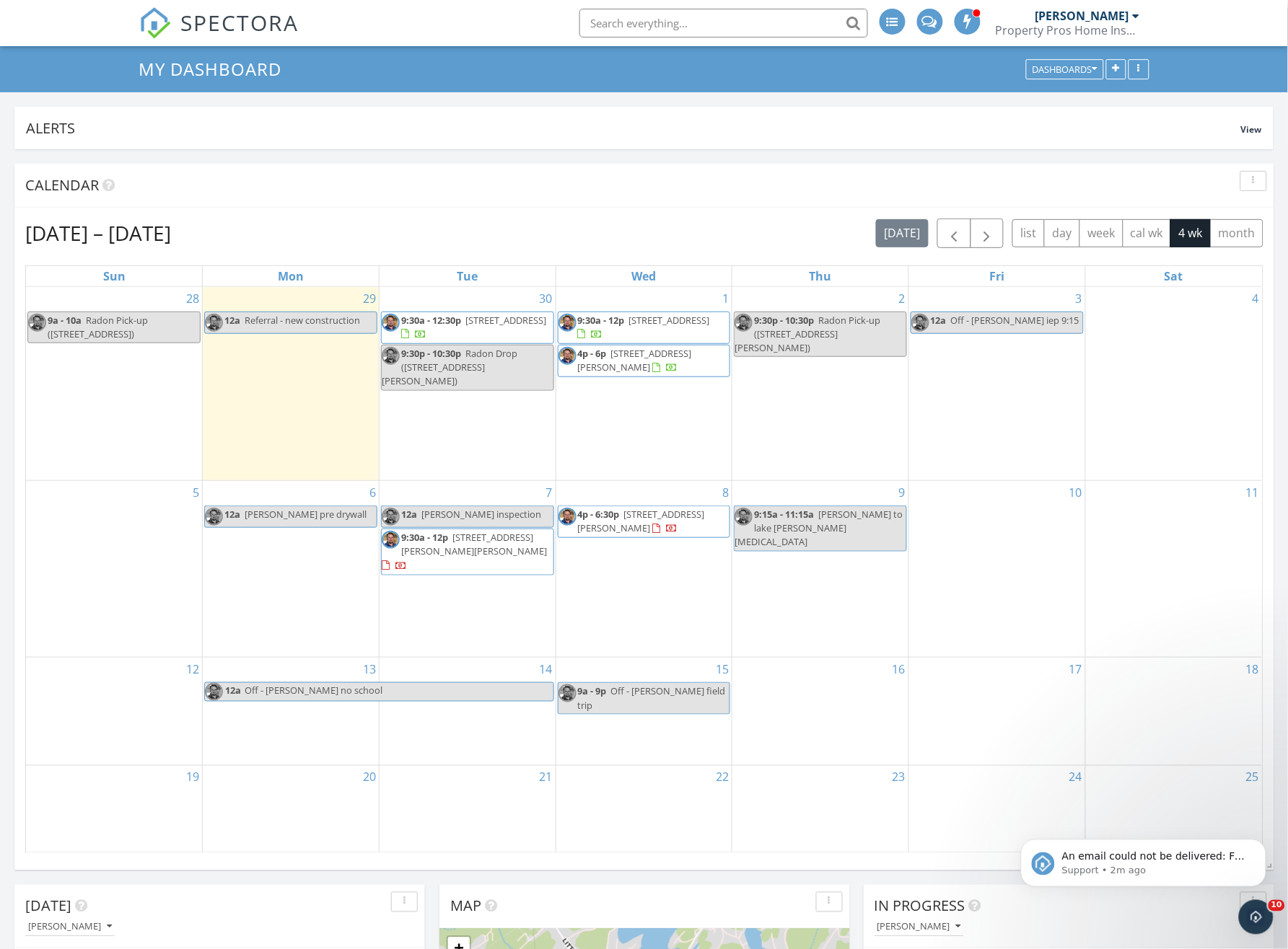
scroll to position [96, 0]
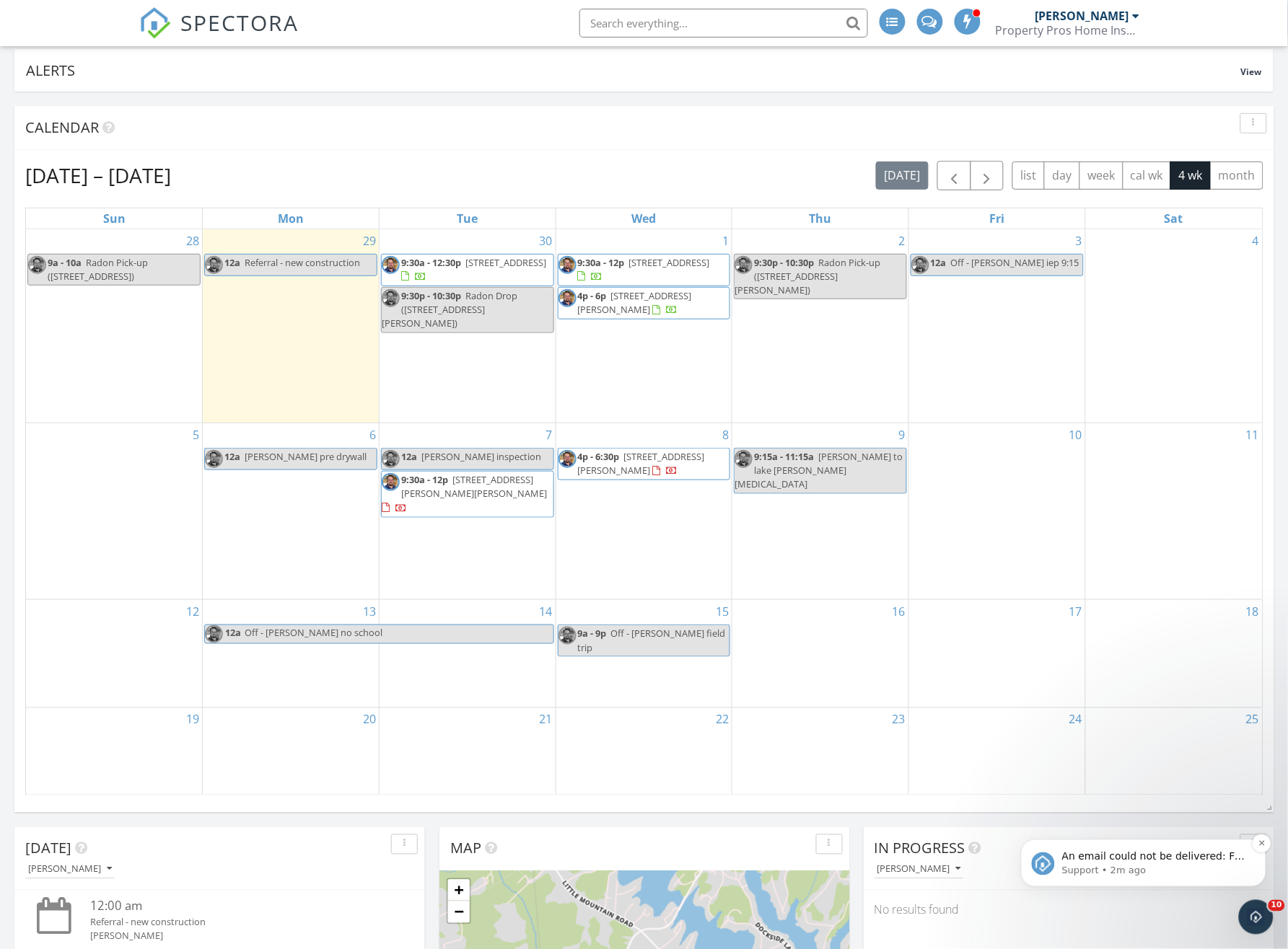
click at [1166, 855] on span "An email could not be delivered: For more information, view Why emails don't ge…" at bounding box center [1153, 870] width 184 height 40
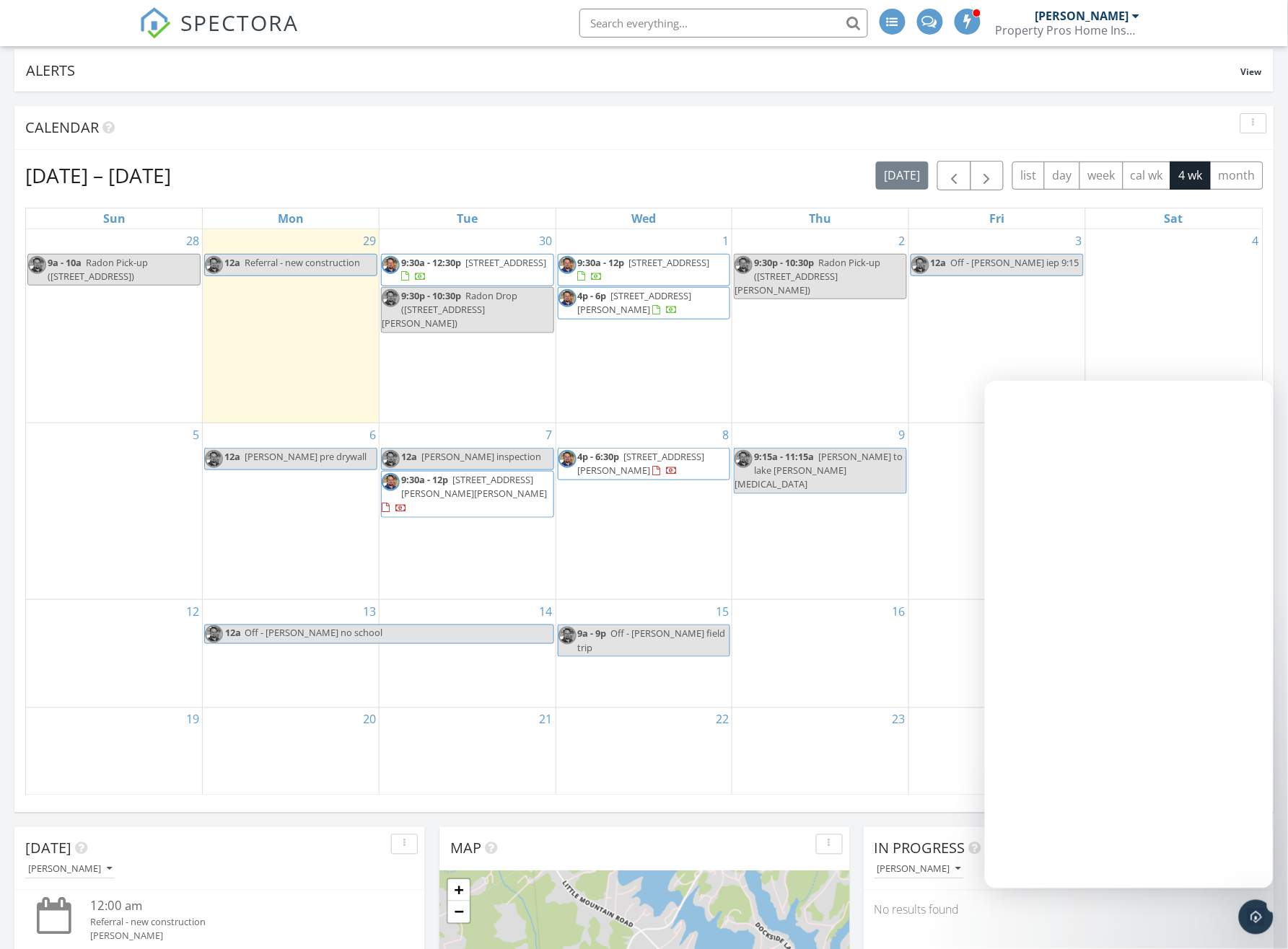
scroll to position [0, 0]
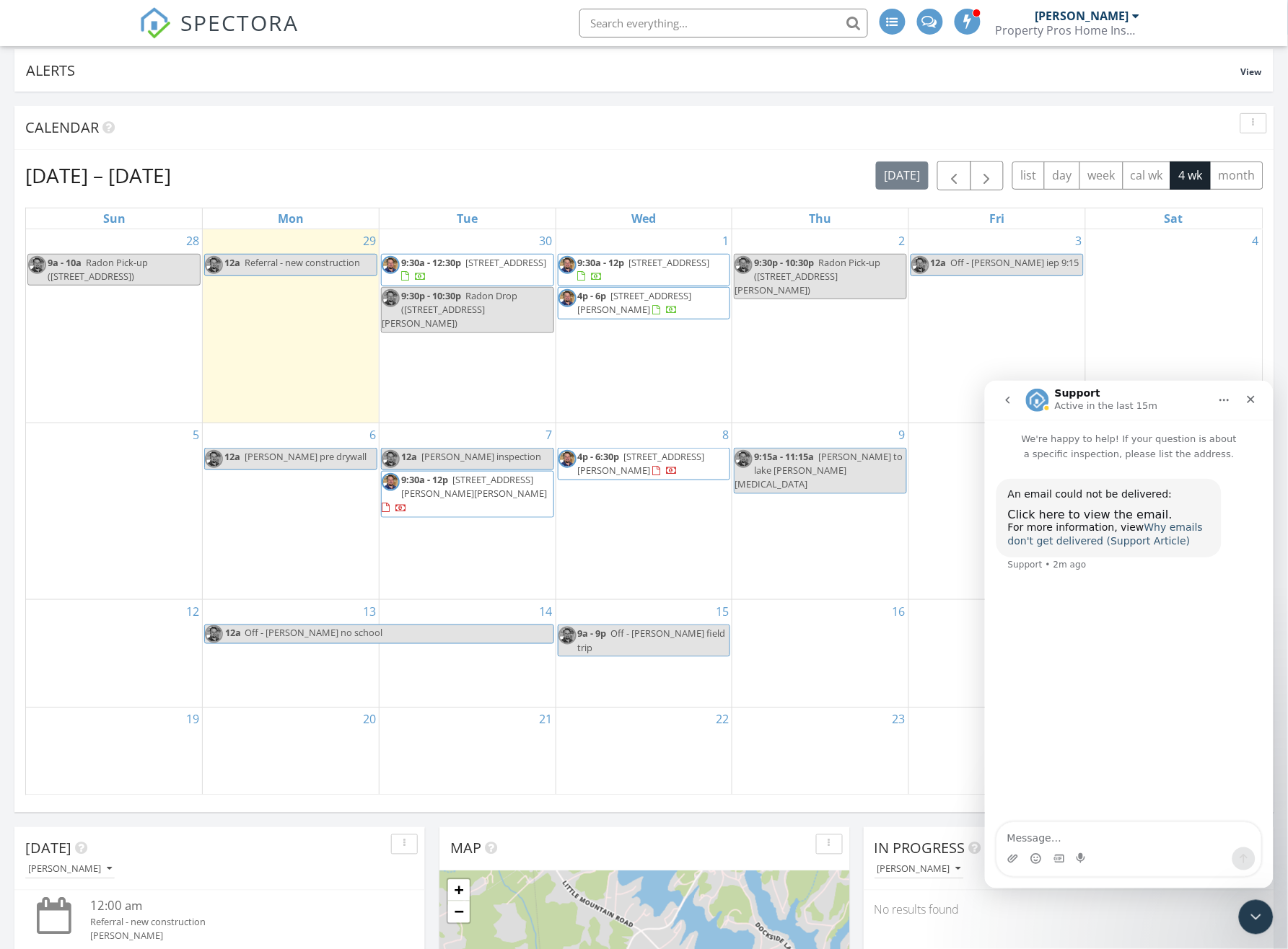
click at [1170, 527] on link "Why emails don't get delivered (Support Article)" at bounding box center [1104, 534] width 195 height 26
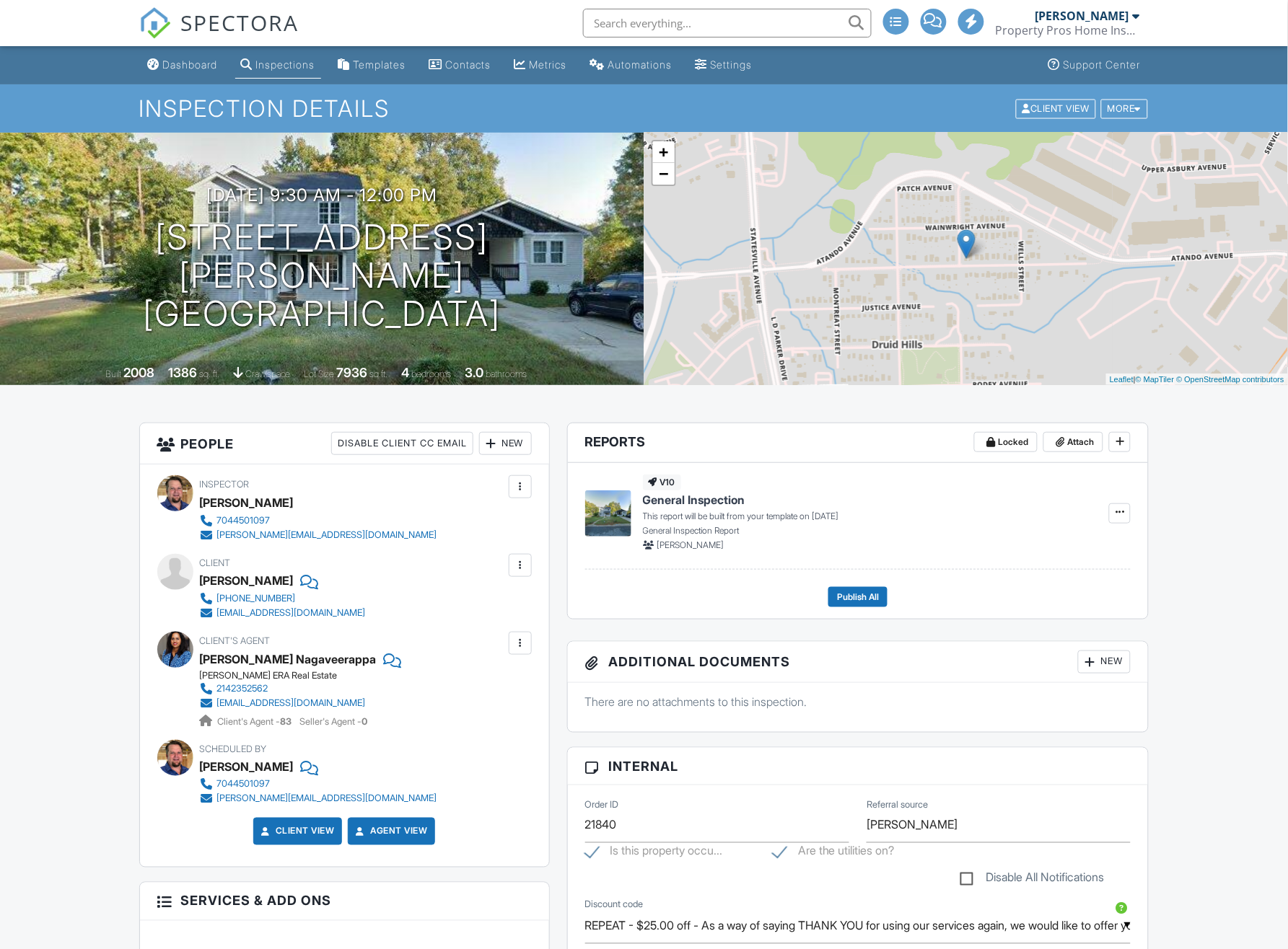
click at [522, 561] on div at bounding box center [520, 566] width 15 height 15
click at [433, 607] on li "Edit" at bounding box center [442, 609] width 161 height 36
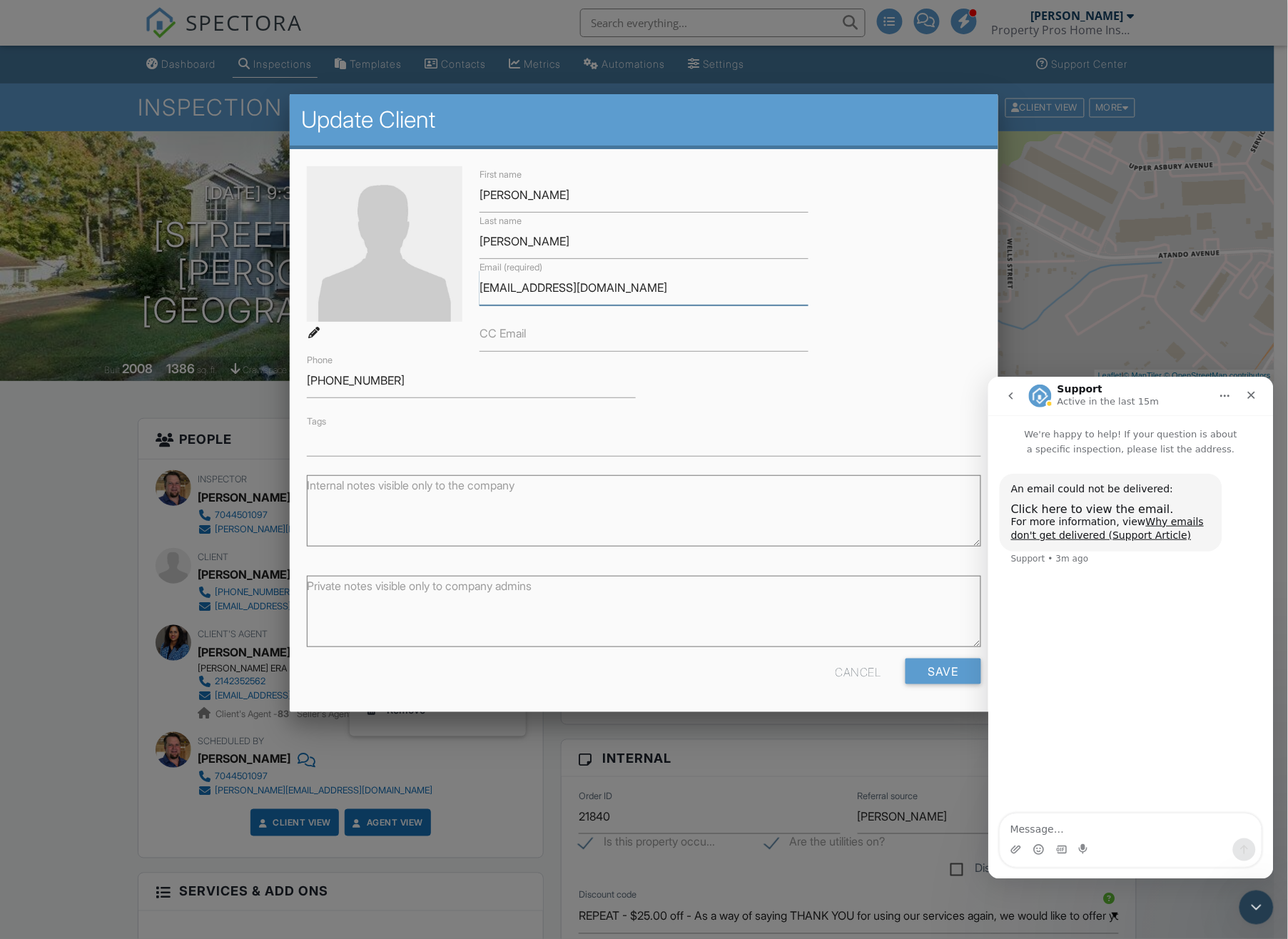
click at [497, 290] on input "[EMAIL_ADDRESS][DOMAIN_NAME]" at bounding box center [644, 288] width 328 height 35
drag, startPoint x: 634, startPoint y: 280, endPoint x: 439, endPoint y: 279, distance: 195.0
click at [439, 279] on div "First name Nisheet Last name Sareen Email (required) nihsstsareen@gmail.com CC …" at bounding box center [644, 311] width 691 height 290
paste input "shee"
type input "[EMAIL_ADDRESS][DOMAIN_NAME]"
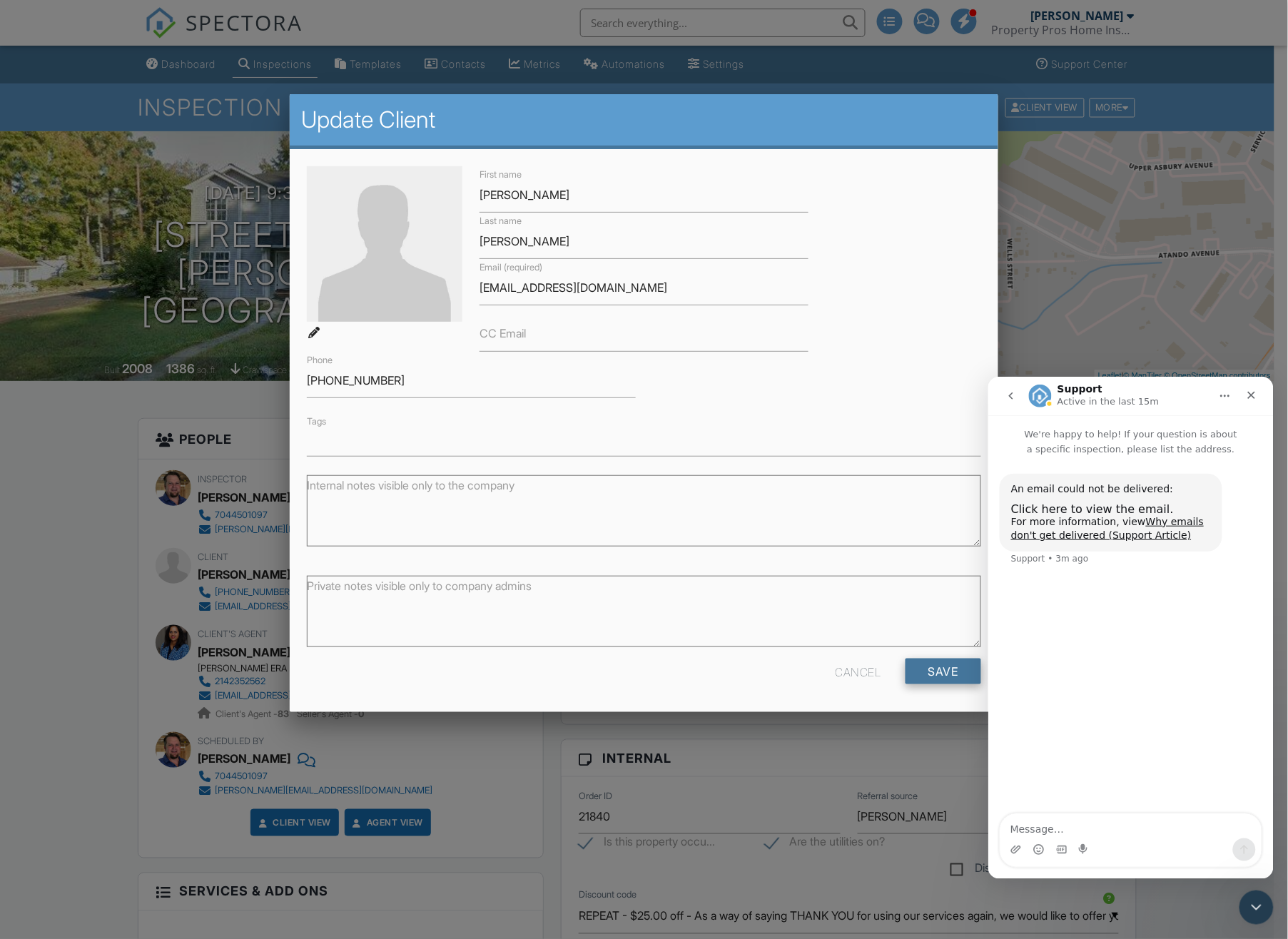
click at [940, 669] on input "Save" at bounding box center [943, 672] width 76 height 26
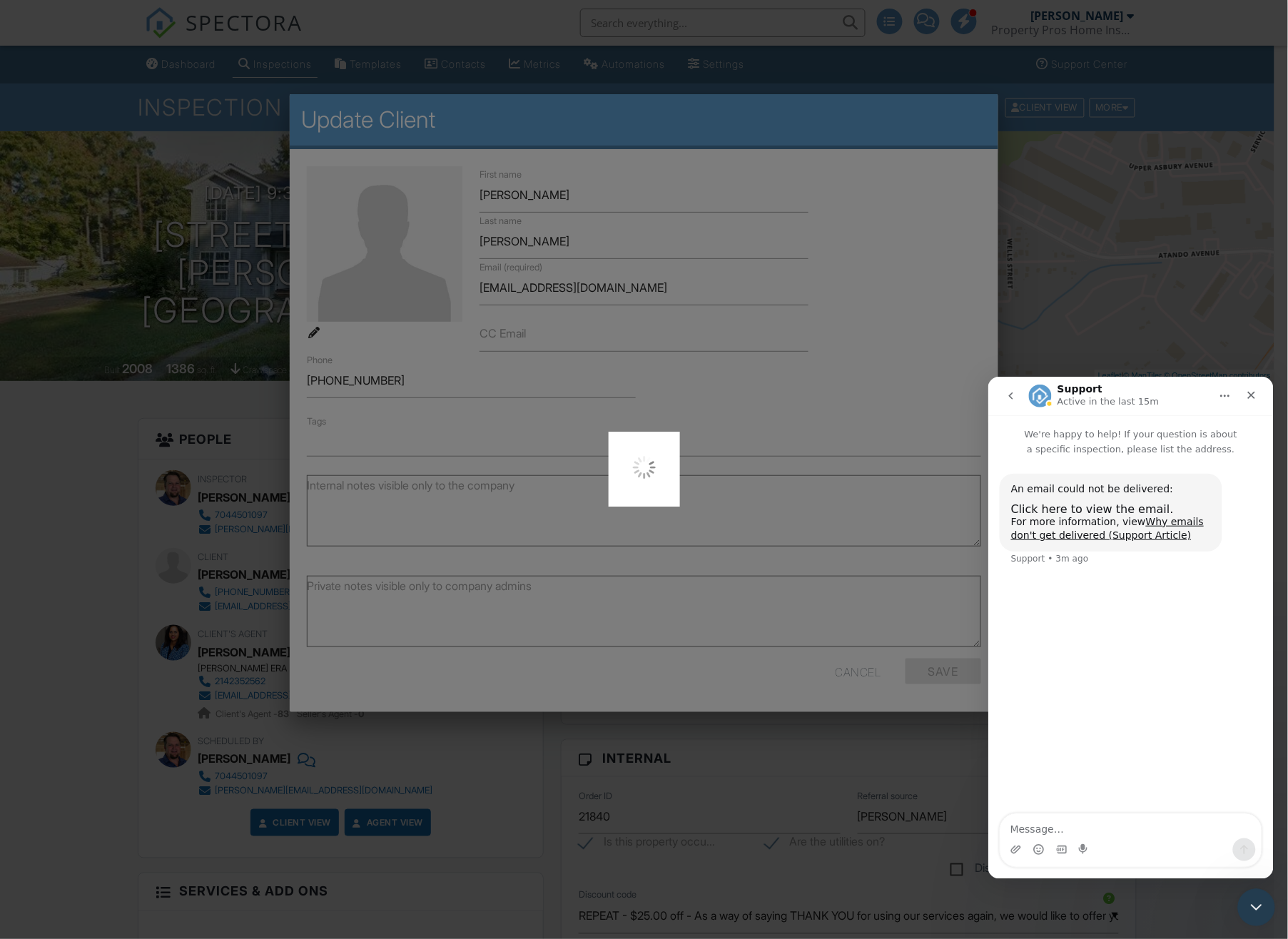
click at [1252, 901] on icon "Close Intercom Messenger" at bounding box center [1253, 906] width 17 height 17
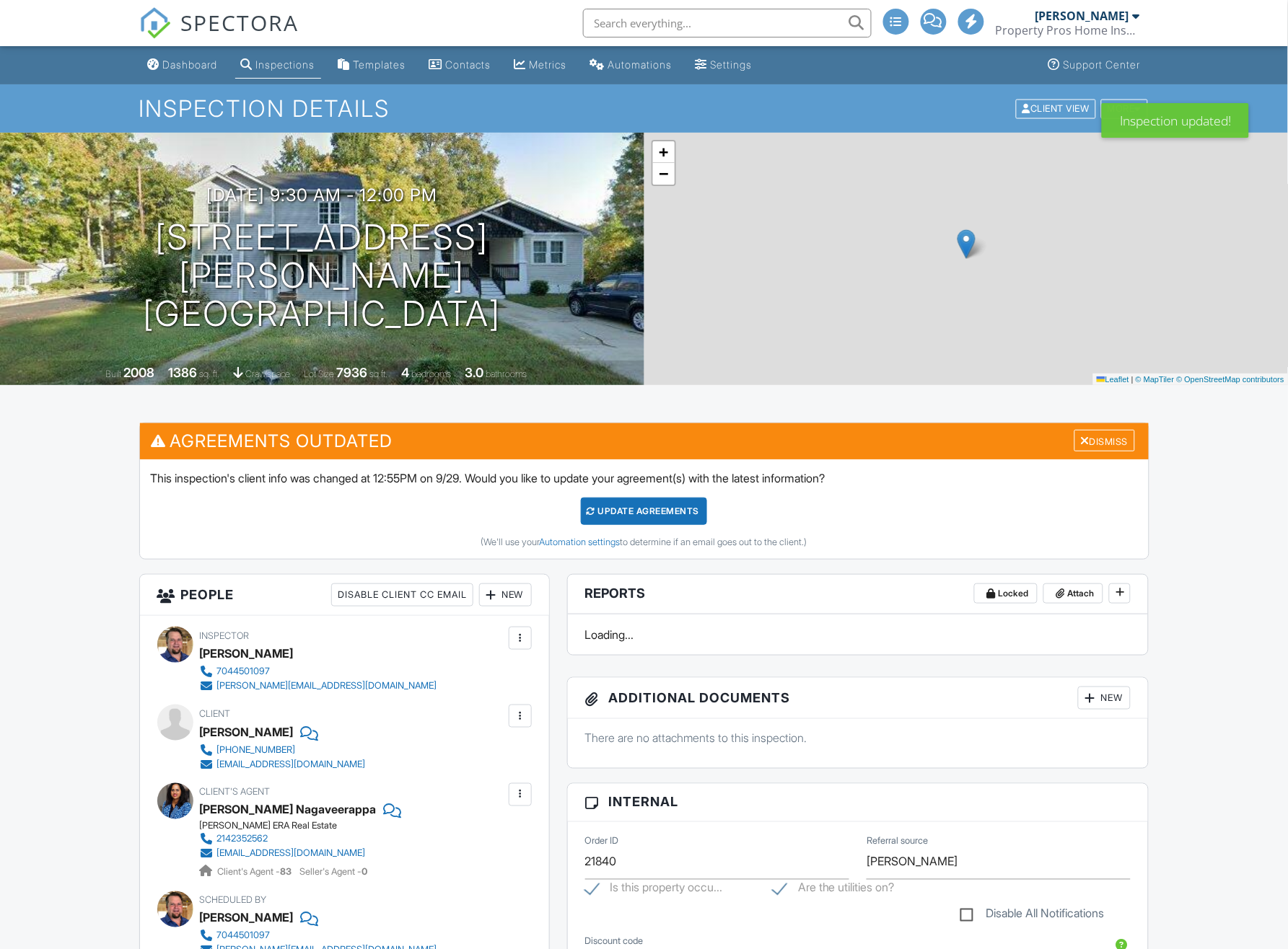
click at [664, 514] on div "Update Agreements" at bounding box center [644, 511] width 127 height 27
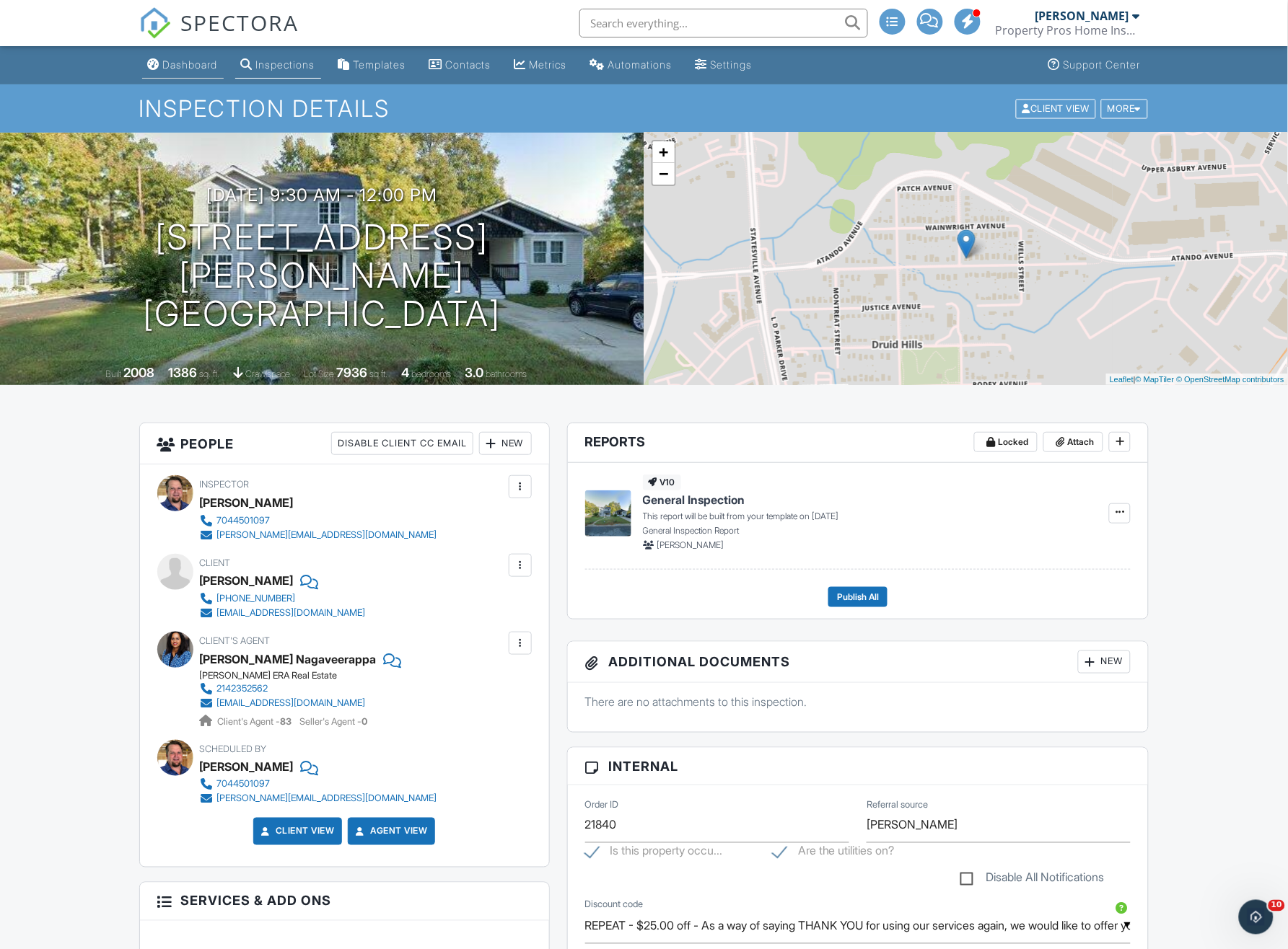
click at [184, 70] on link "Dashboard" at bounding box center [182, 65] width 81 height 26
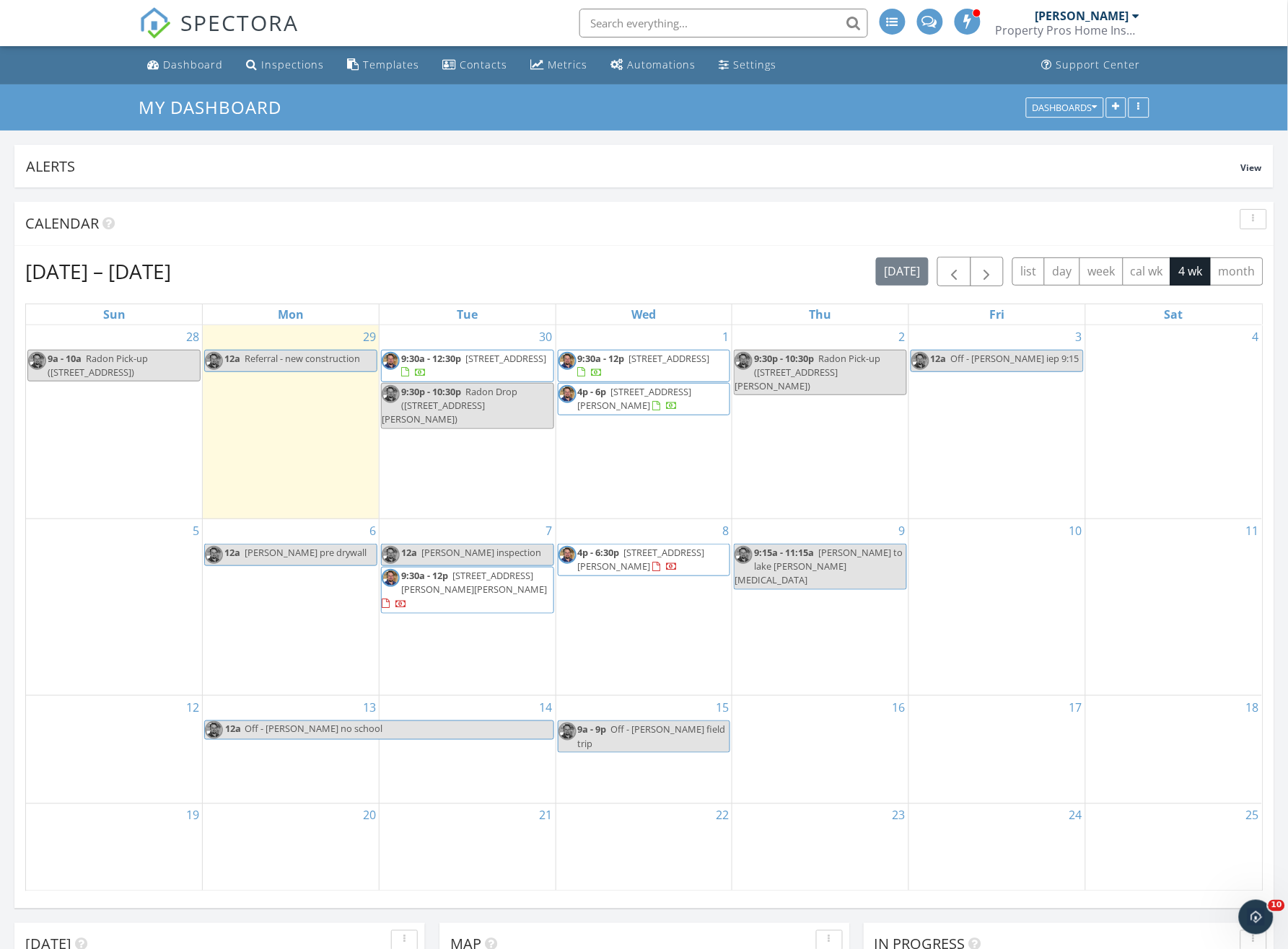
click at [808, 415] on div "2 9:30p - 10:30p Radon Pick-up (5217 Hillingdon Rd, Charlotte)" at bounding box center [820, 422] width 176 height 193
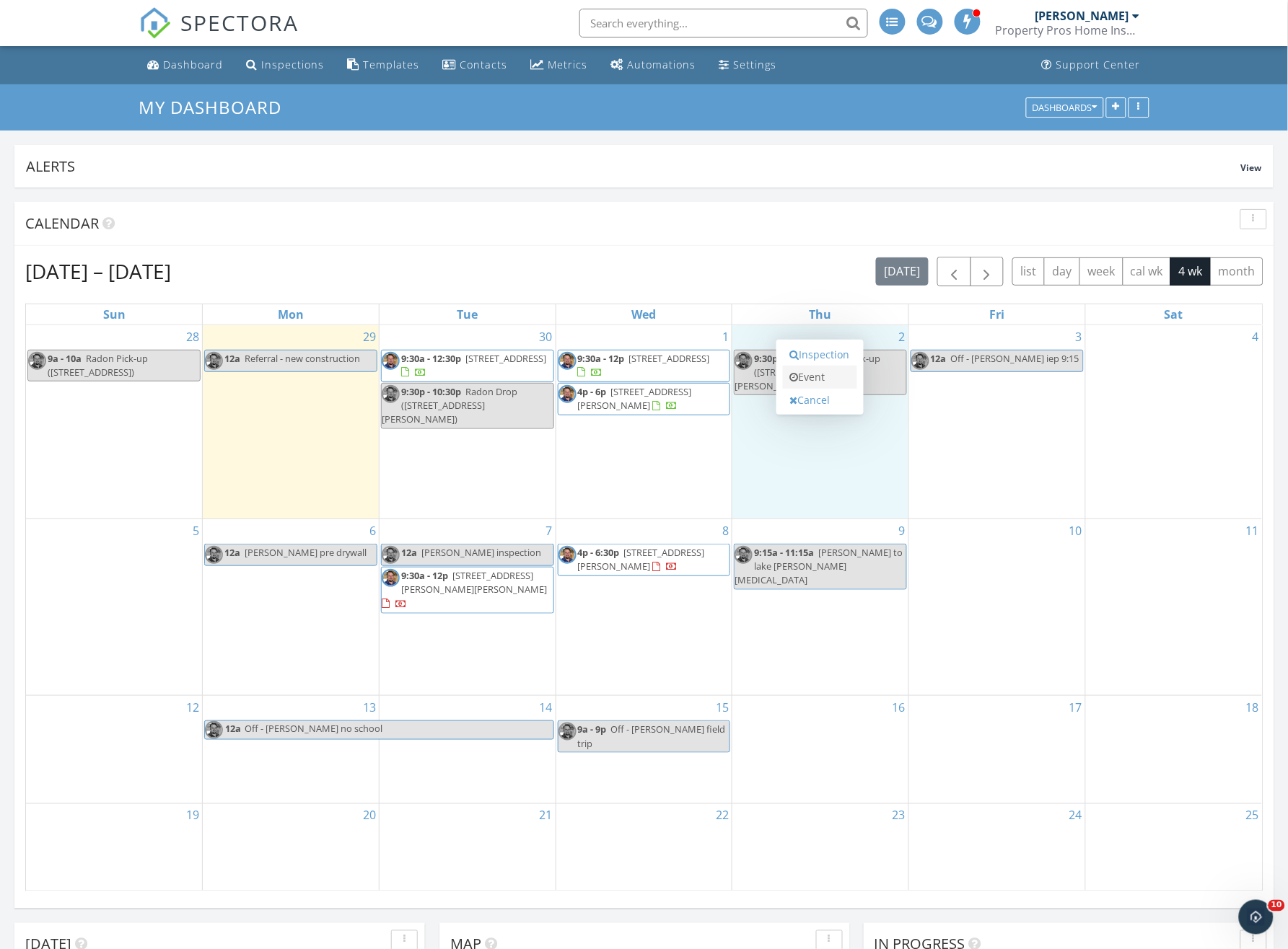
click at [817, 381] on link "Event" at bounding box center [820, 377] width 75 height 23
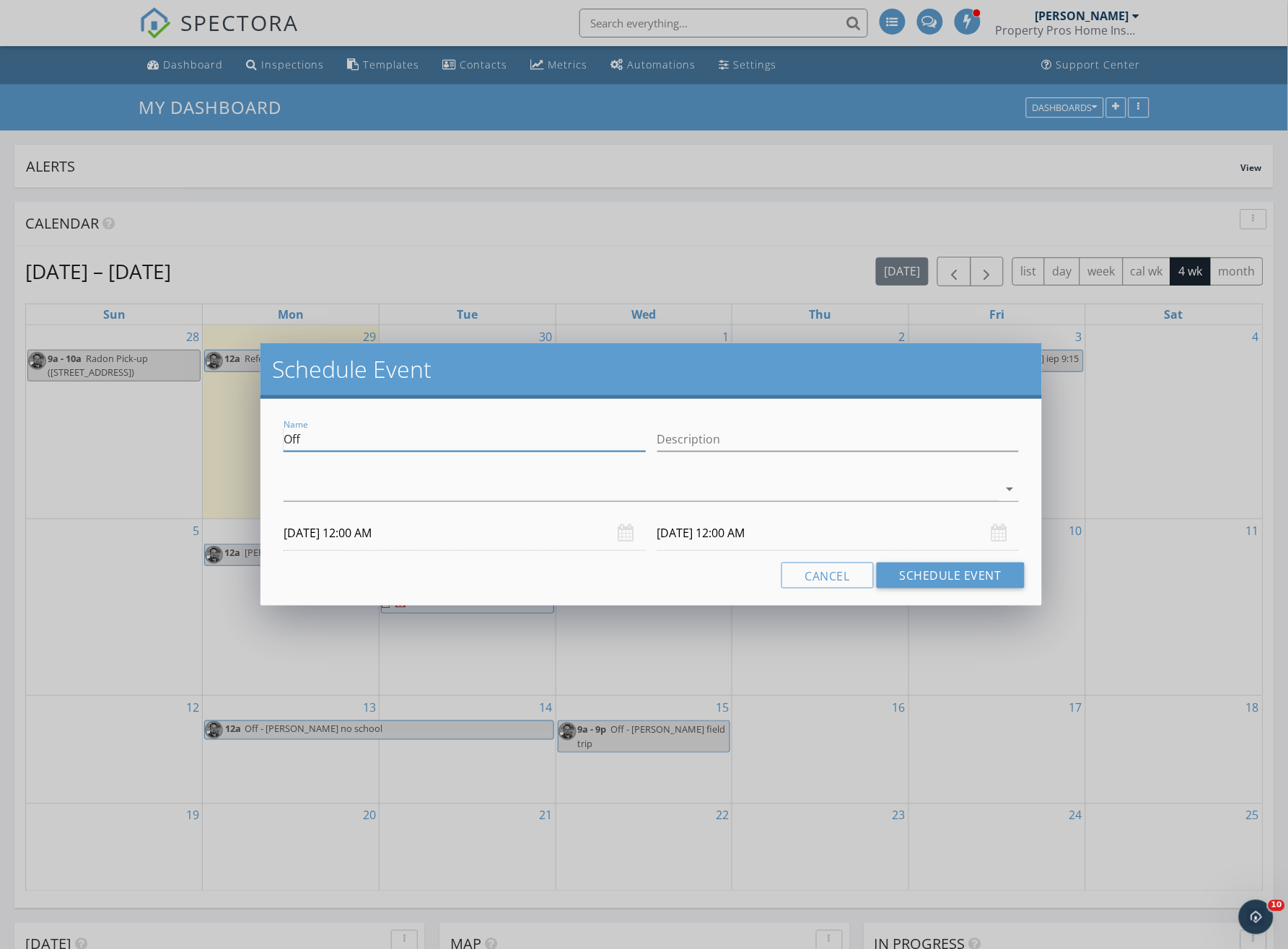
drag, startPoint x: 351, startPoint y: 433, endPoint x: 241, endPoint y: 409, distance: 112.6
click at [276, 428] on div "Name Off Description arrow_drop_down 10/02/2025 12:00 AM 10/03/2025 12:00 AM Ca…" at bounding box center [651, 502] width 781 height 207
type input "[PERSON_NAME]"
click at [293, 492] on div at bounding box center [641, 489] width 715 height 24
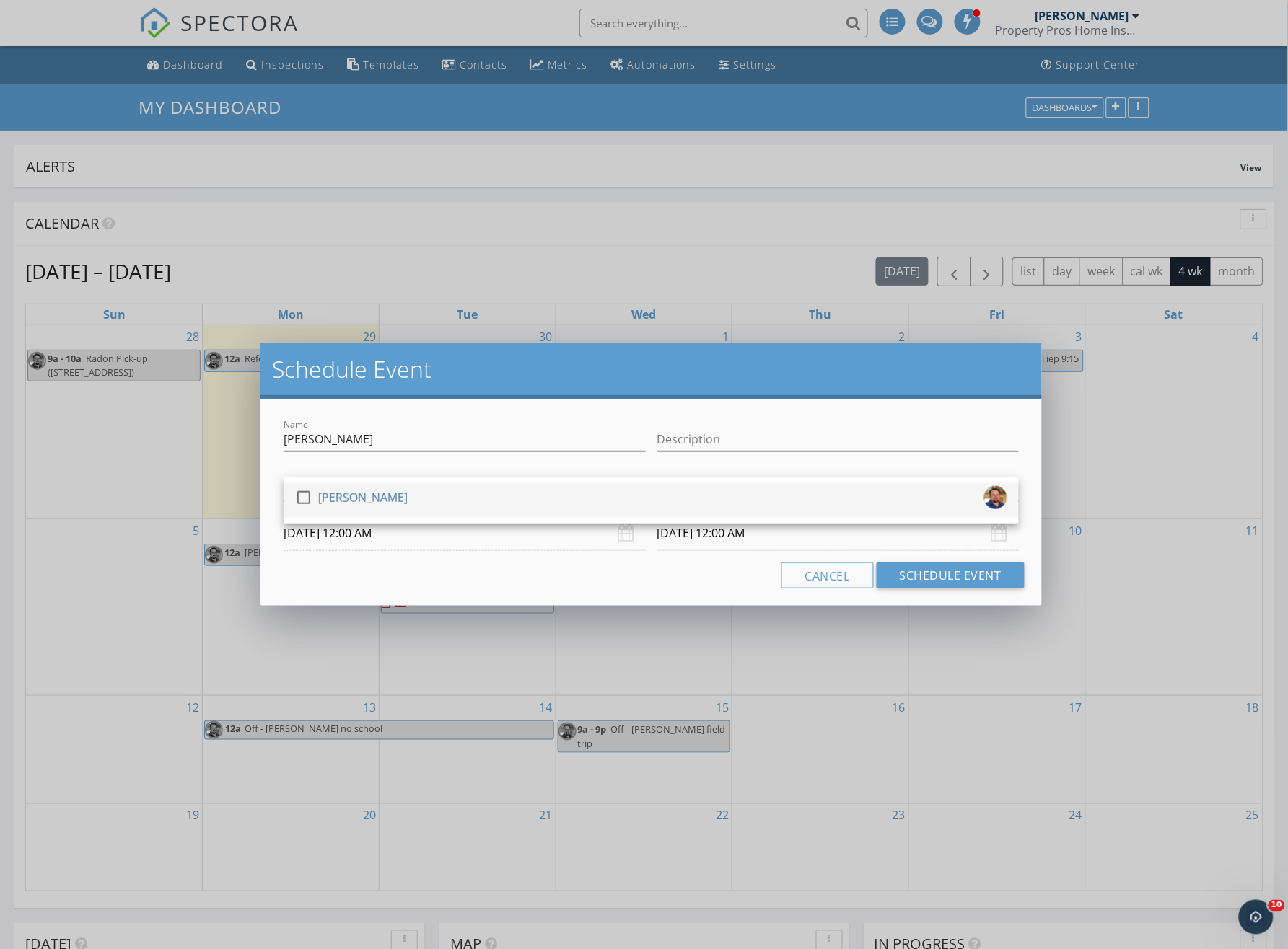
click at [293, 492] on div at bounding box center [304, 498] width 25 height 25
click at [924, 580] on button "Schedule Event" at bounding box center [951, 575] width 148 height 26
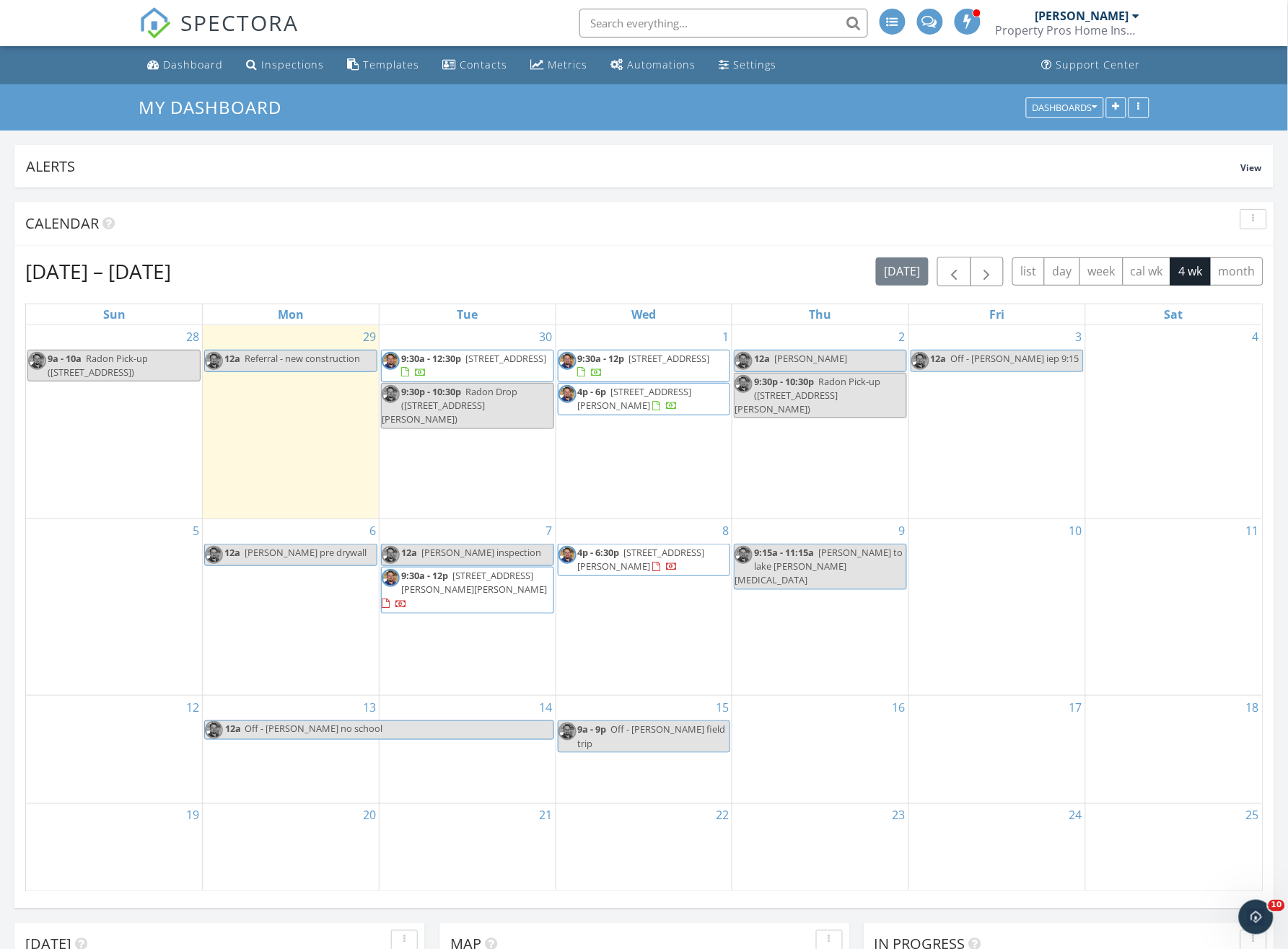
click at [795, 452] on div "2 12a Nick Sempert 9:30p - 10:30p Radon Pick-up (5217 Hillingdon Rd, Charlotte)" at bounding box center [820, 422] width 176 height 193
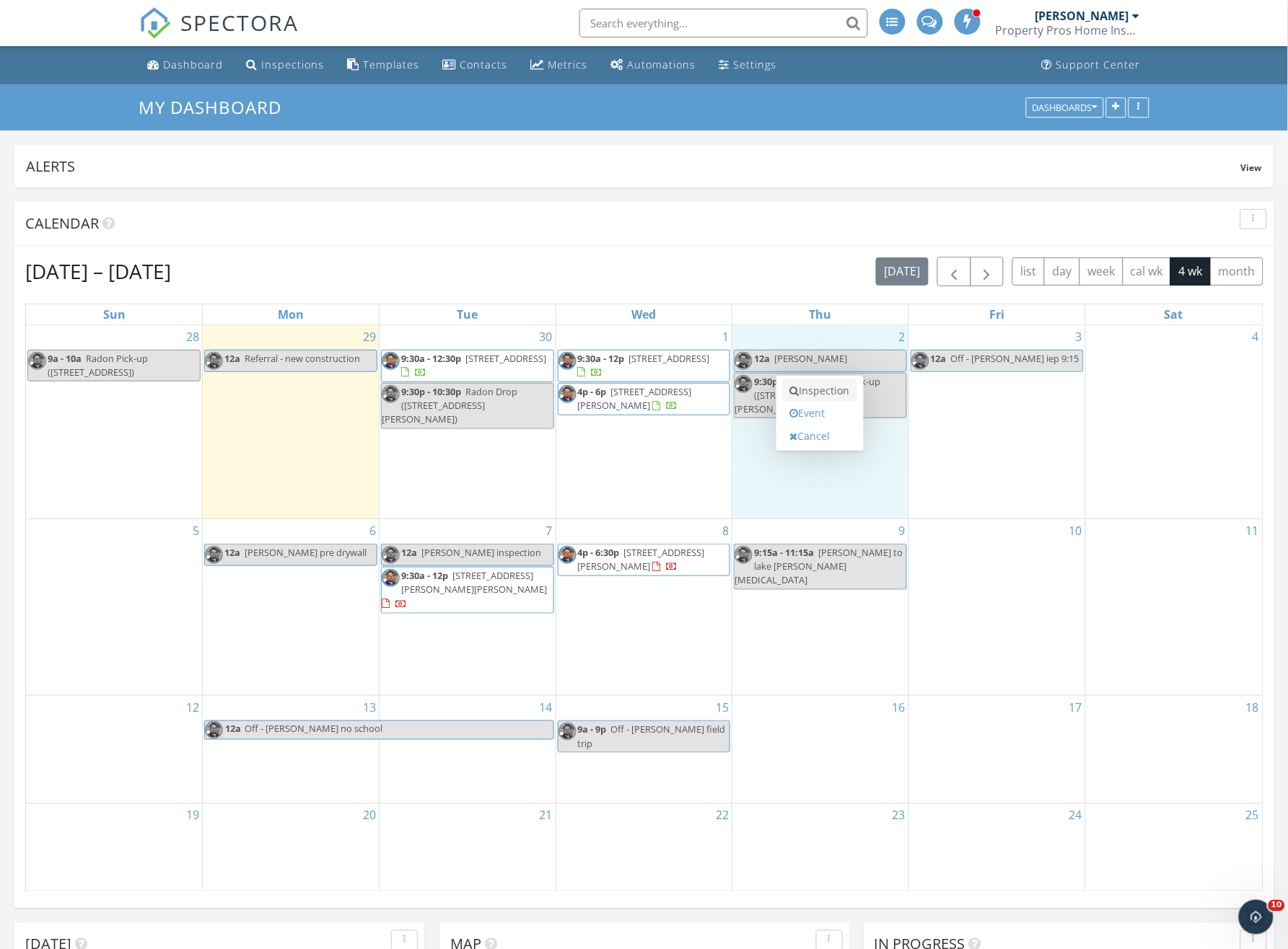
click at [826, 397] on link "Inspection" at bounding box center [820, 391] width 75 height 23
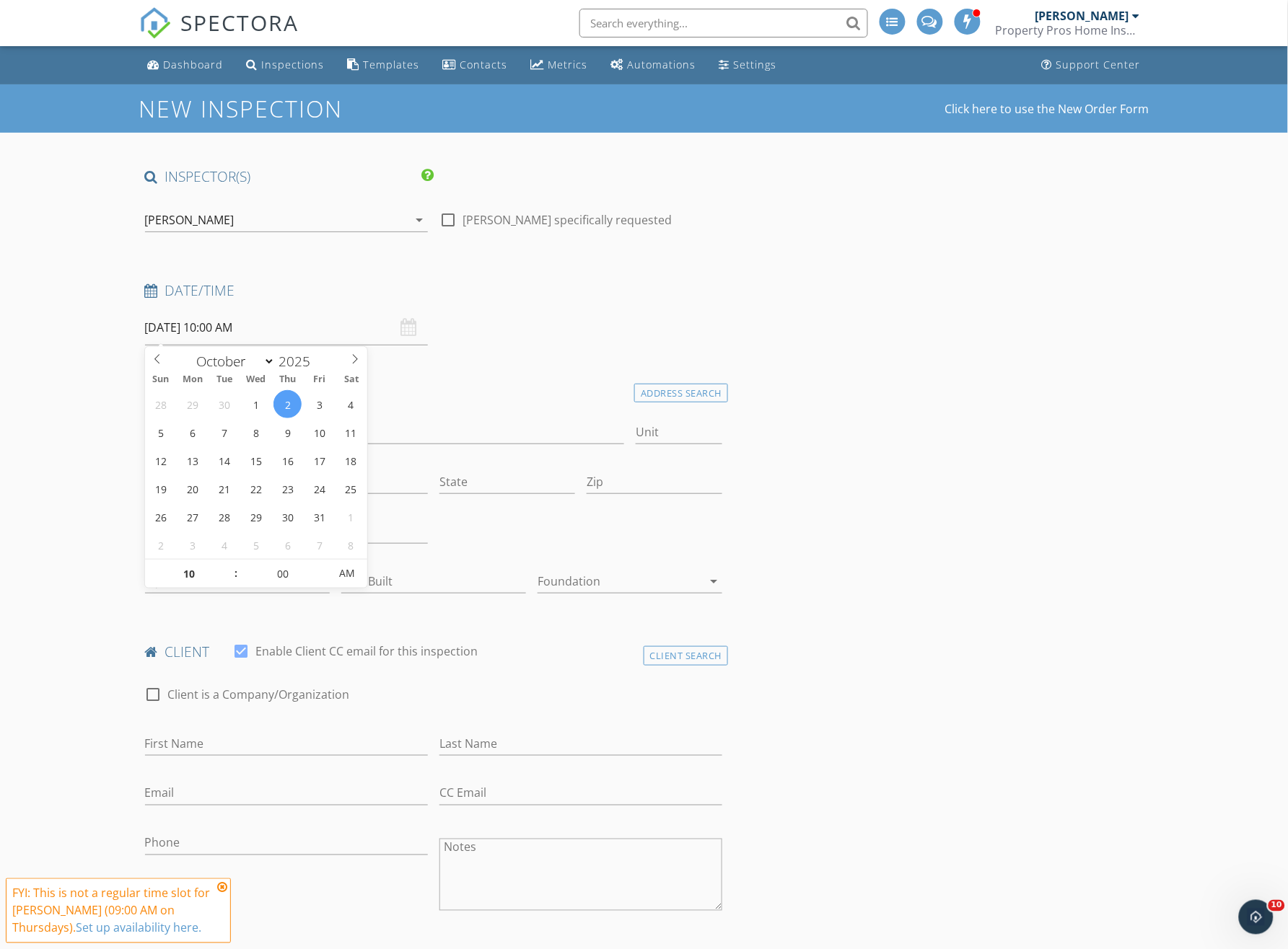
click at [285, 335] on input "[DATE] 10:00 AM" at bounding box center [286, 328] width 283 height 35
type input "09"
type input "[DATE] 9:00 AM"
click at [230, 580] on span at bounding box center [229, 581] width 10 height 15
type input "08"
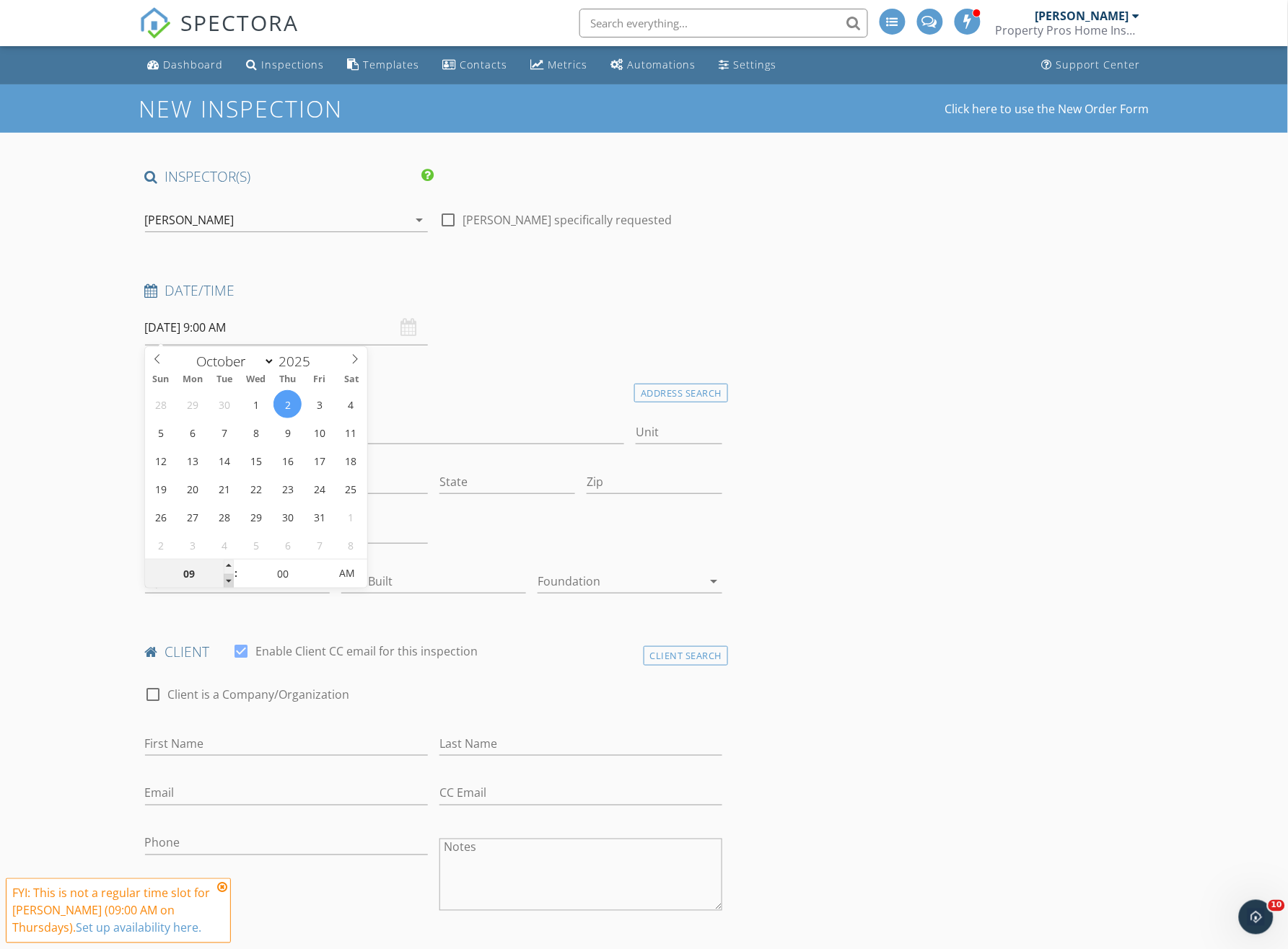
type input "[DATE] 8:00 AM"
click at [229, 581] on span at bounding box center [229, 581] width 10 height 15
type input "09"
type input "[DATE] 9:00 AM"
click at [228, 567] on span at bounding box center [229, 567] width 10 height 15
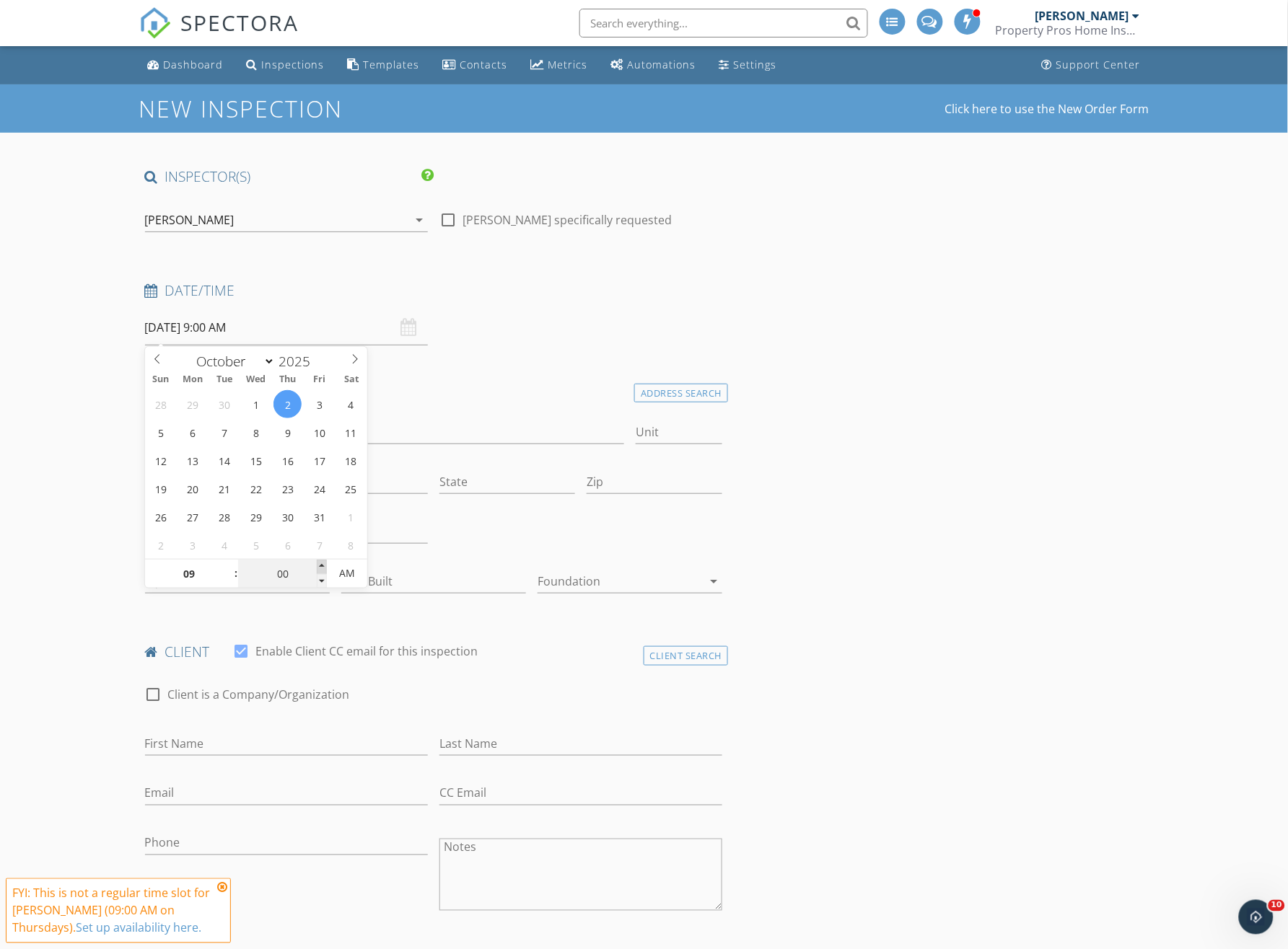
type input "05"
type input "[DATE] 9:05 AM"
click at [323, 570] on span at bounding box center [322, 567] width 10 height 15
type input "10"
type input "[DATE] 9:10 AM"
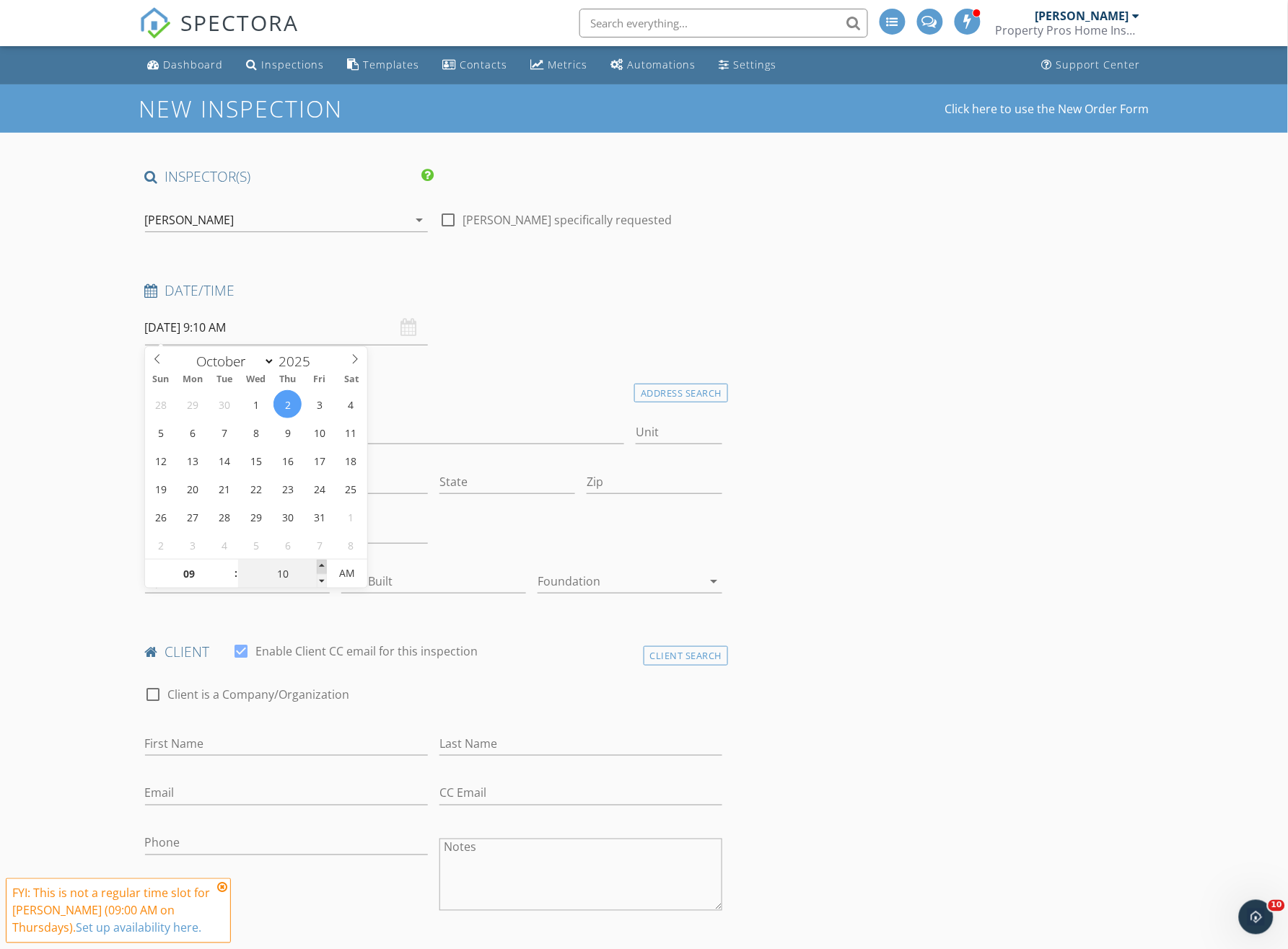
click at [323, 570] on span at bounding box center [322, 567] width 10 height 15
type input "15"
type input "[DATE] 9:15 AM"
click at [323, 570] on span at bounding box center [322, 567] width 10 height 15
type input "20"
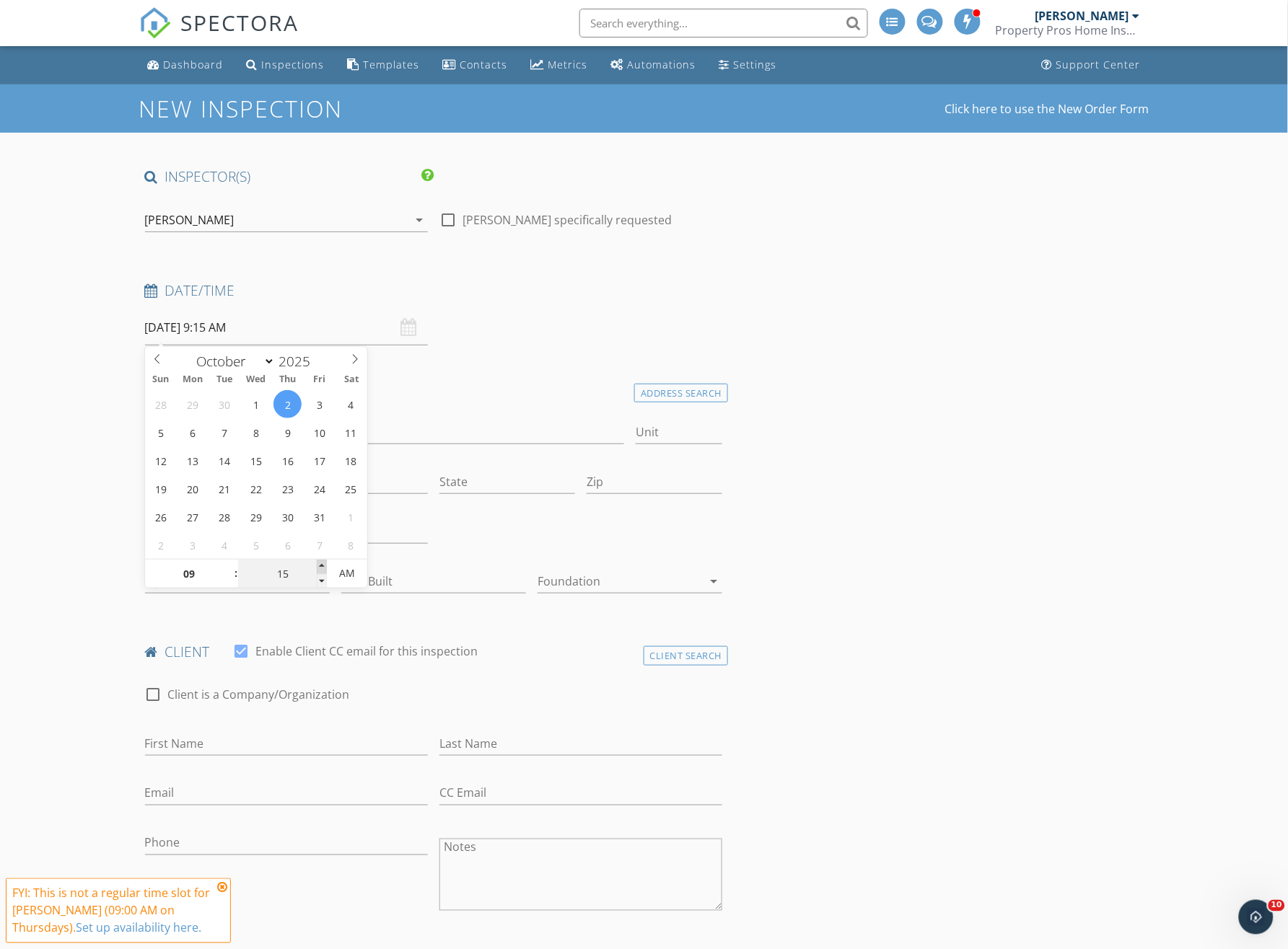
type input "[DATE] 9:20 AM"
click at [323, 570] on span at bounding box center [322, 567] width 10 height 15
type input "25"
type input "[DATE] 9:25 AM"
click at [323, 570] on span at bounding box center [322, 567] width 10 height 15
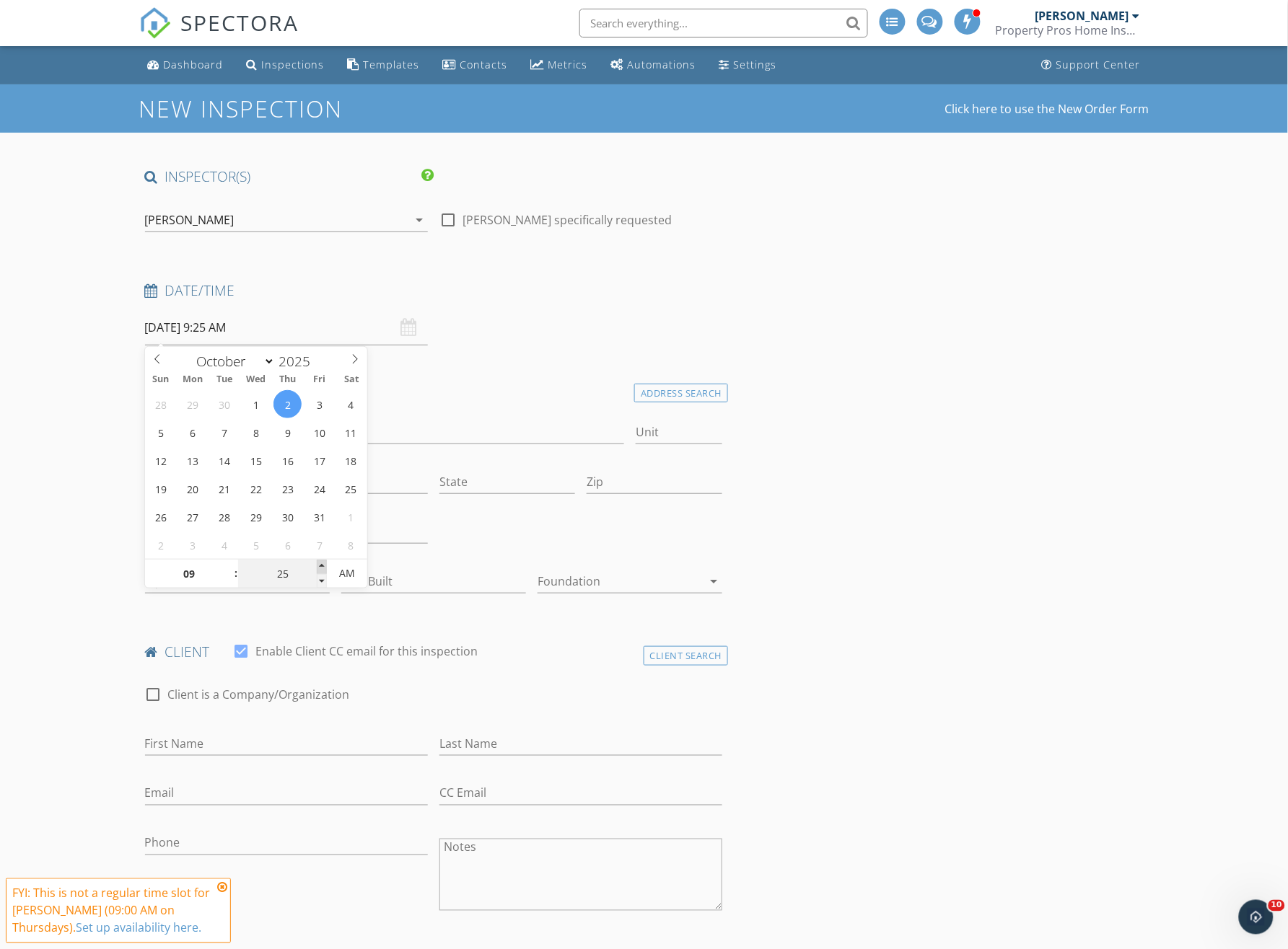
type input "30"
type input "[DATE] 9:30 AM"
click at [323, 570] on span at bounding box center [322, 567] width 10 height 15
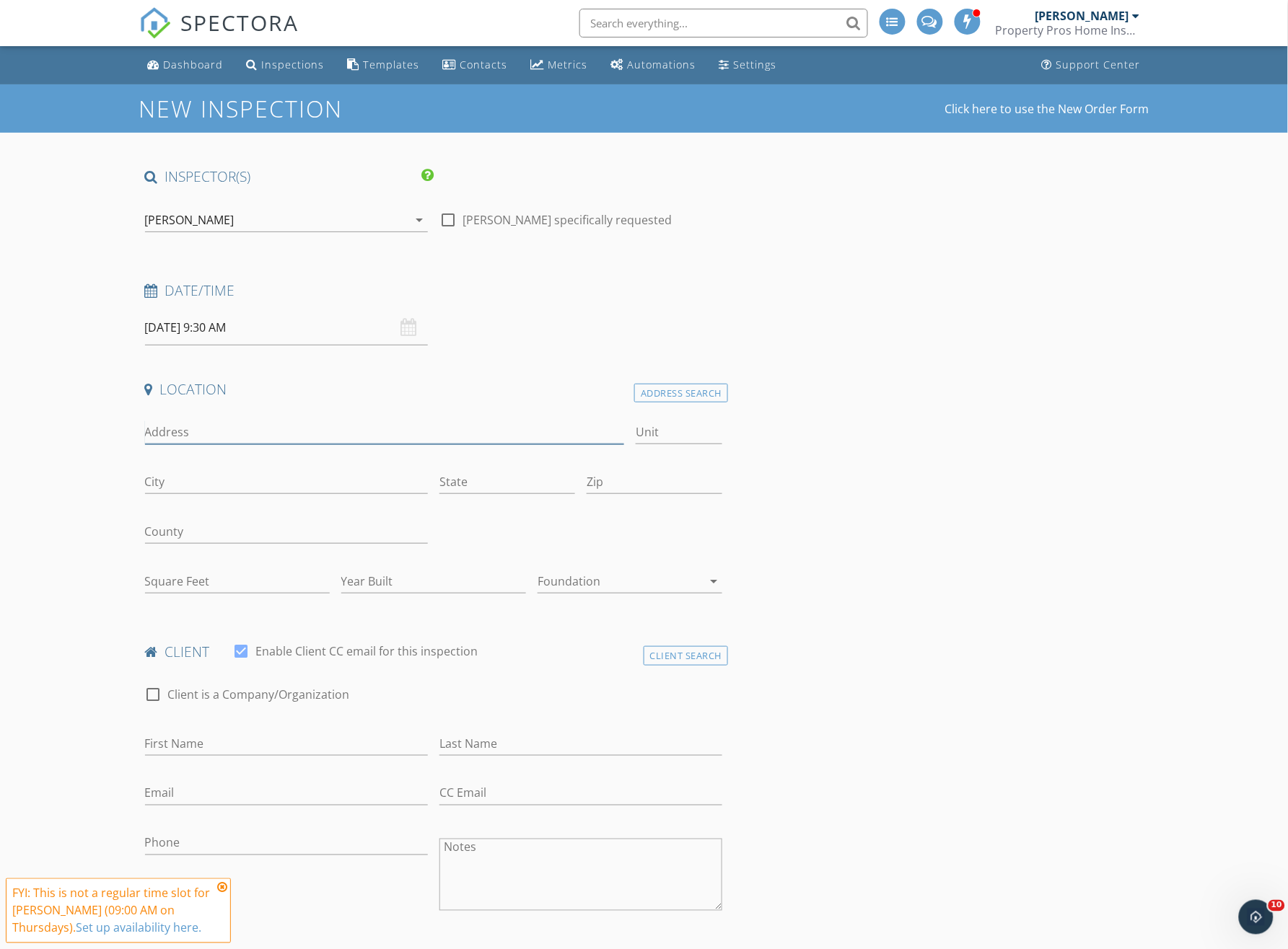
click at [192, 437] on input "Address" at bounding box center [385, 432] width 480 height 24
type input "6800 Old"
click at [682, 400] on div "Address Search" at bounding box center [681, 393] width 94 height 20
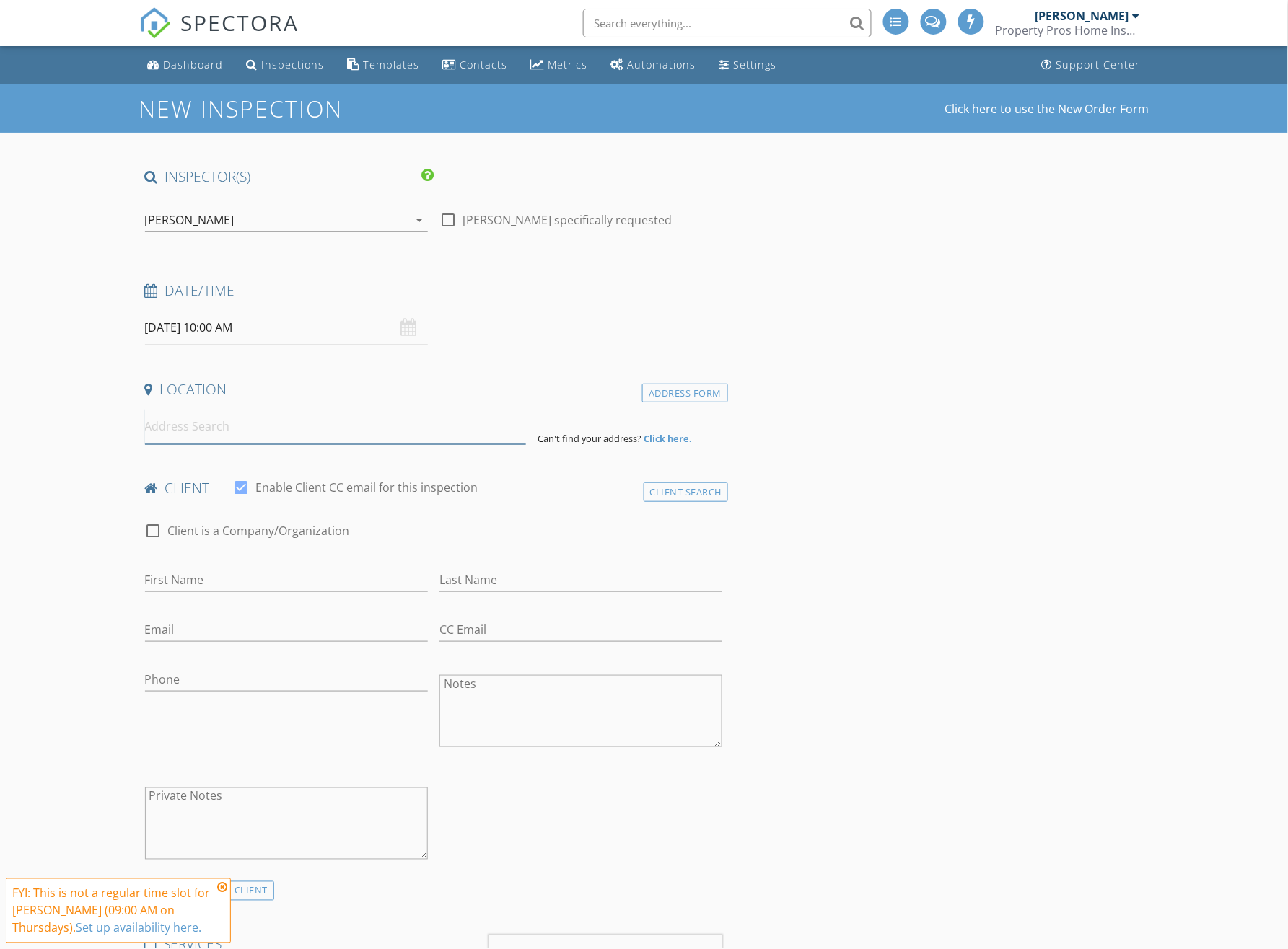
click at [258, 437] on input at bounding box center [335, 426] width 381 height 35
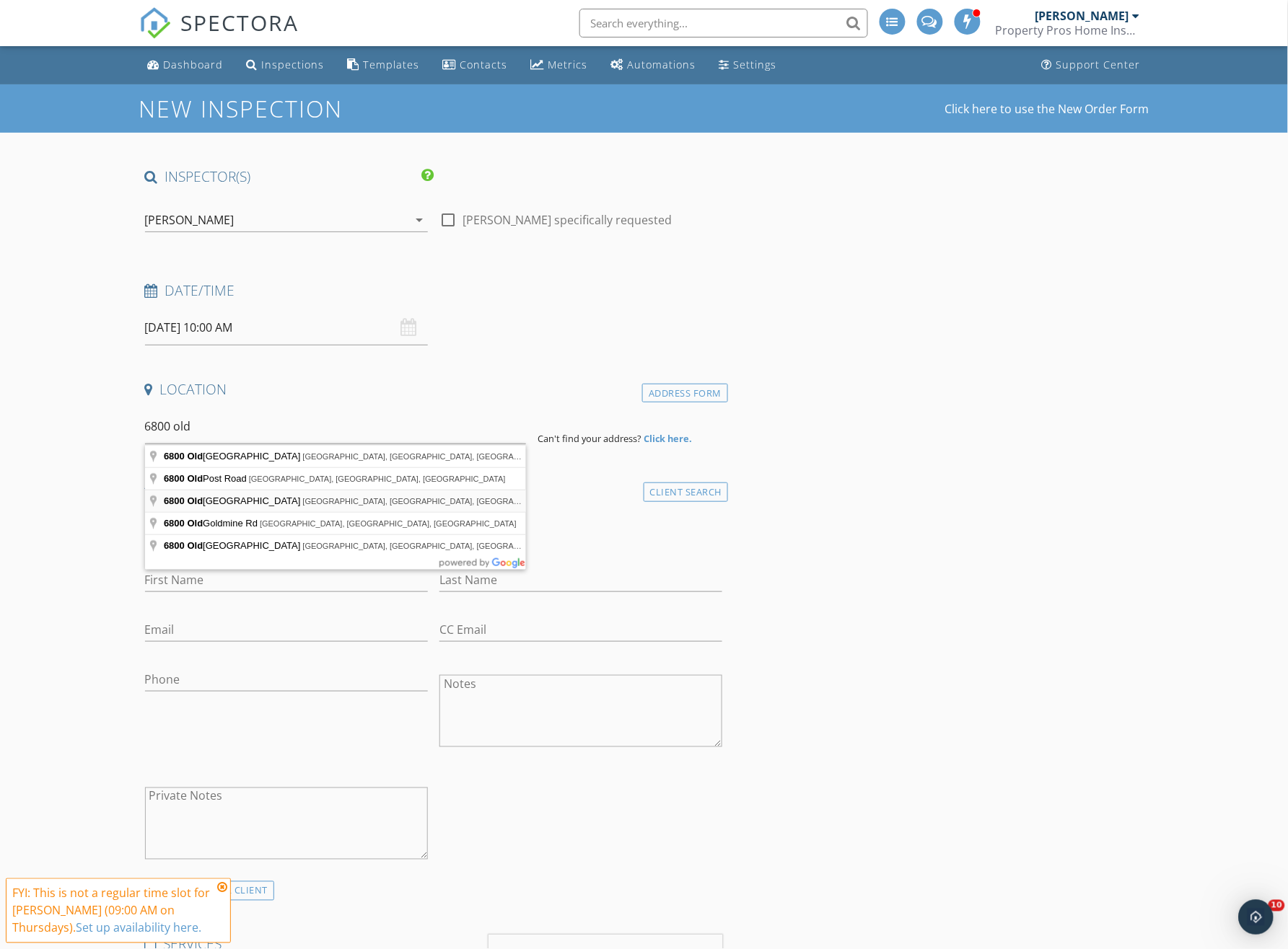
type input "[STREET_ADDRESS]"
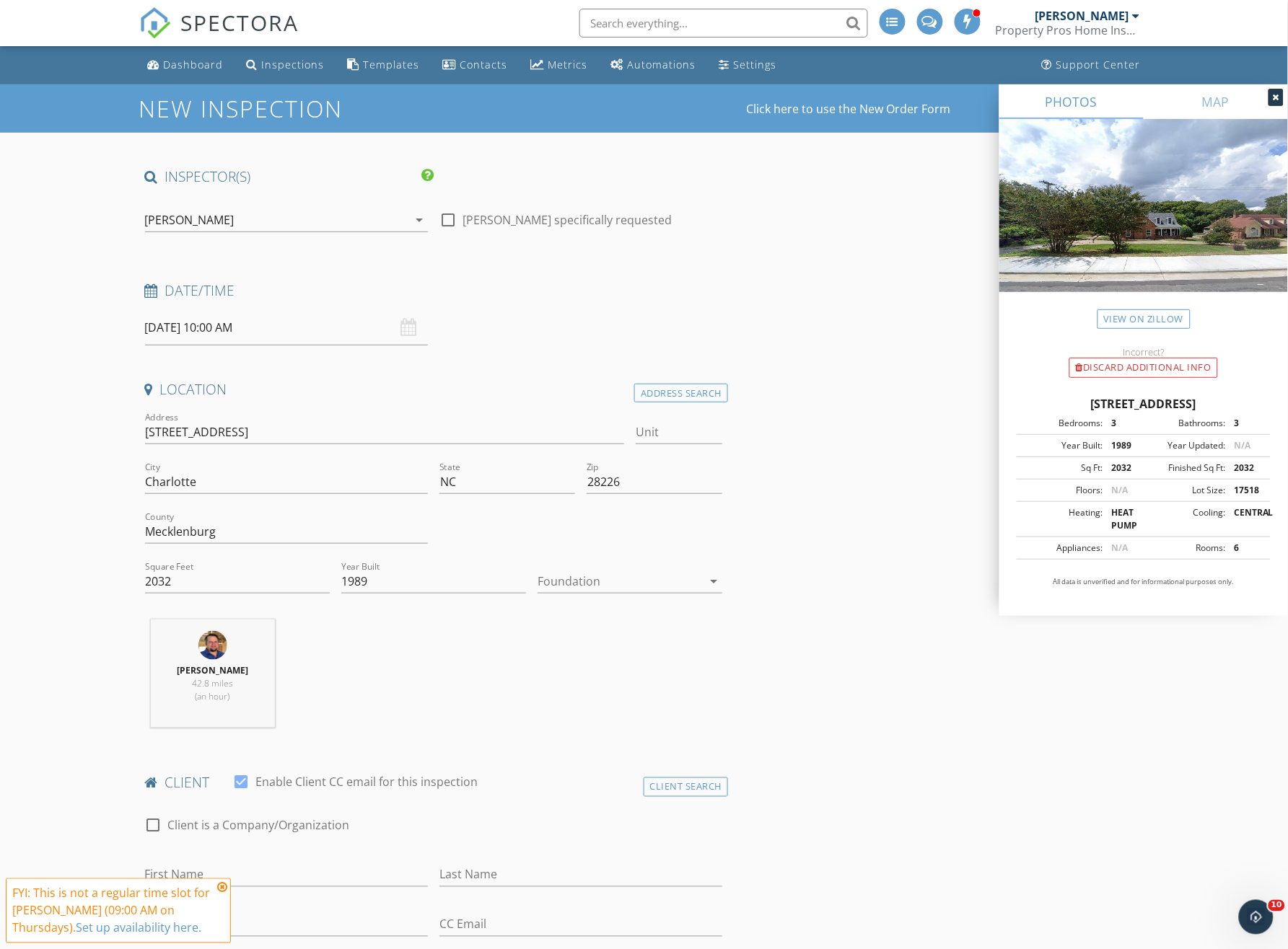
click at [632, 591] on div at bounding box center [619, 581] width 165 height 23
click at [614, 700] on div "Crawlspace" at bounding box center [630, 690] width 162 height 34
drag, startPoint x: 289, startPoint y: 325, endPoint x: 294, endPoint y: 320, distance: 7.1
click at [289, 325] on input "10/02/2025 10:00 AM" at bounding box center [286, 328] width 283 height 35
type input "09"
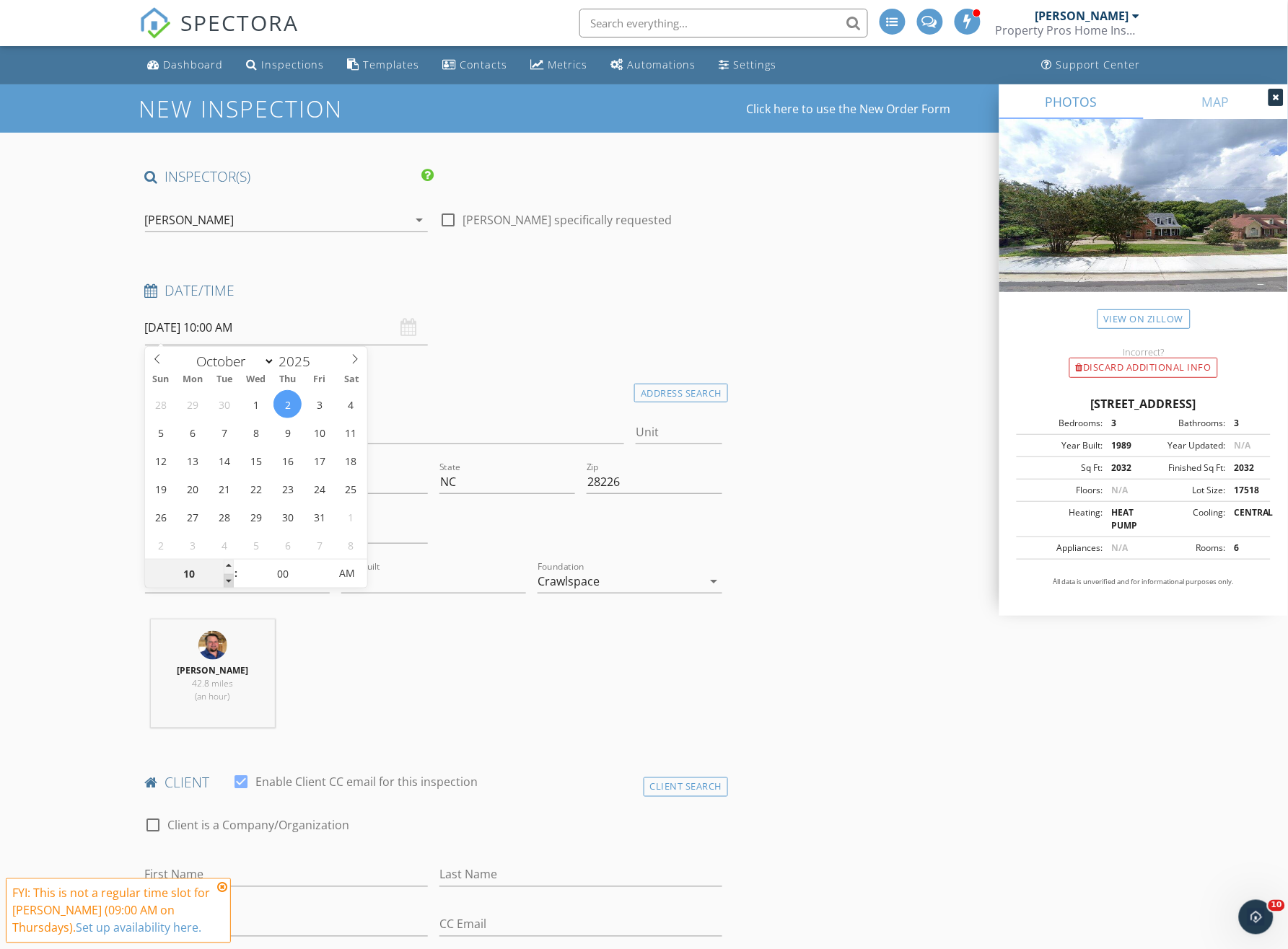
type input "10/02/2025 9:00 AM"
click at [228, 579] on span at bounding box center [229, 581] width 10 height 15
type input "05"
type input "10/02/2025 9:05 AM"
click at [323, 563] on span at bounding box center [322, 567] width 10 height 15
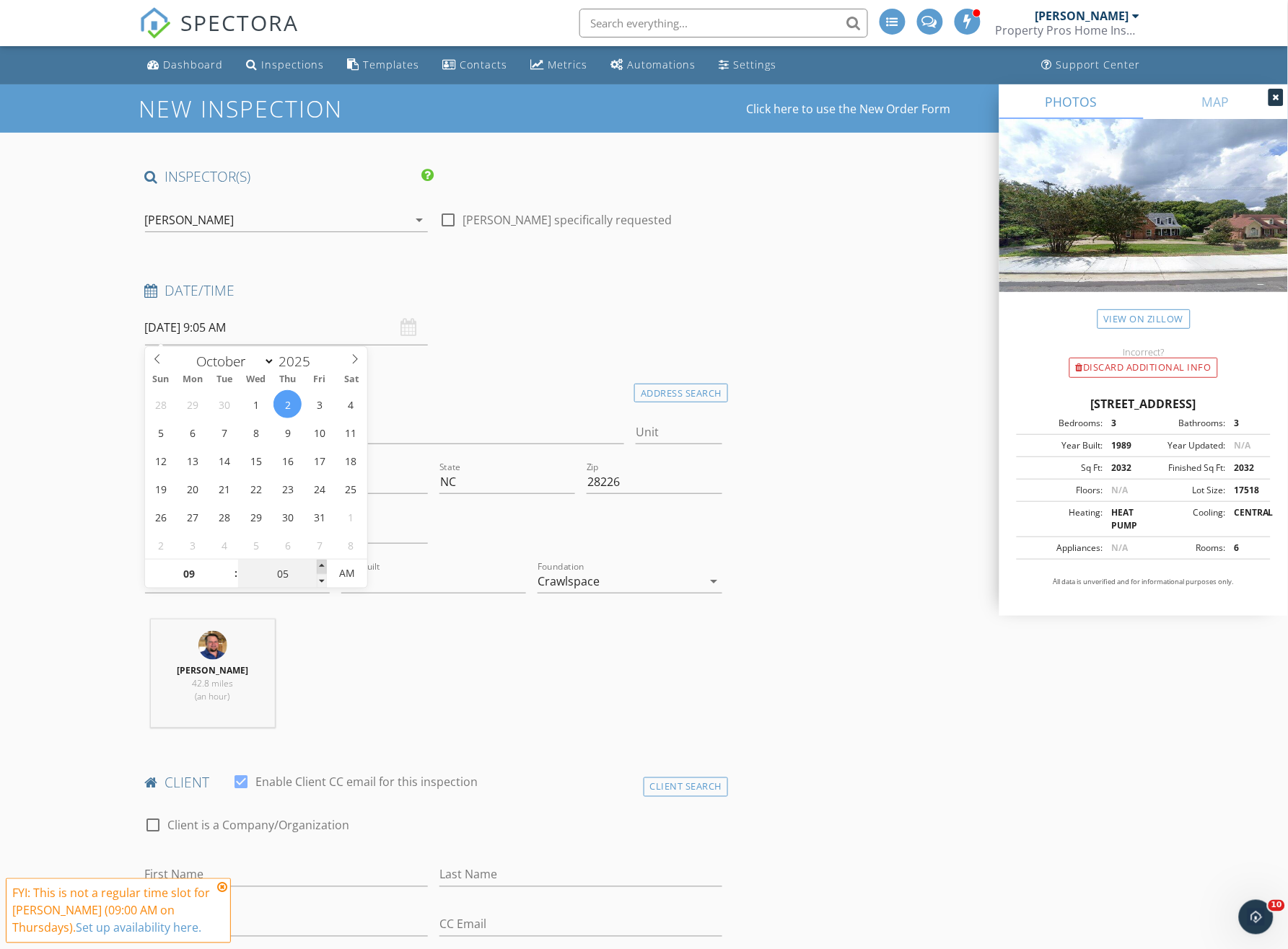
type input "10"
type input "10/02/2025 9:10 AM"
click at [323, 563] on span at bounding box center [322, 567] width 10 height 15
type input "15"
type input "10/02/2025 9:15 AM"
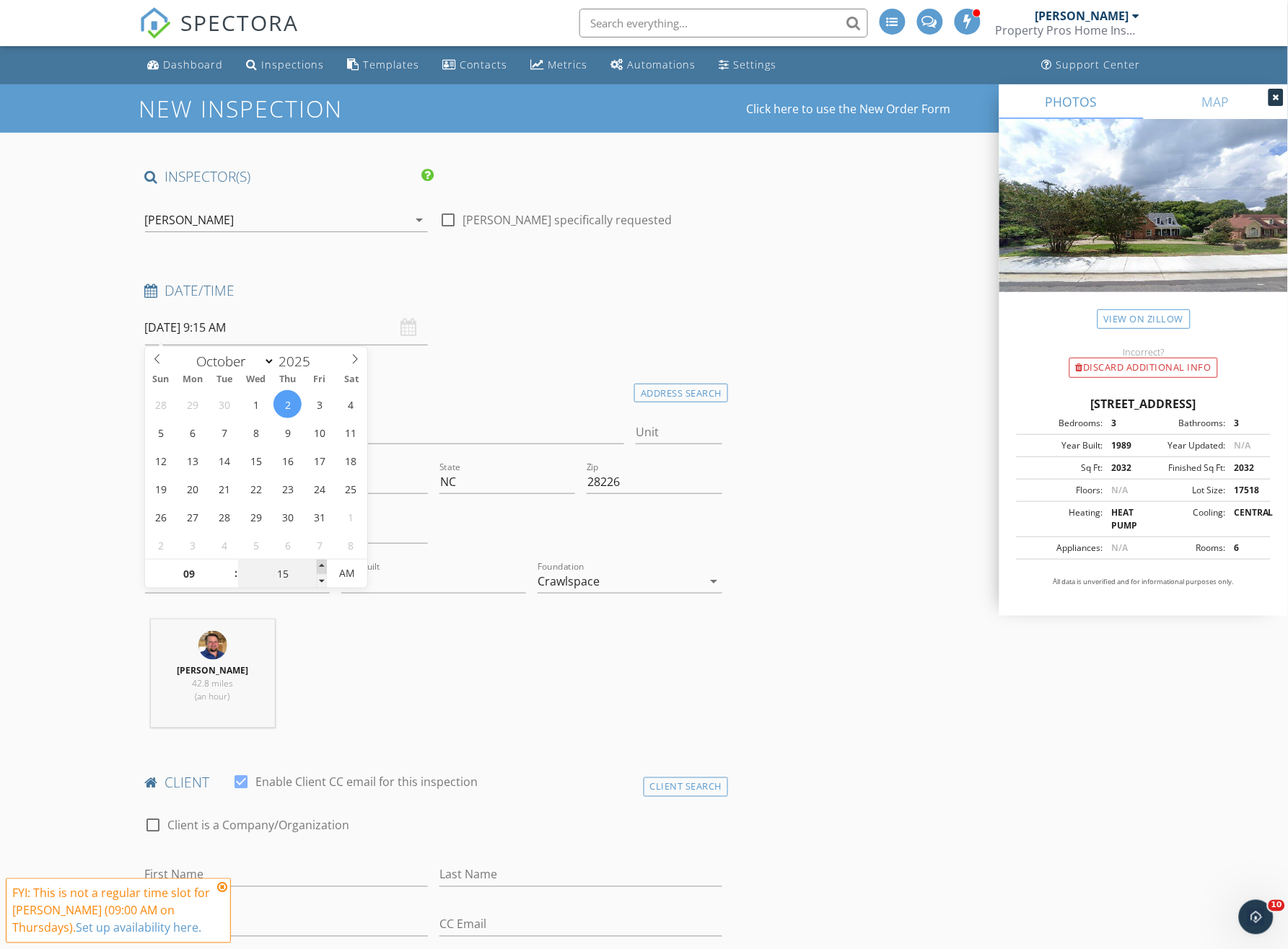
click at [323, 563] on span at bounding box center [322, 567] width 10 height 15
type input "20"
type input "10/02/2025 9:20 AM"
click at [323, 563] on span at bounding box center [322, 567] width 10 height 15
type input "25"
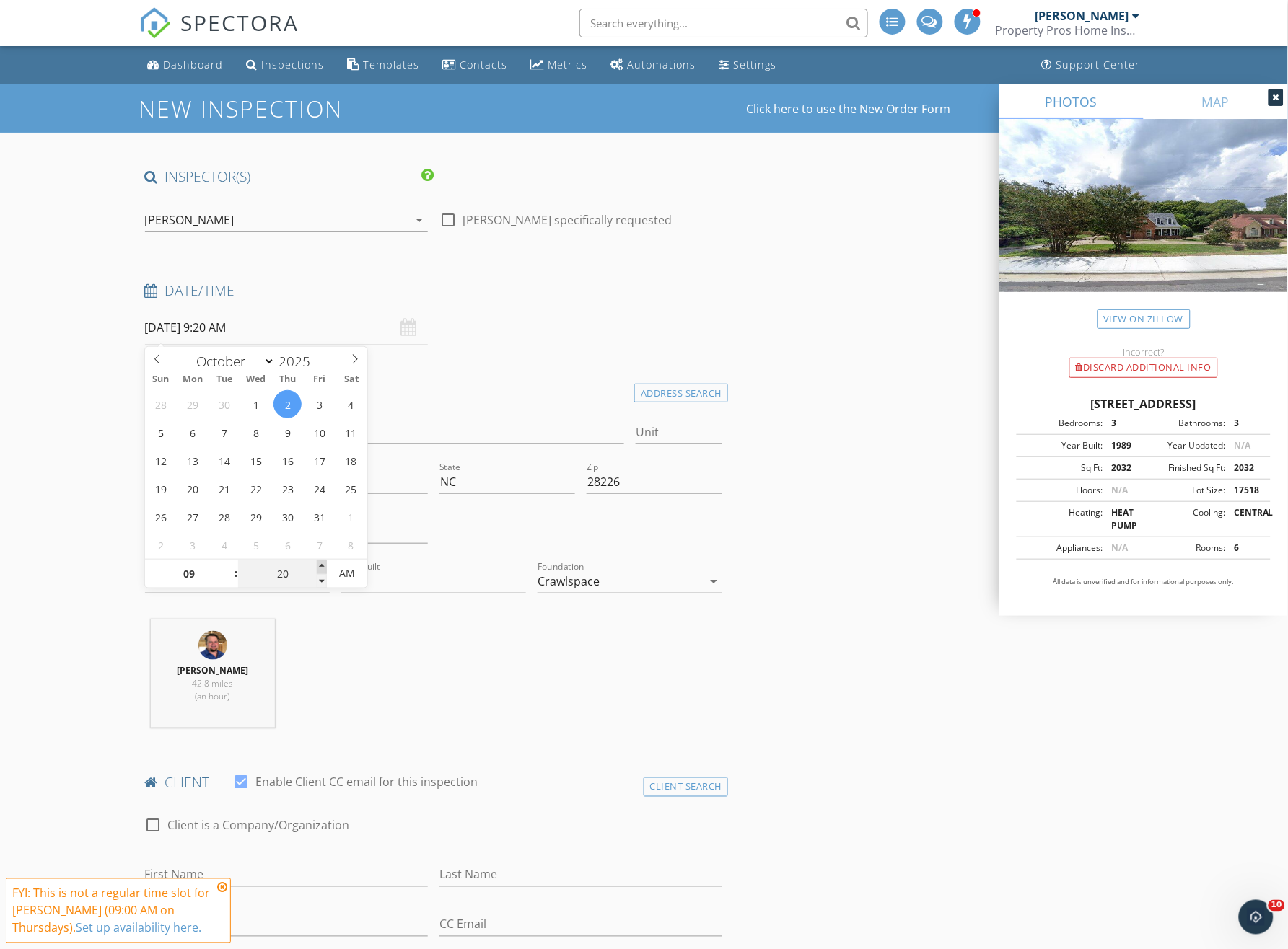
type input "10/02/2025 9:25 AM"
click at [323, 563] on span at bounding box center [322, 567] width 10 height 15
type input "30"
type input "10/02/2025 9:30 AM"
click at [323, 563] on span at bounding box center [322, 567] width 10 height 15
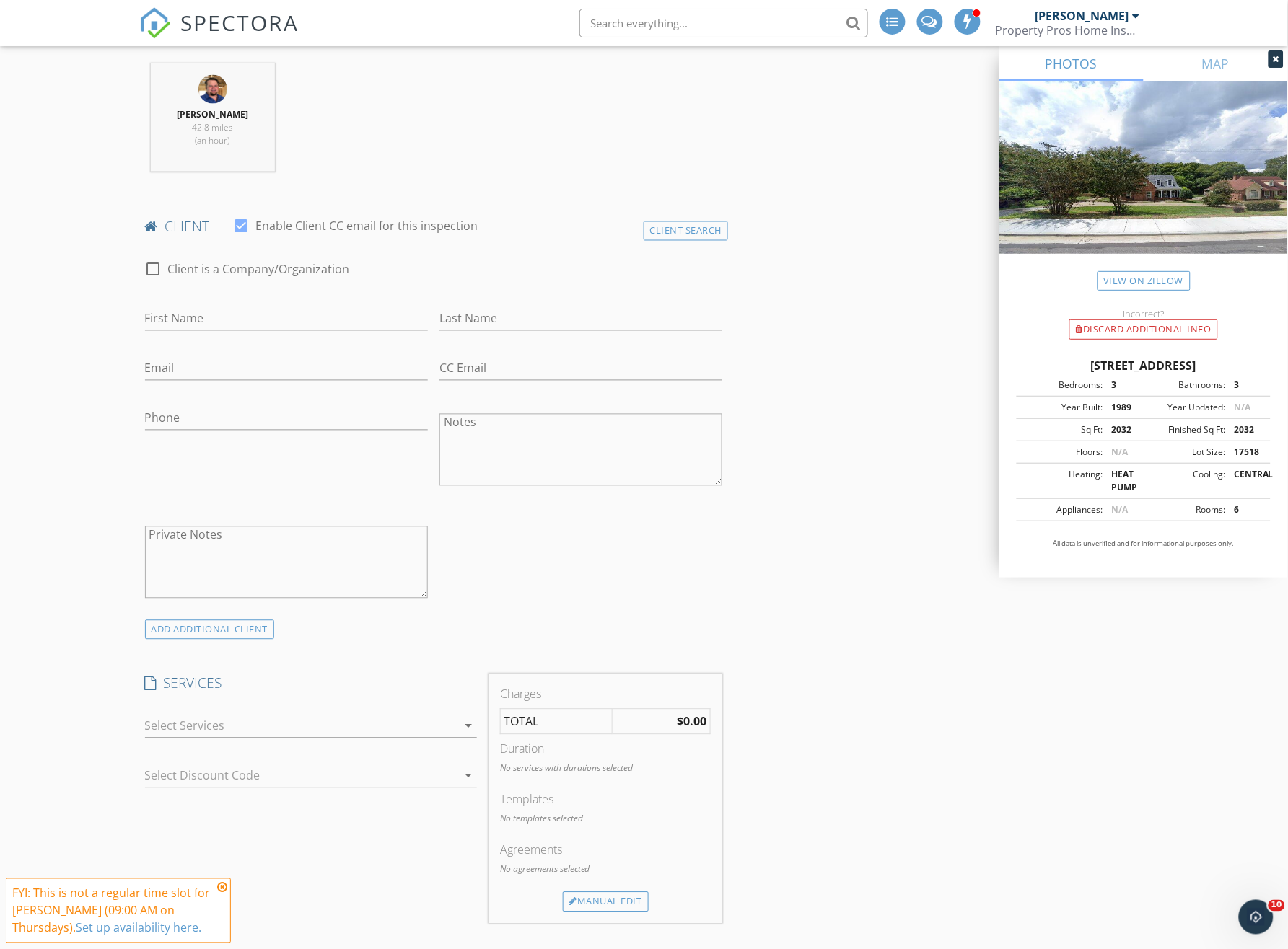
scroll to position [577, 0]
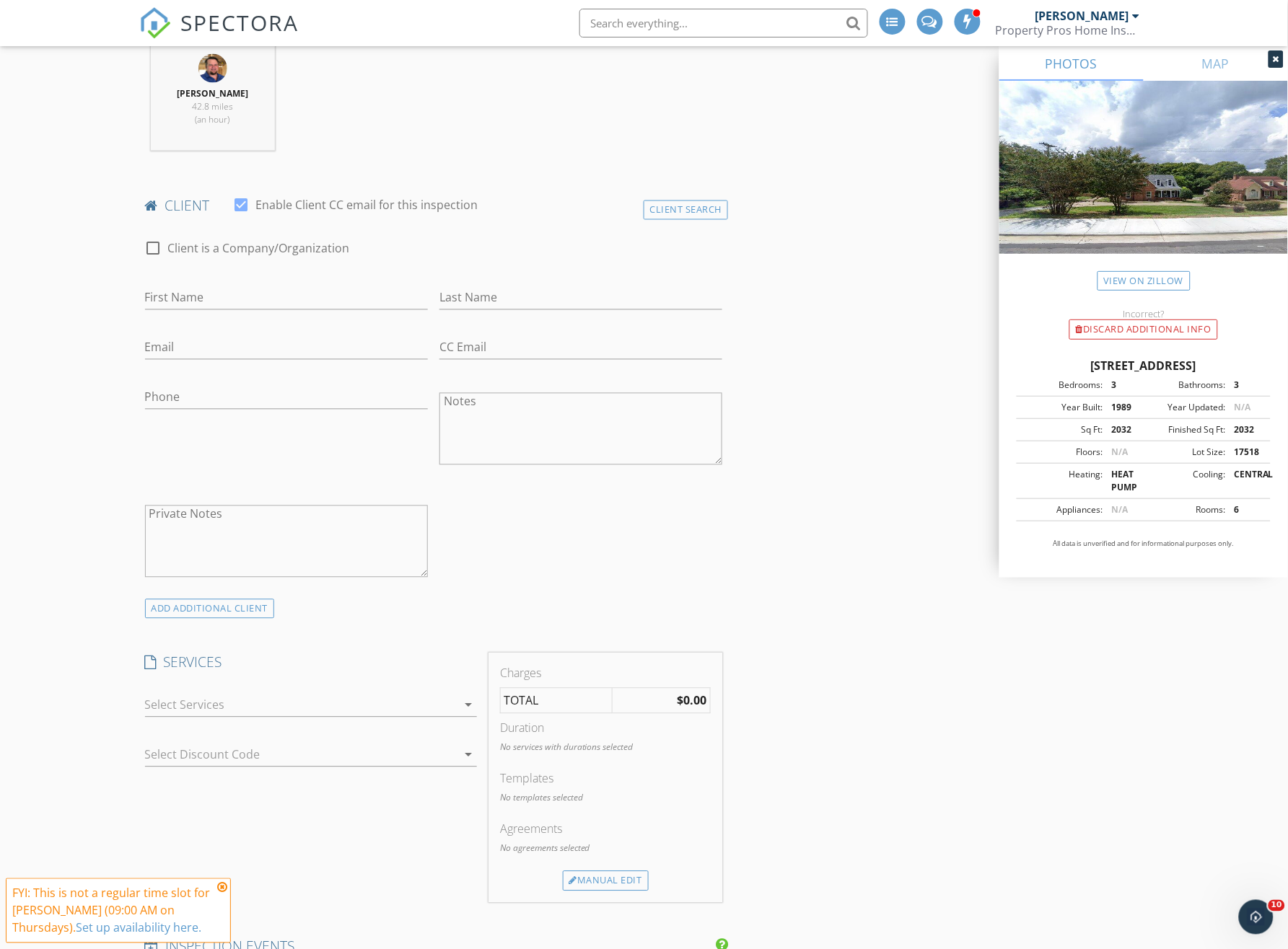
click at [271, 703] on div at bounding box center [301, 706] width 312 height 23
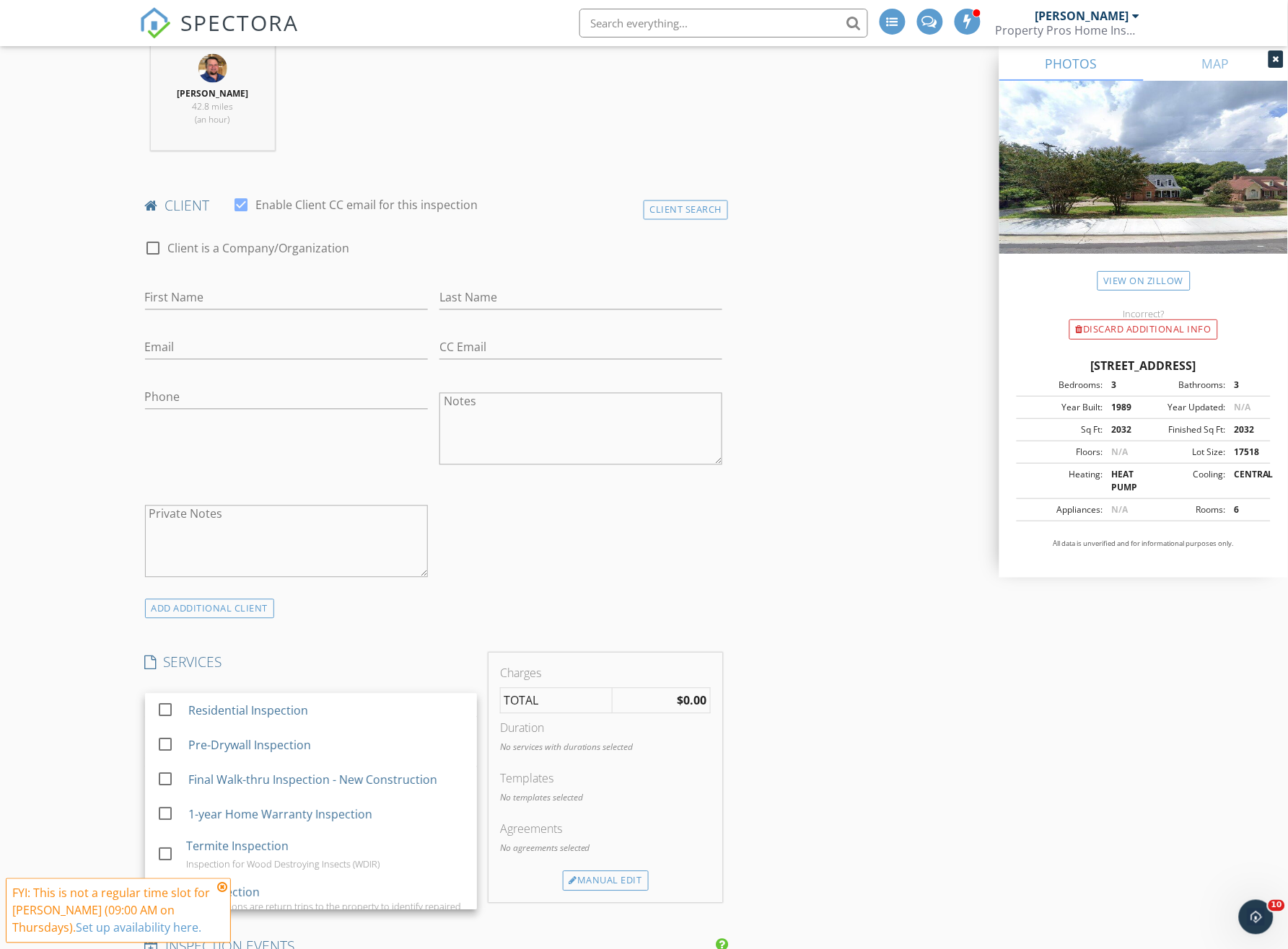
click at [271, 703] on div "Residential Inspection" at bounding box center [247, 711] width 120 height 18
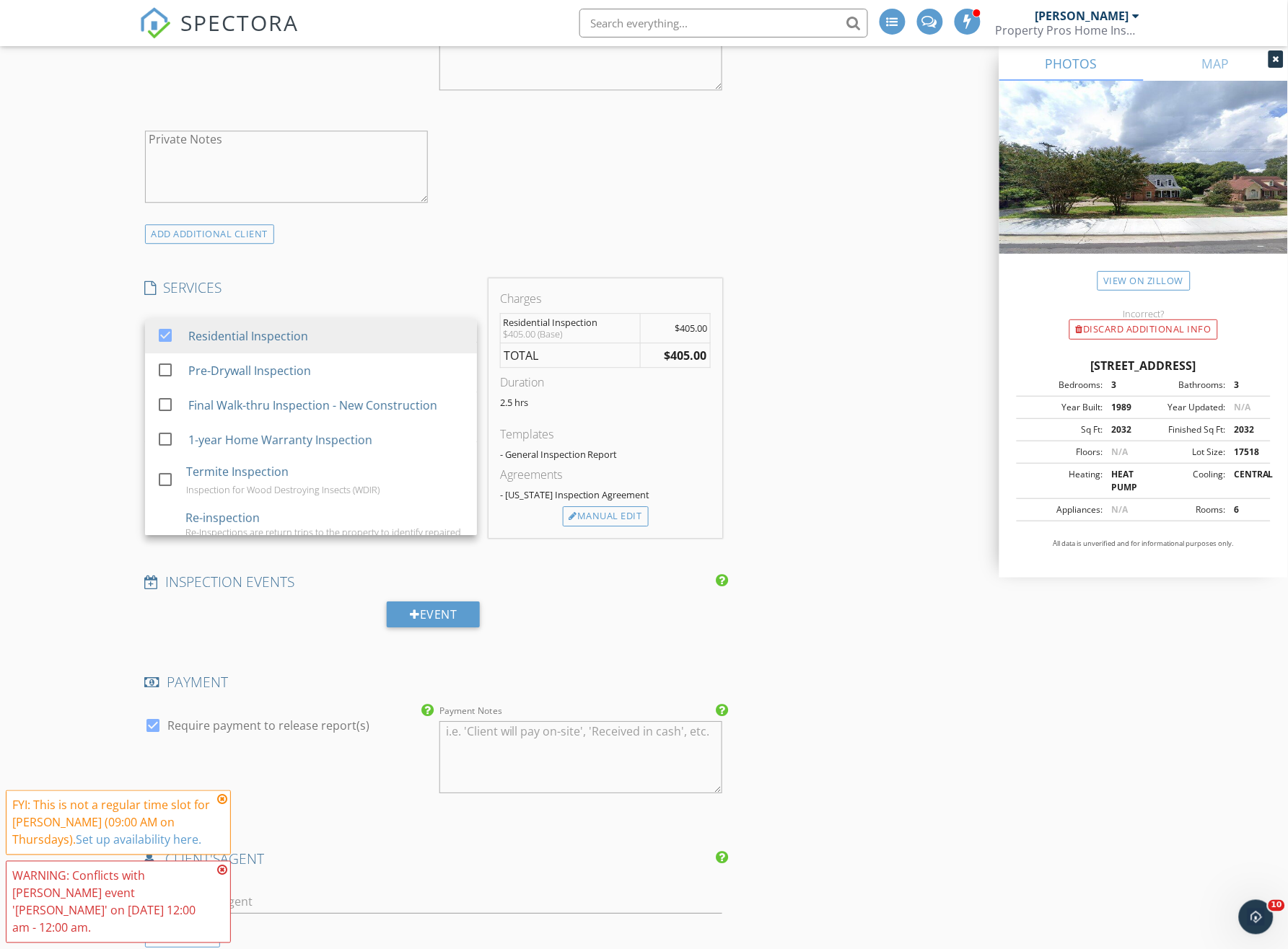
scroll to position [961, 0]
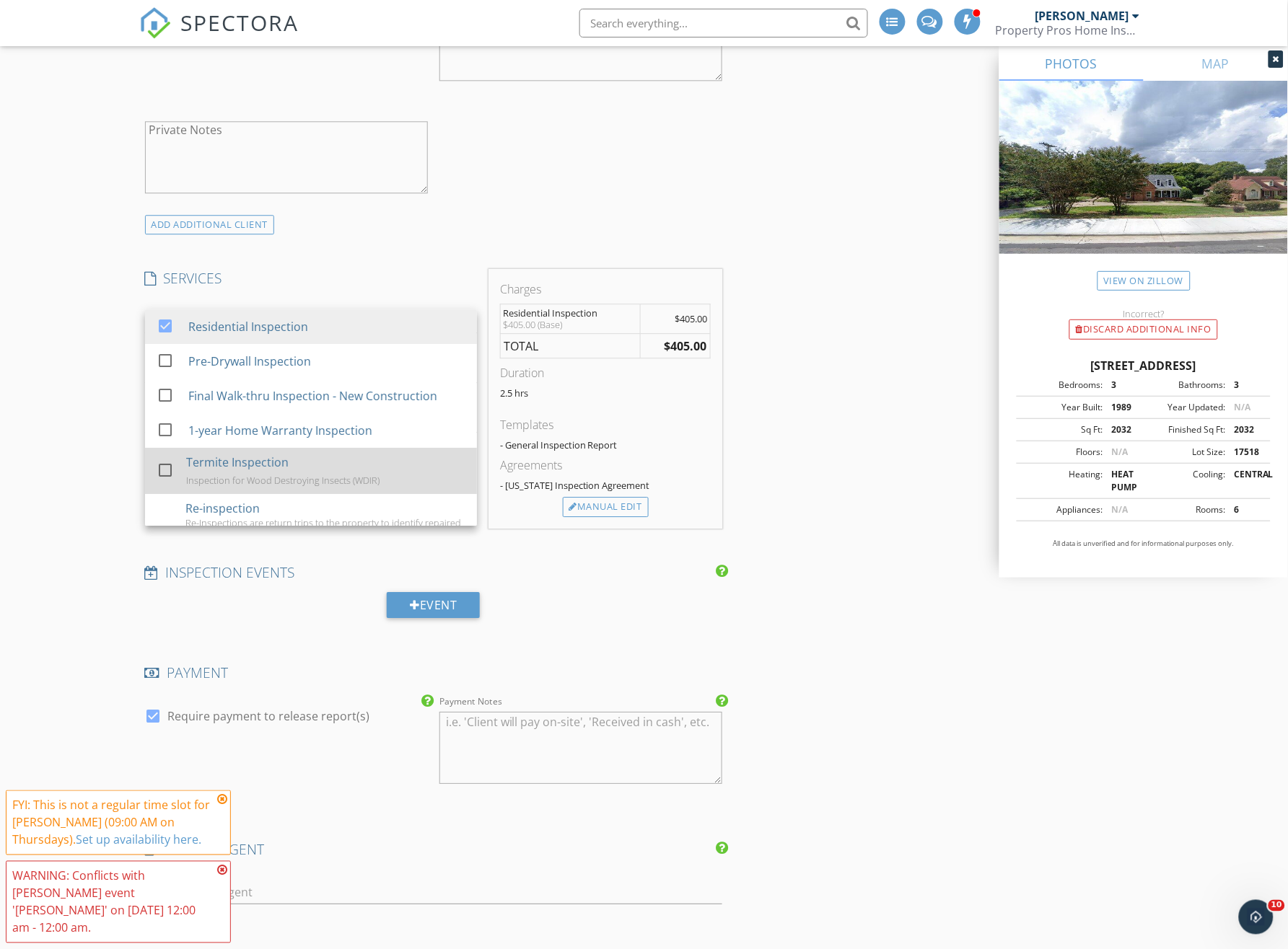
click at [232, 462] on div "Termite Inspection" at bounding box center [238, 462] width 102 height 18
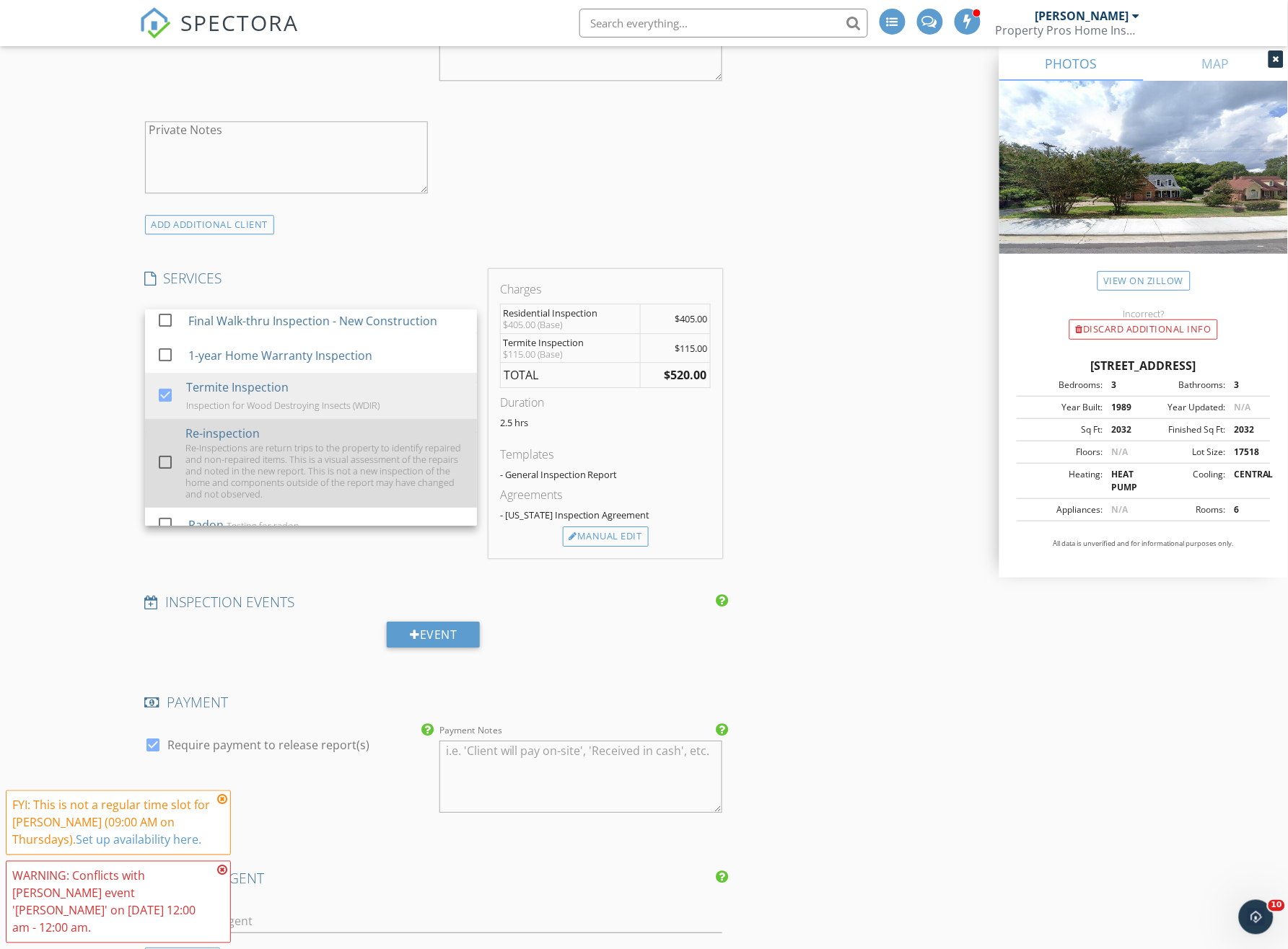
scroll to position [96, 0]
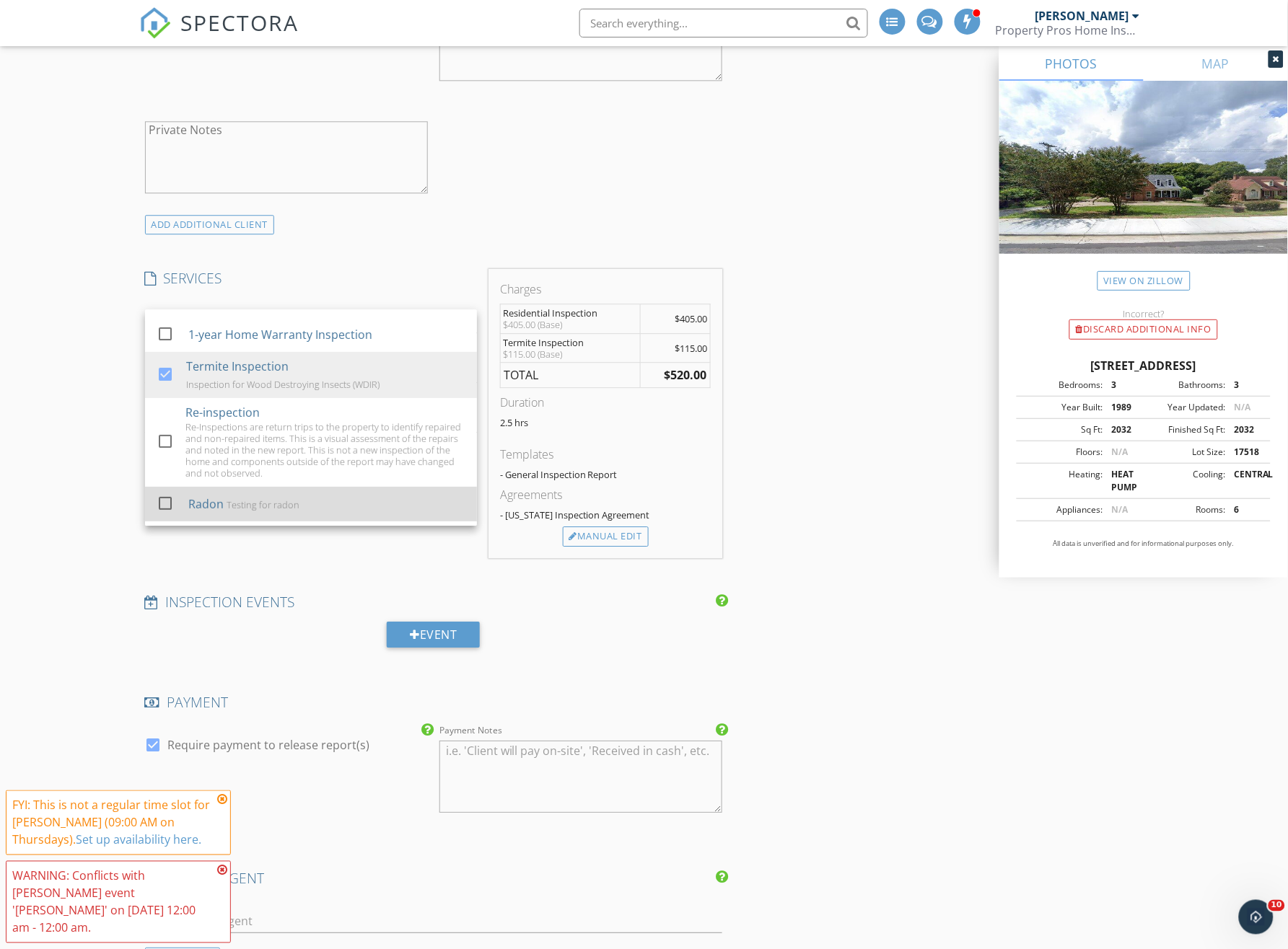
click at [249, 504] on div "Testing for radon" at bounding box center [263, 505] width 73 height 12
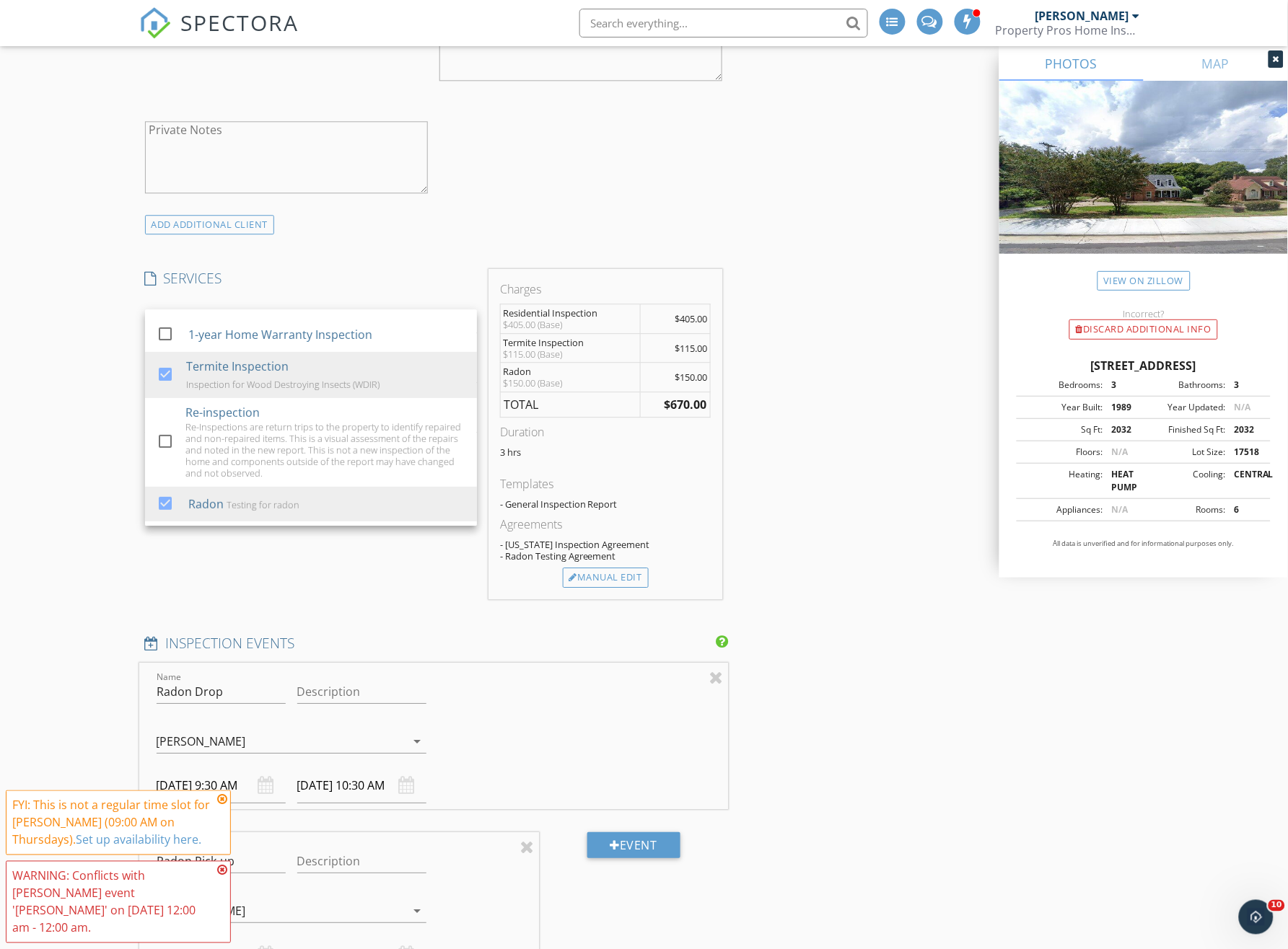
click at [94, 417] on div "New Inspection Click here to use the New Order Form INSPECTOR(S) check_box Jame…" at bounding box center [644, 700] width 1288 height 3155
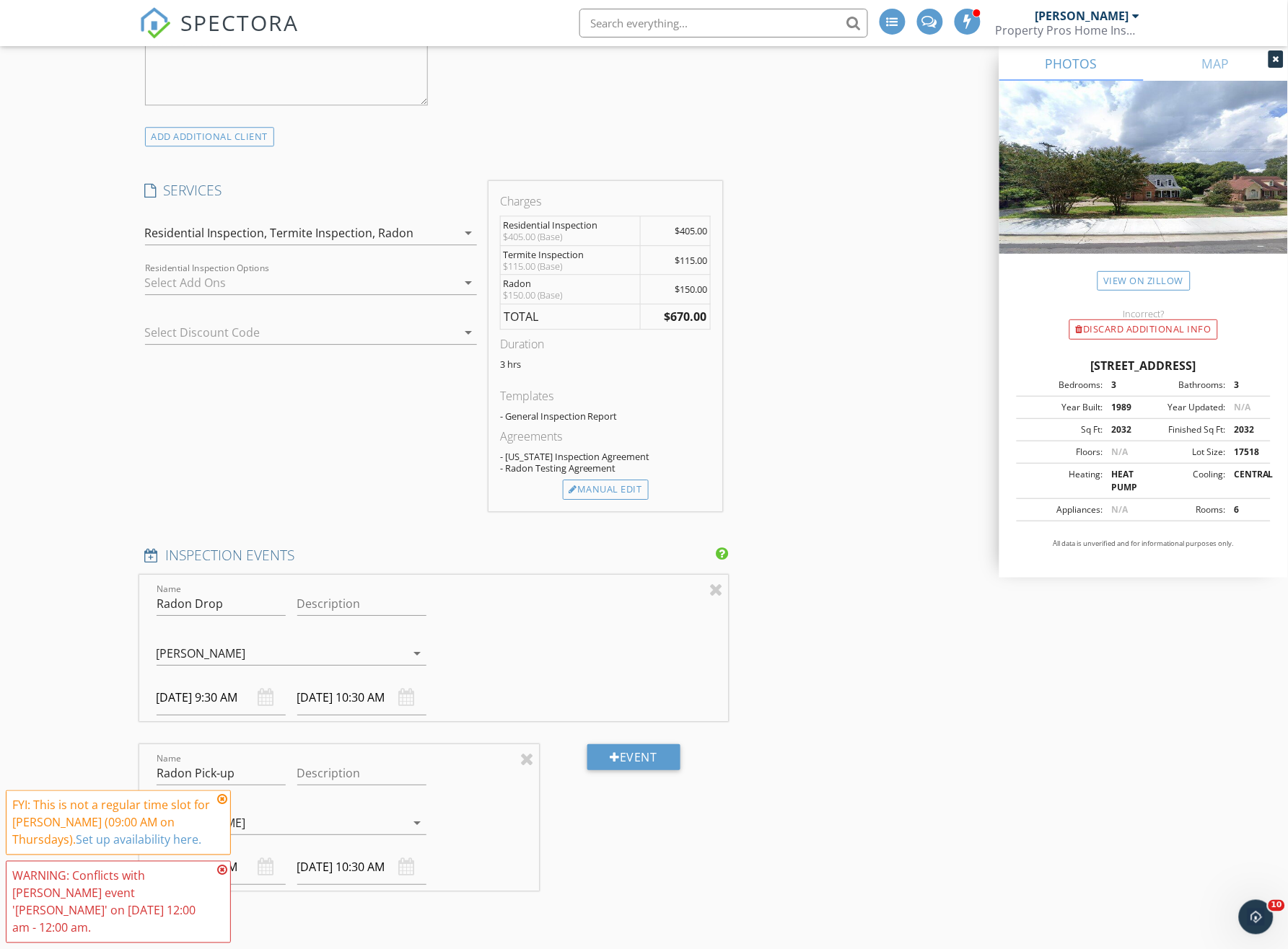
scroll to position [1057, 0]
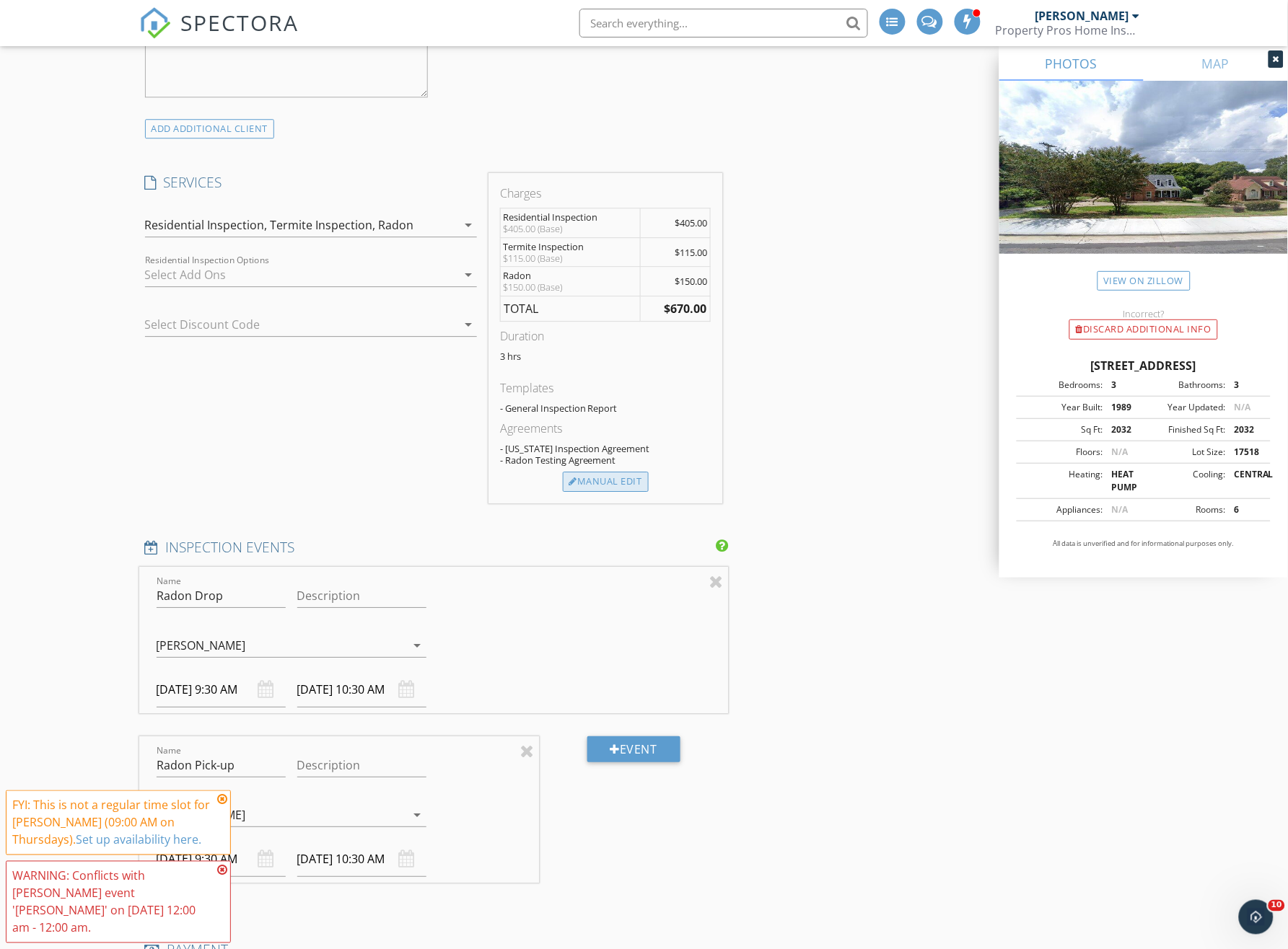
click at [614, 485] on div "Manual Edit" at bounding box center [605, 482] width 86 height 20
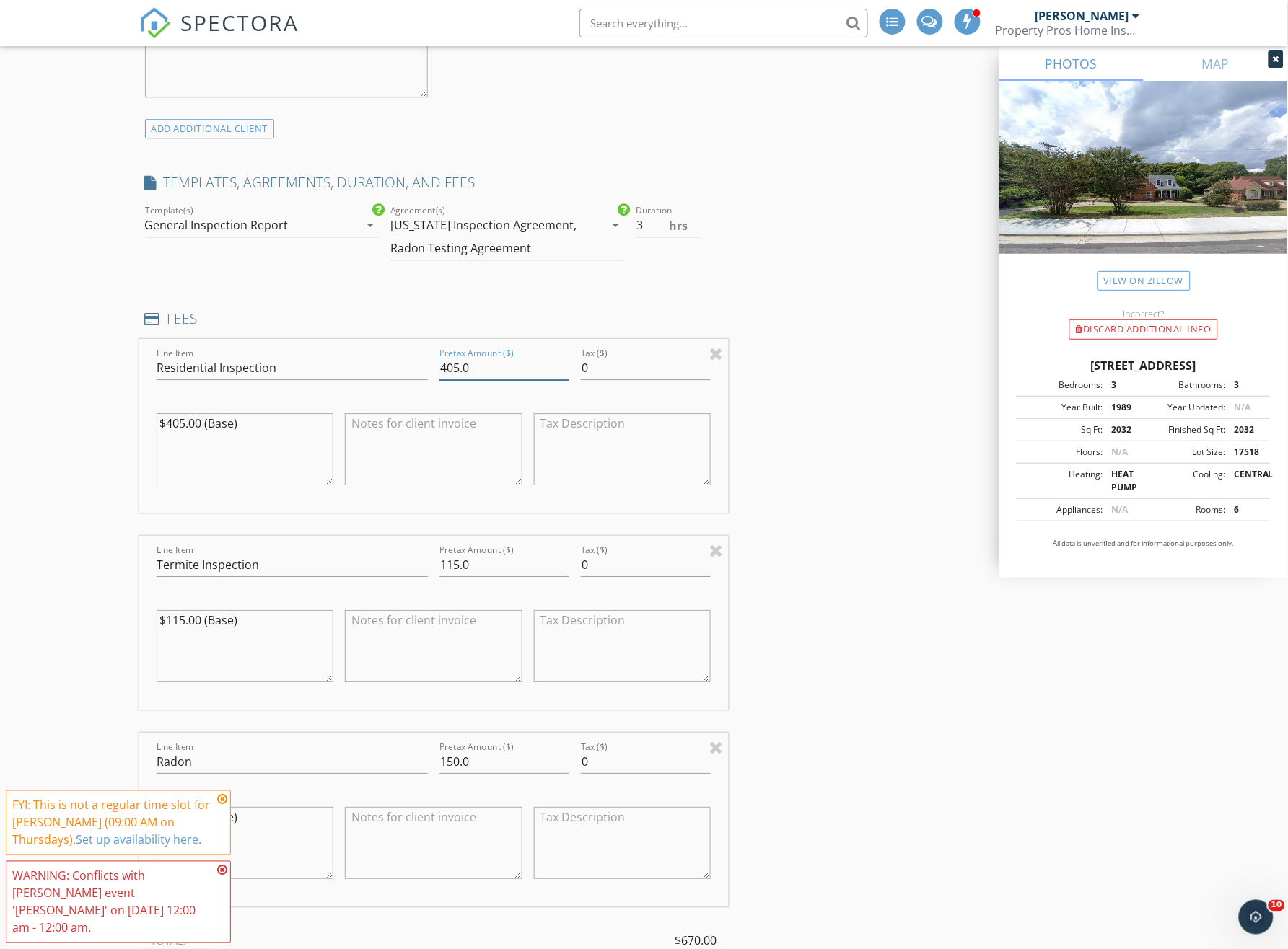
click at [452, 380] on input "405.0" at bounding box center [505, 368] width 130 height 24
type input "430.0"
click at [184, 434] on textarea "$405.00 (Base)" at bounding box center [245, 449] width 178 height 72
type textarea "$430.00 (Base)"
drag, startPoint x: 767, startPoint y: 676, endPoint x: 742, endPoint y: 711, distance: 43.0
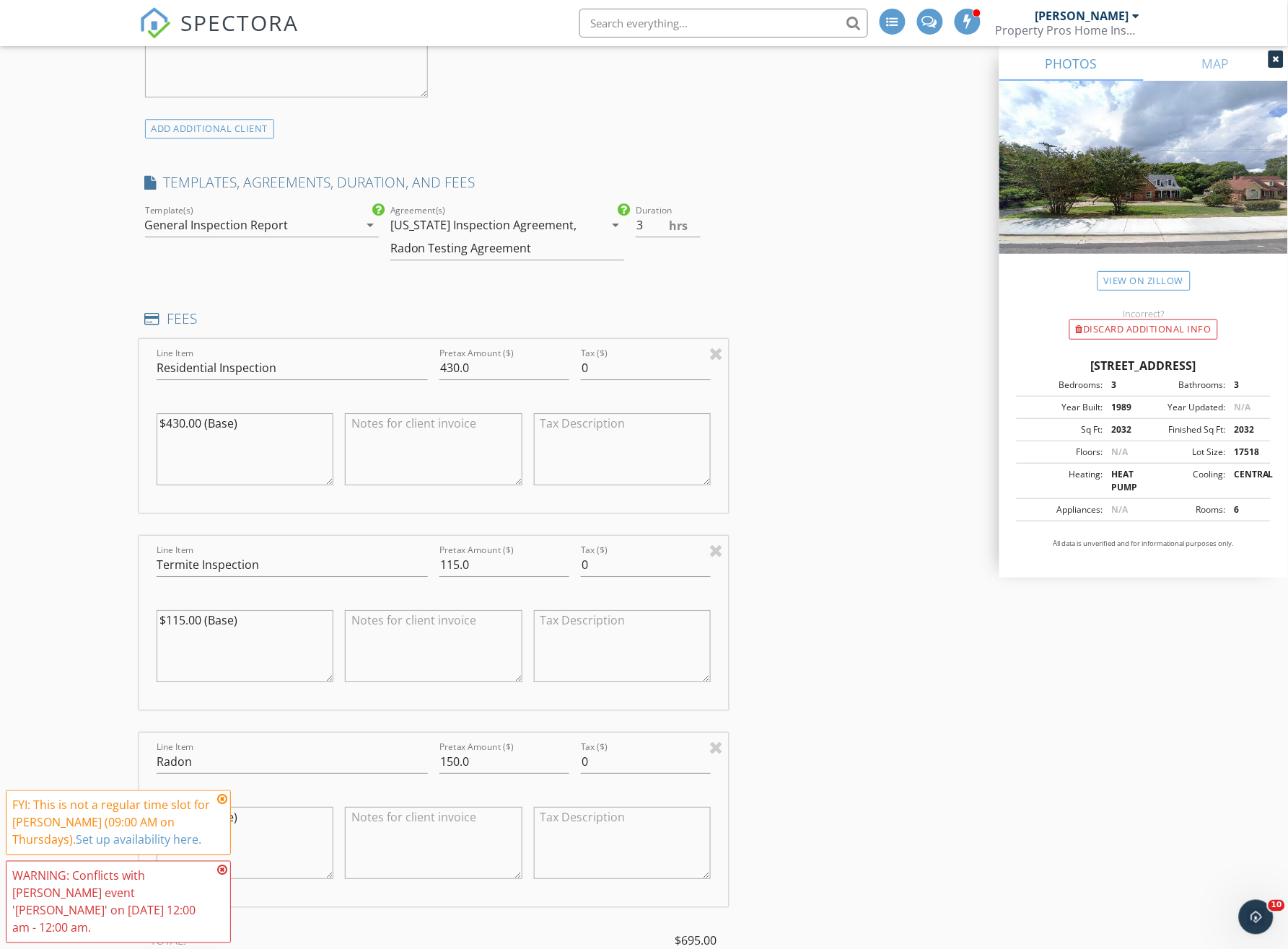
click at [769, 676] on div "INSPECTOR(S) check_box James Lourcey PRIMARY James Lourcey arrow_drop_down chec…" at bounding box center [644, 876] width 1010 height 3531
click at [220, 806] on icon at bounding box center [222, 800] width 10 height 12
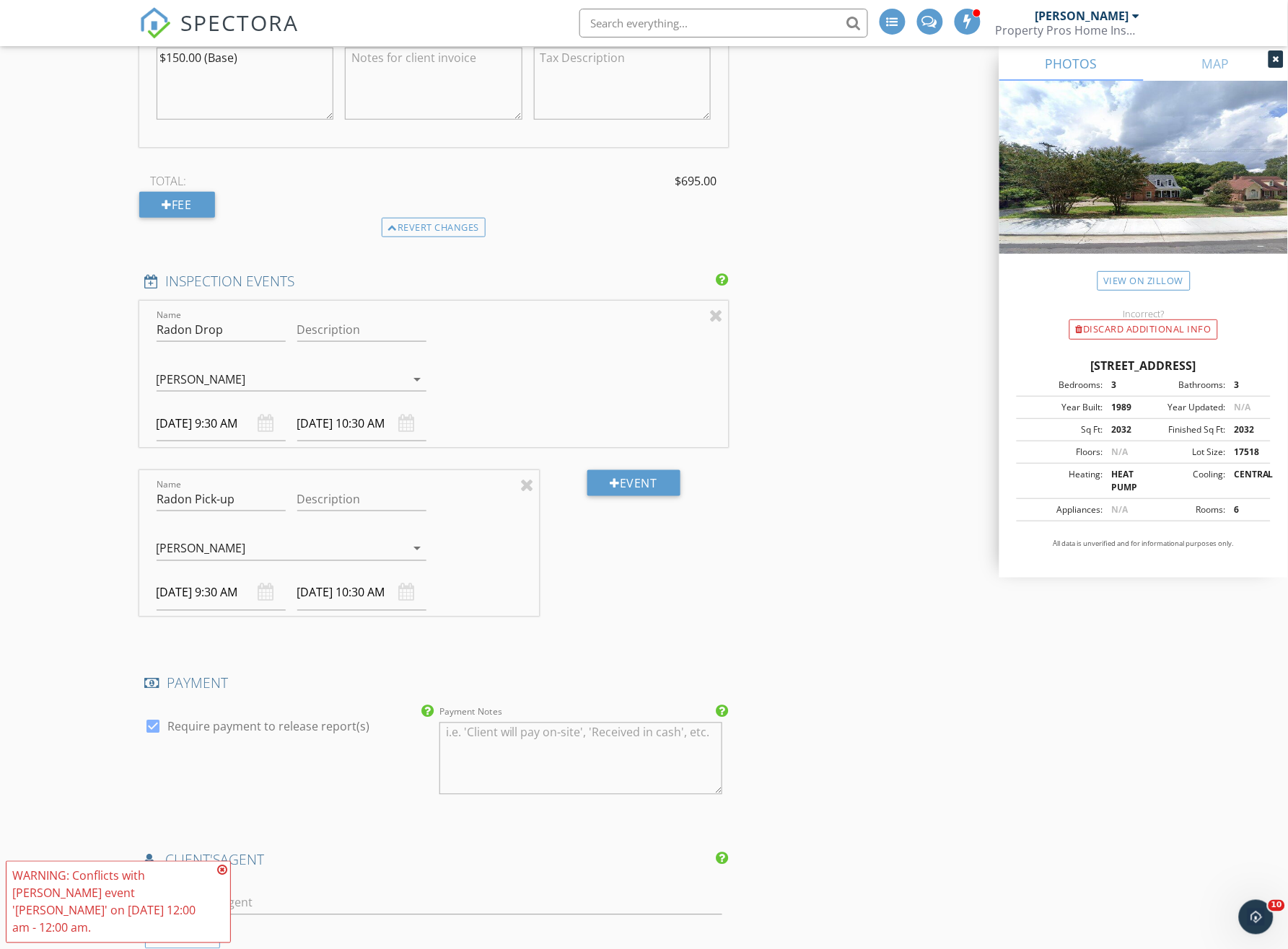
scroll to position [1827, 0]
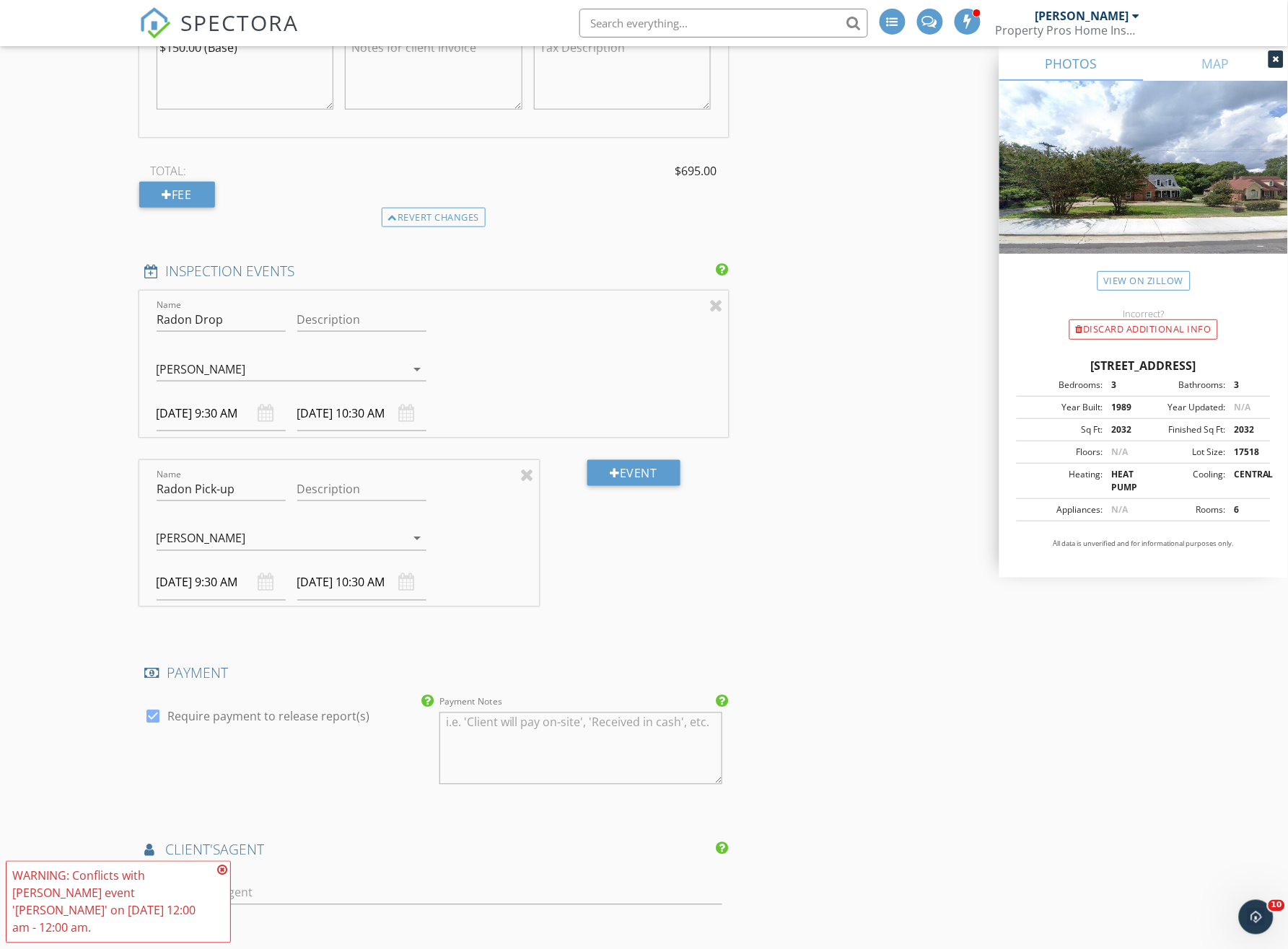
click at [198, 594] on input "10/02/2025 9:30 AM" at bounding box center [221, 583] width 129 height 35
type input "10/04/2025 9:30 AM"
type input "10/04/2025 10:30 AM"
click at [89, 630] on div "New Inspection Click here to use the New Order Form INSPECTOR(S) check_box Jame…" at bounding box center [644, 82] width 1288 height 3649
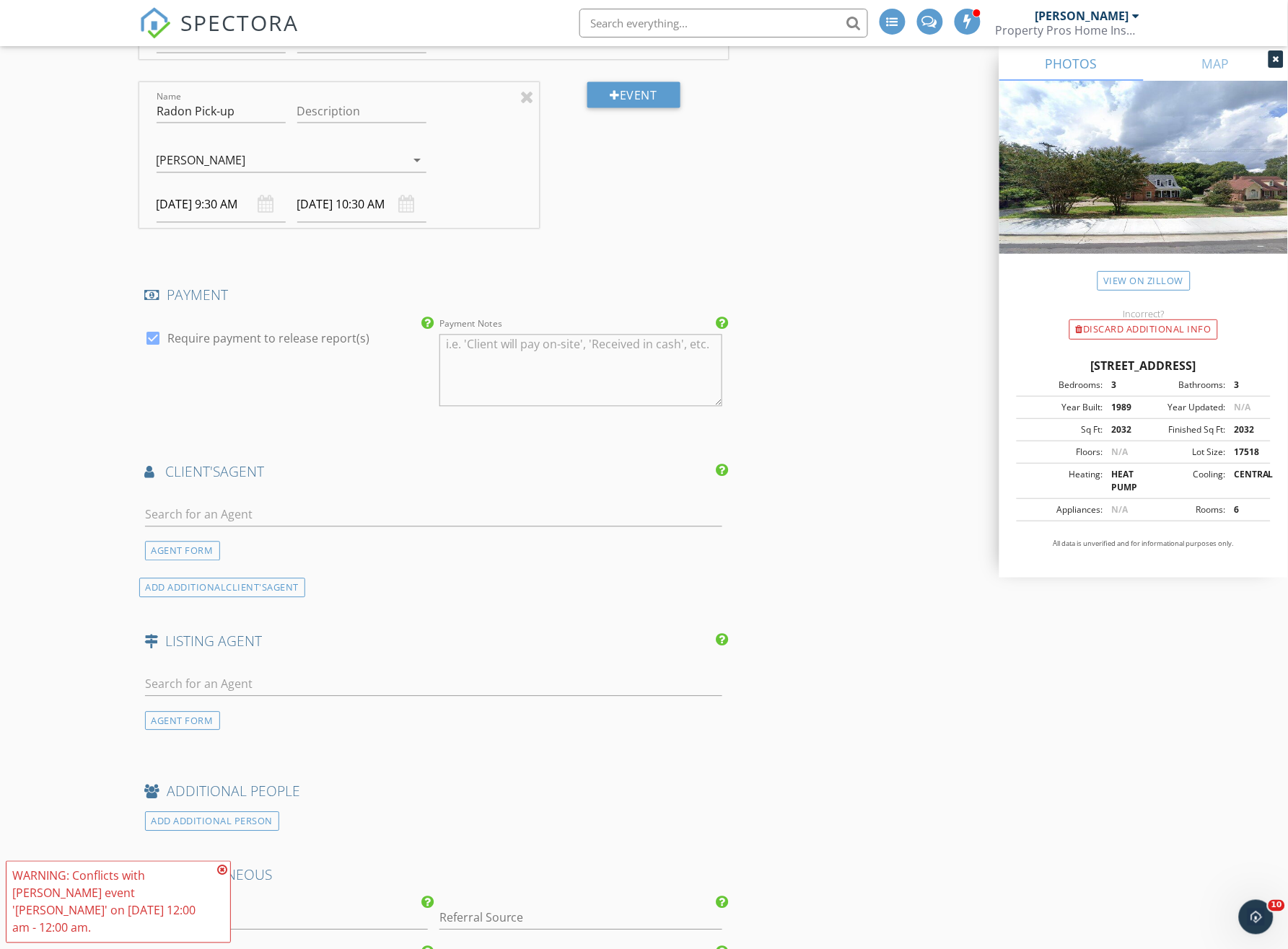
scroll to position [2212, 0]
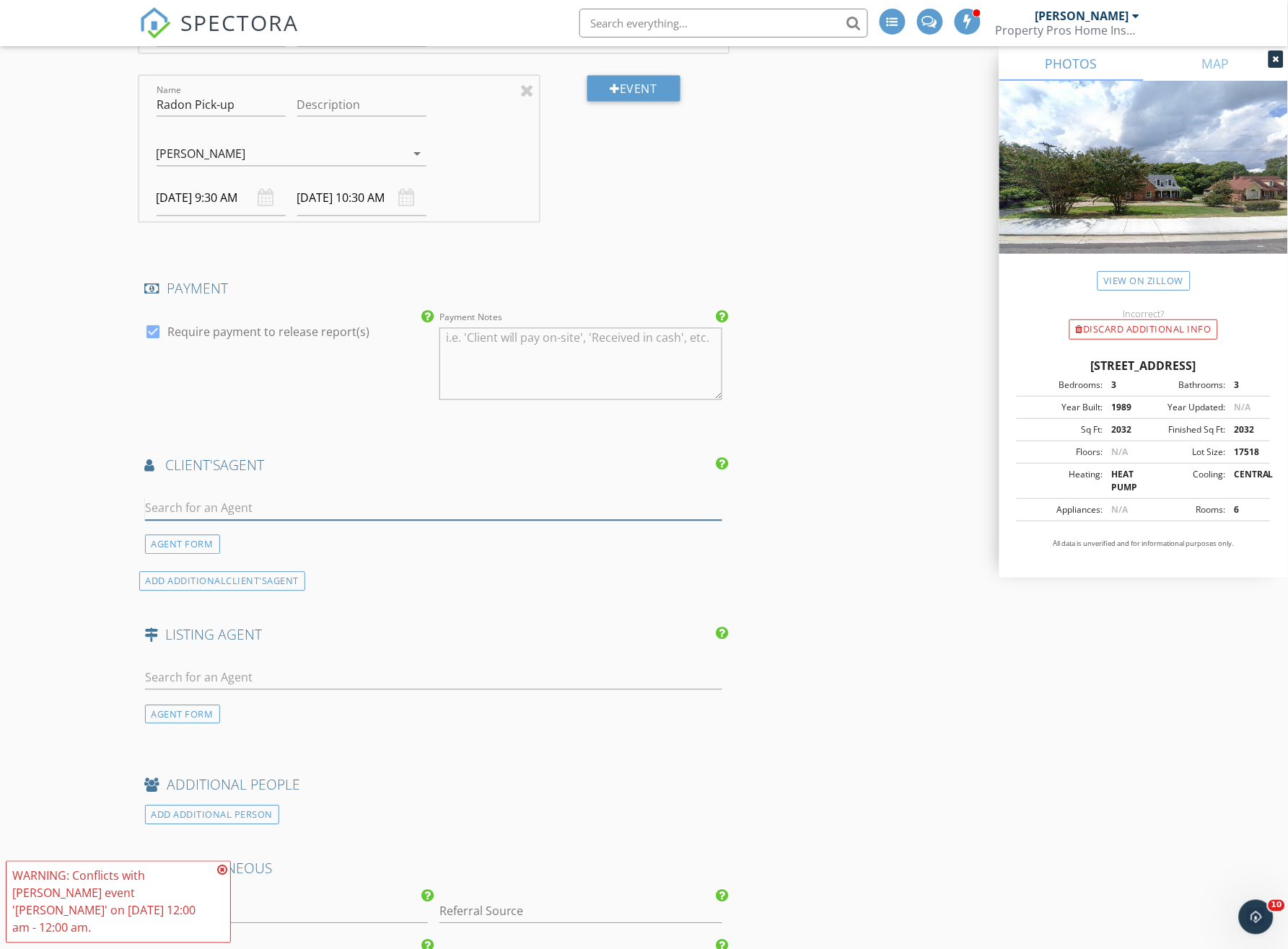
click at [302, 521] on input "text" at bounding box center [434, 509] width 578 height 24
type input "Nick"
click at [304, 549] on li "Nick Sempert Compass Real Estate" at bounding box center [434, 540] width 576 height 40
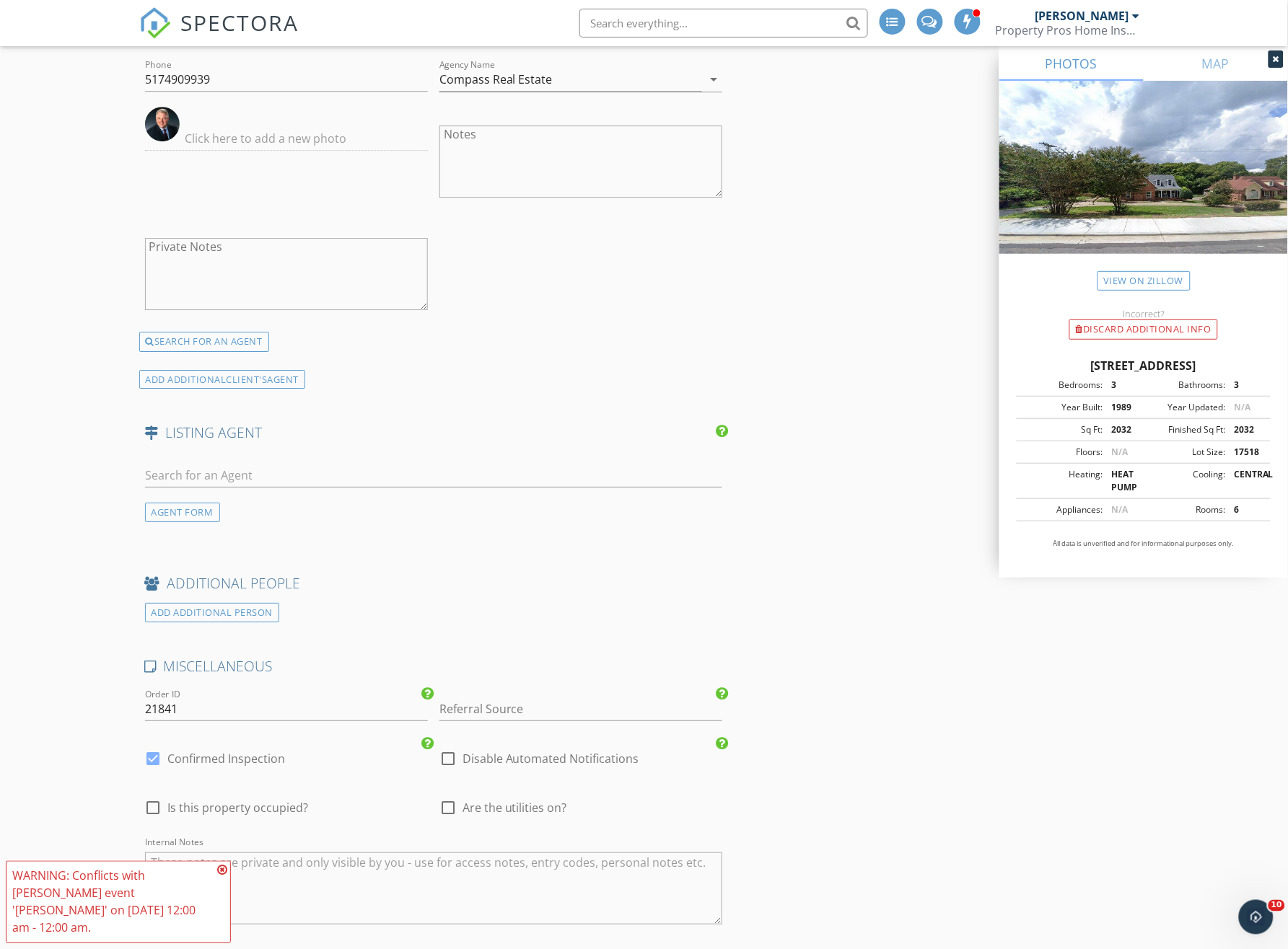
scroll to position [2981, 0]
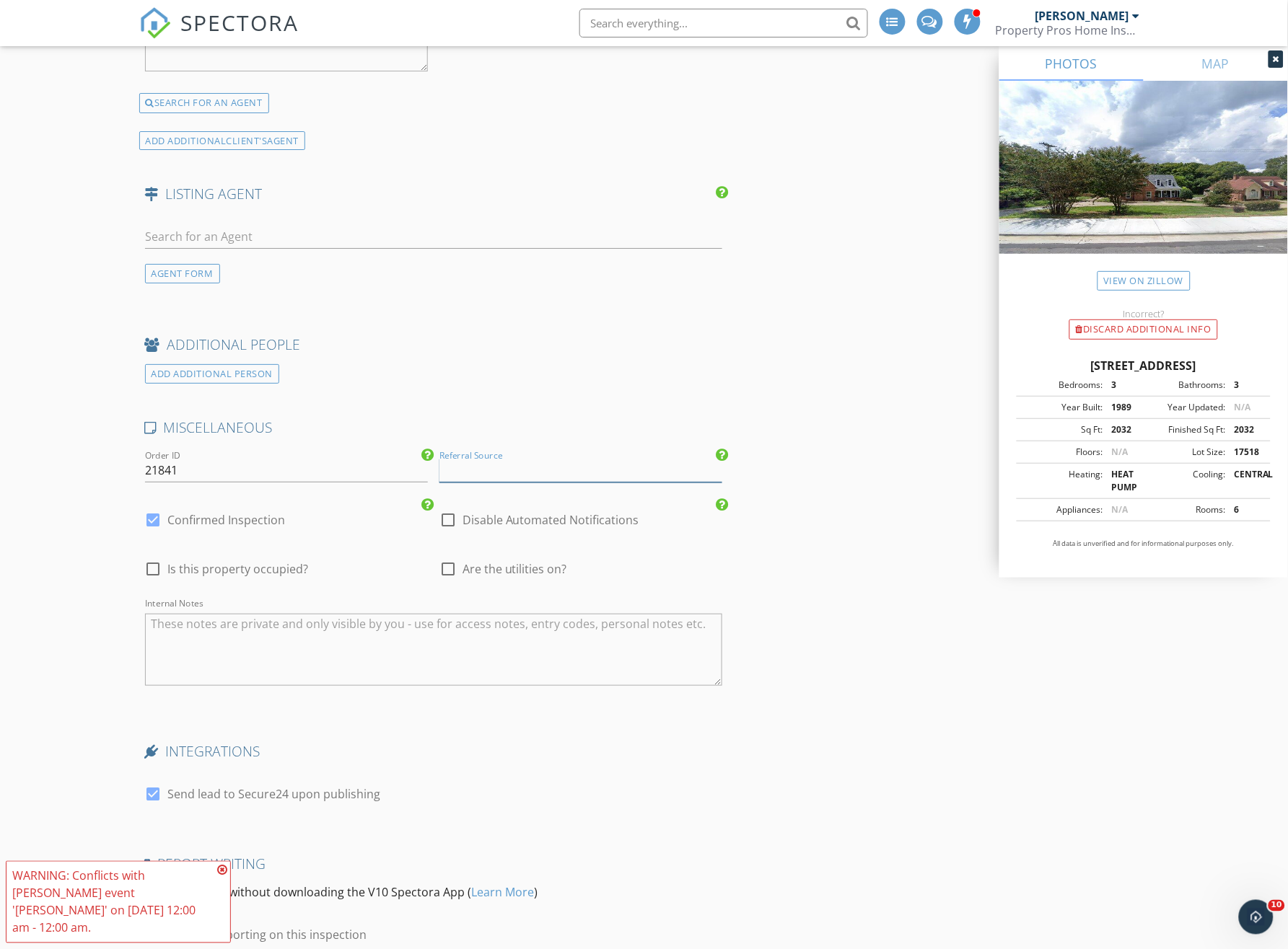
click at [512, 480] on input "Referral Source" at bounding box center [581, 470] width 283 height 24
click at [494, 504] on div "[PERSON_NAME]" at bounding box center [581, 499] width 282 height 29
type input "[PERSON_NAME]"
click at [450, 581] on div at bounding box center [448, 570] width 25 height 25
checkbox input "true"
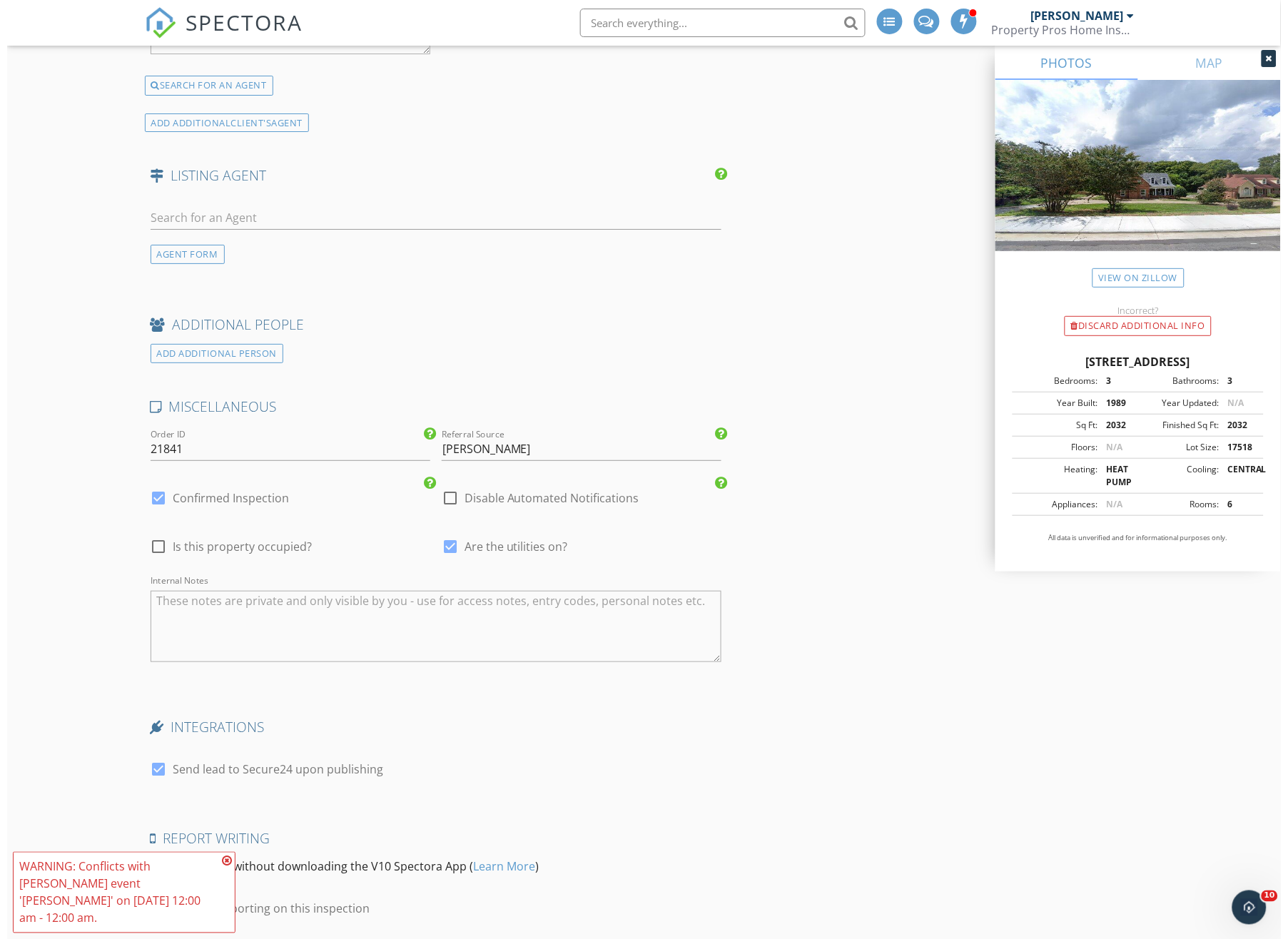
scroll to position [3090, 0]
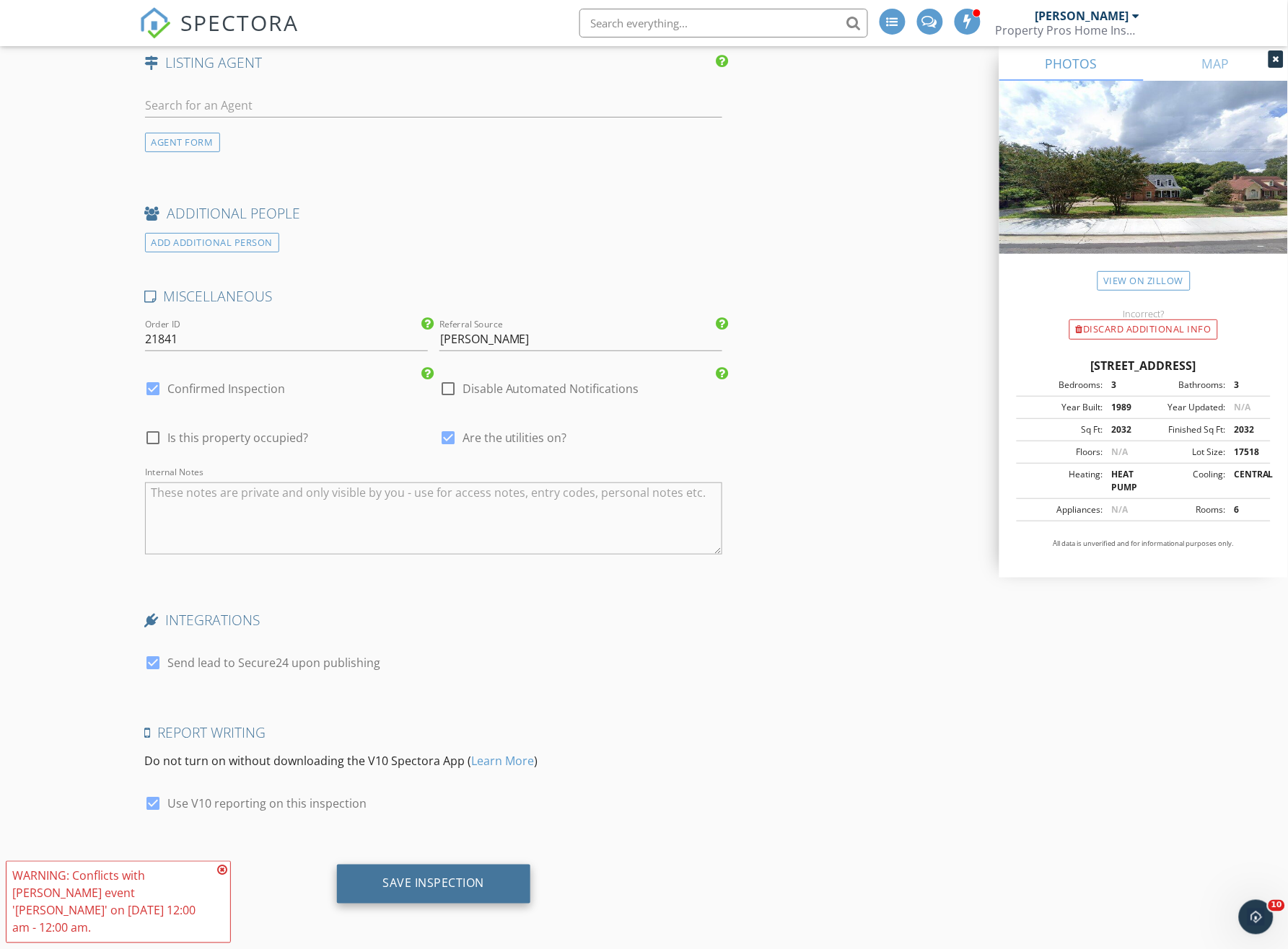
click at [486, 887] on div "Save Inspection" at bounding box center [434, 884] width 194 height 39
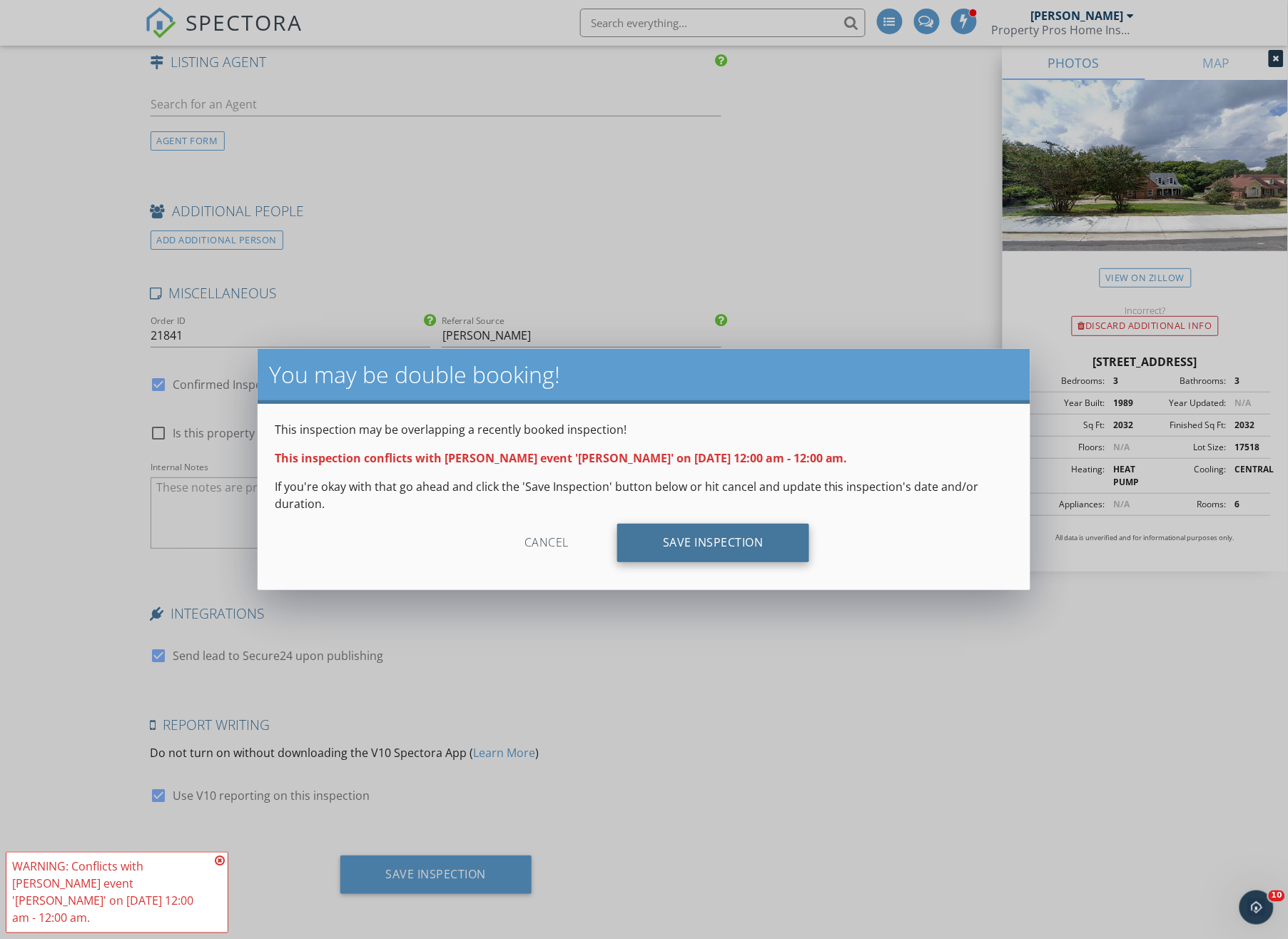
click at [751, 553] on div "Save Inspection" at bounding box center [712, 543] width 192 height 38
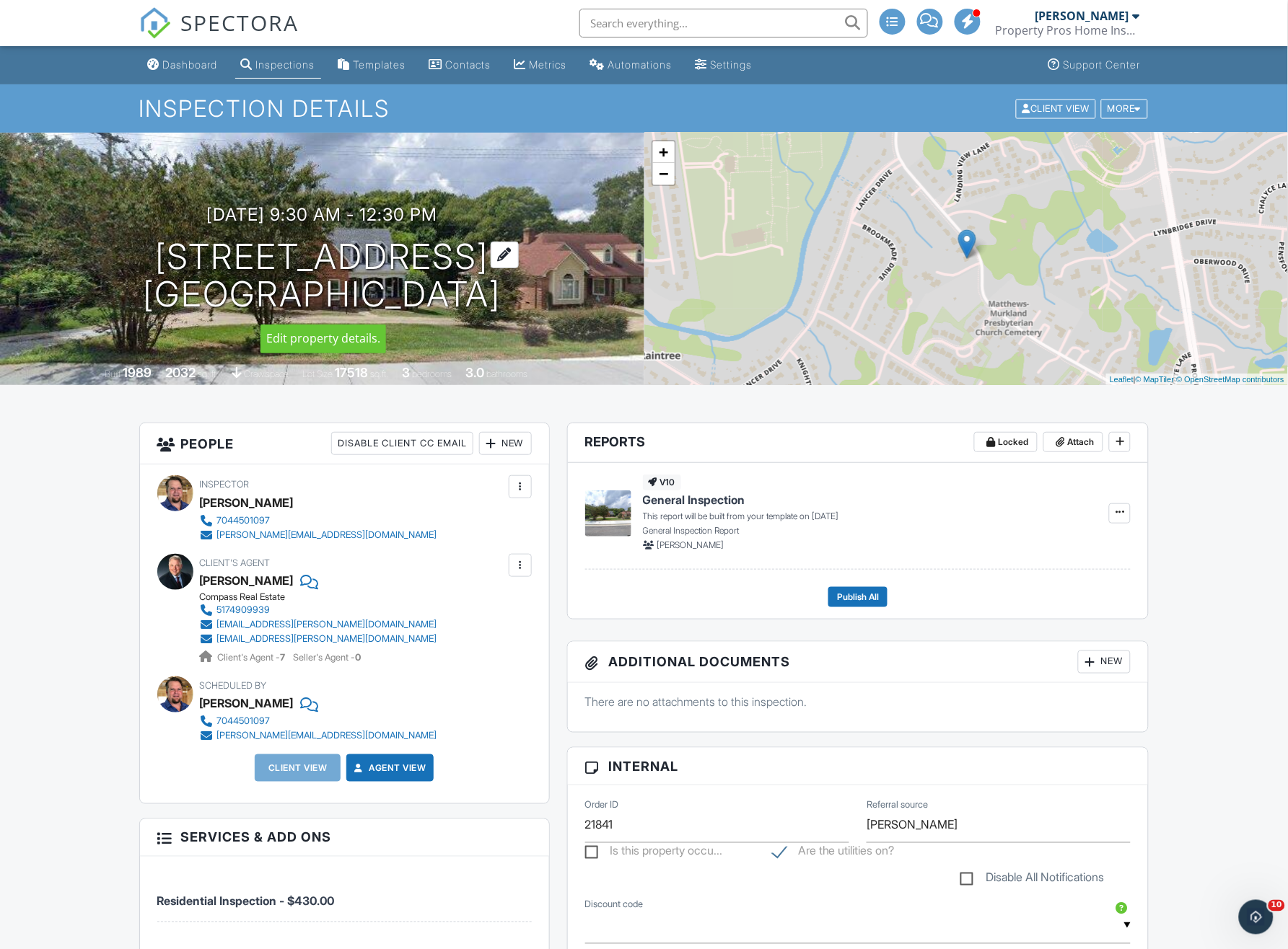
drag, startPoint x: 215, startPoint y: 221, endPoint x: 513, endPoint y: 292, distance: 306.3
click at [513, 292] on div "10/02/2025 9:30 am - 12:30 pm 6800 Old Providence Rd Charlotte, NC 28226" at bounding box center [322, 259] width 644 height 109
copy div "10/02/2025 9:30 am - 12:30 pm 6800 Old Providence Rd Charlotte, NC 28226"
click at [163, 67] on link "Dashboard" at bounding box center [182, 65] width 81 height 26
